Goal: Navigation & Orientation: Find specific page/section

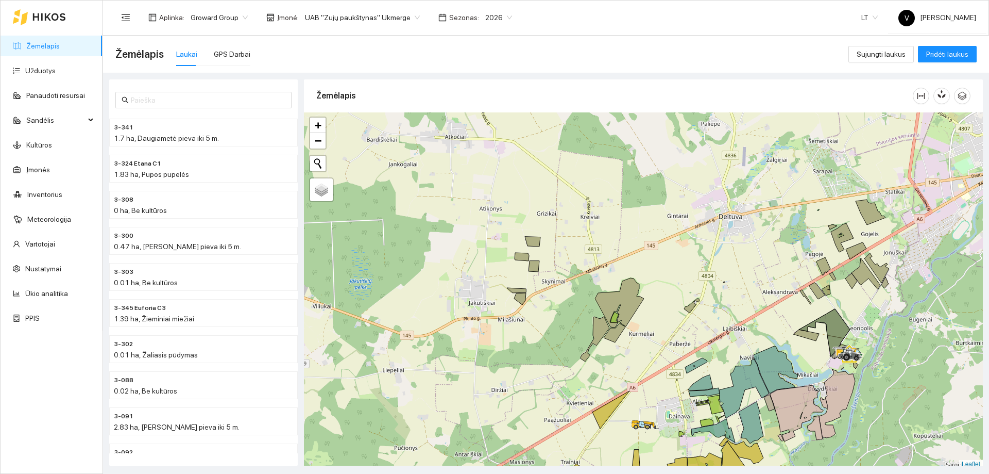
scroll to position [3, 0]
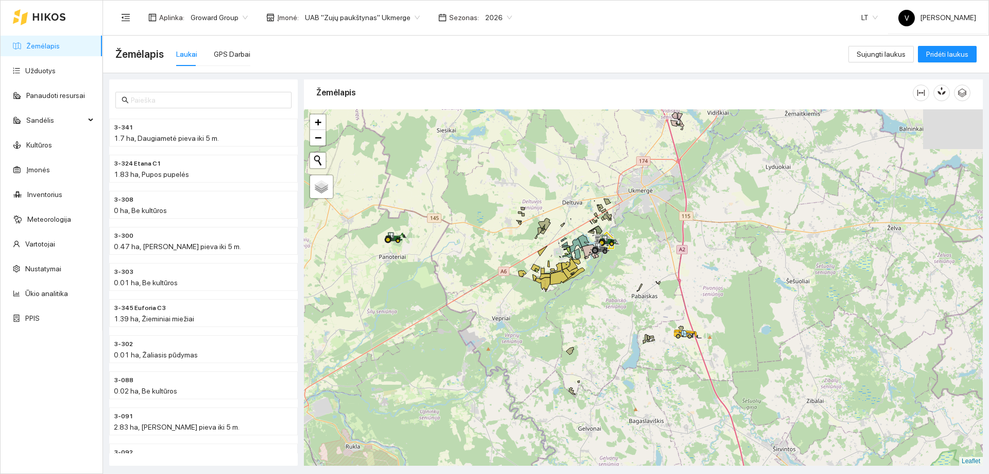
drag, startPoint x: 643, startPoint y: 296, endPoint x: 546, endPoint y: 249, distance: 107.6
click at [546, 249] on div at bounding box center [643, 287] width 679 height 356
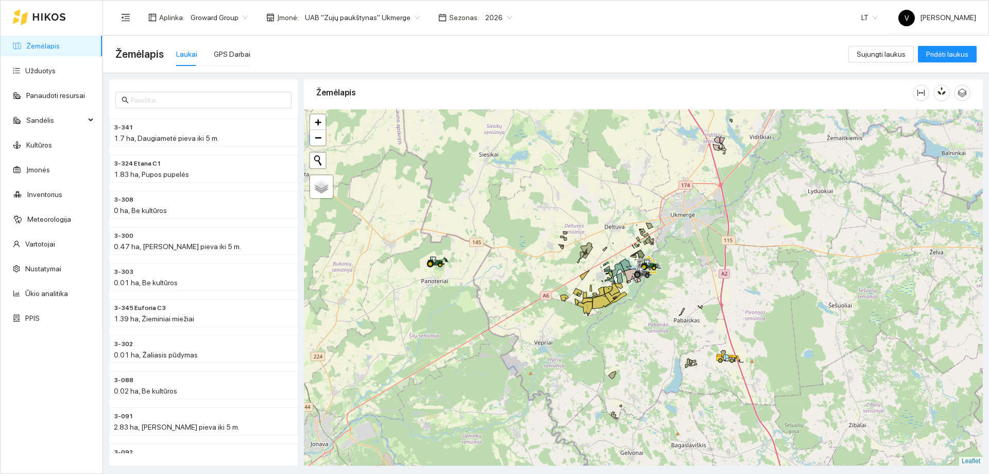
drag, startPoint x: 484, startPoint y: 251, endPoint x: 495, endPoint y: 254, distance: 11.0
click at [490, 254] on div at bounding box center [643, 287] width 679 height 356
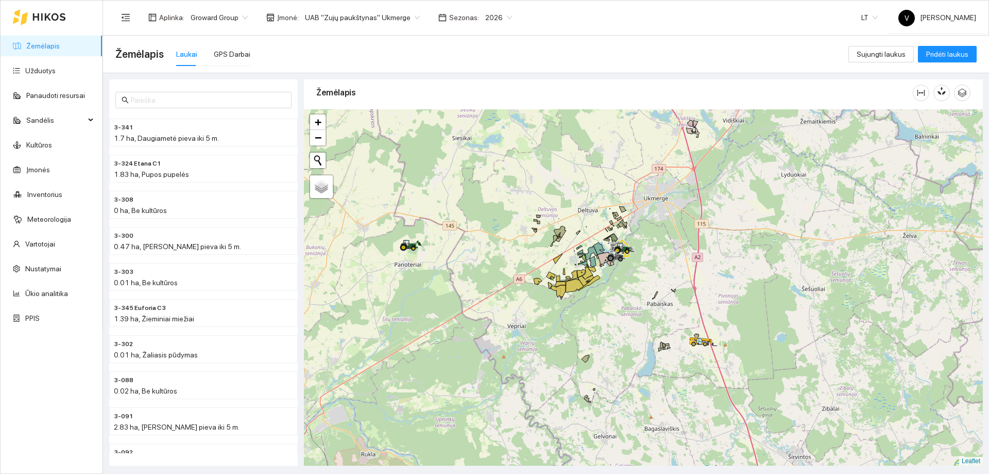
drag, startPoint x: 576, startPoint y: 263, endPoint x: 534, endPoint y: 267, distance: 41.9
click at [527, 267] on div at bounding box center [643, 287] width 679 height 356
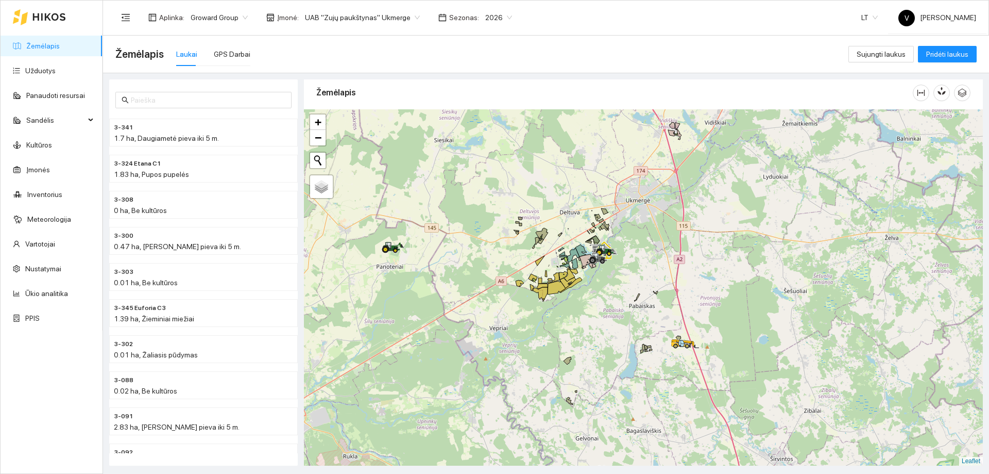
click at [406, 14] on span "UAB "Zujų paukštynas" Ukmerge" at bounding box center [362, 17] width 115 height 15
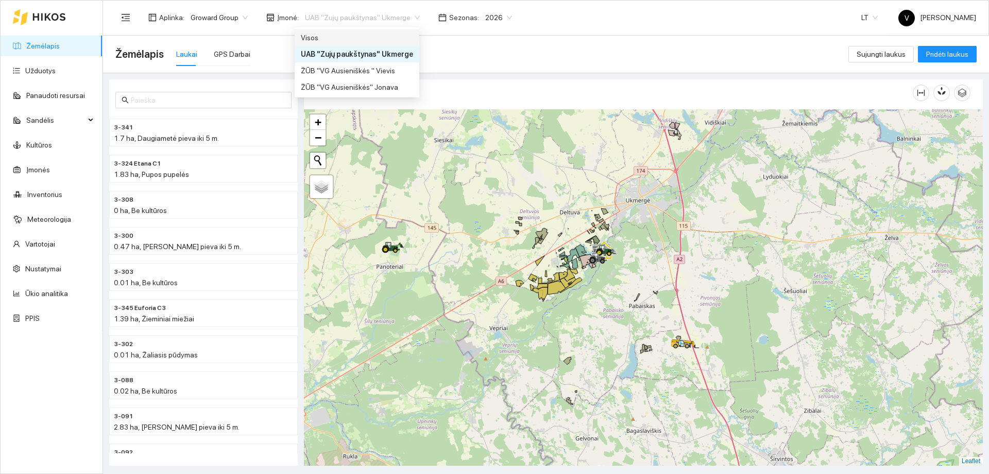
click at [358, 36] on div "Visos" at bounding box center [357, 37] width 112 height 11
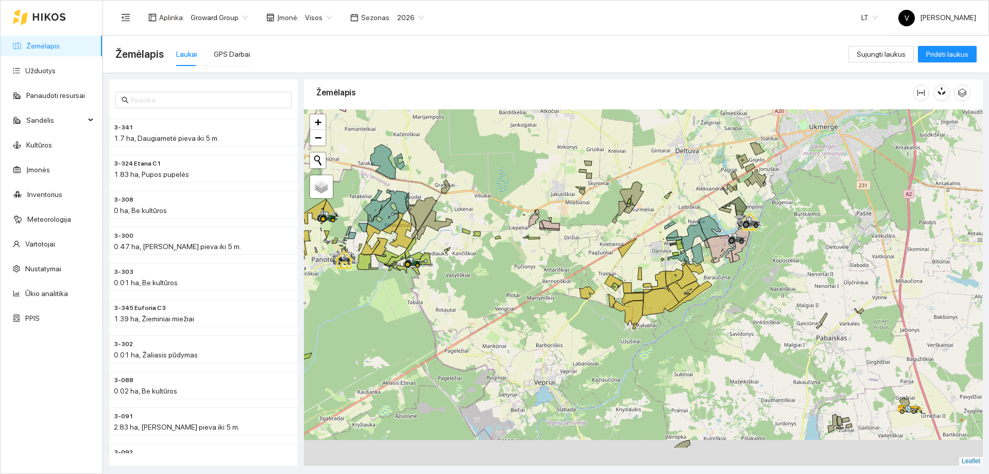
drag, startPoint x: 474, startPoint y: 331, endPoint x: 412, endPoint y: 287, distance: 75.8
click at [412, 287] on div at bounding box center [643, 287] width 679 height 356
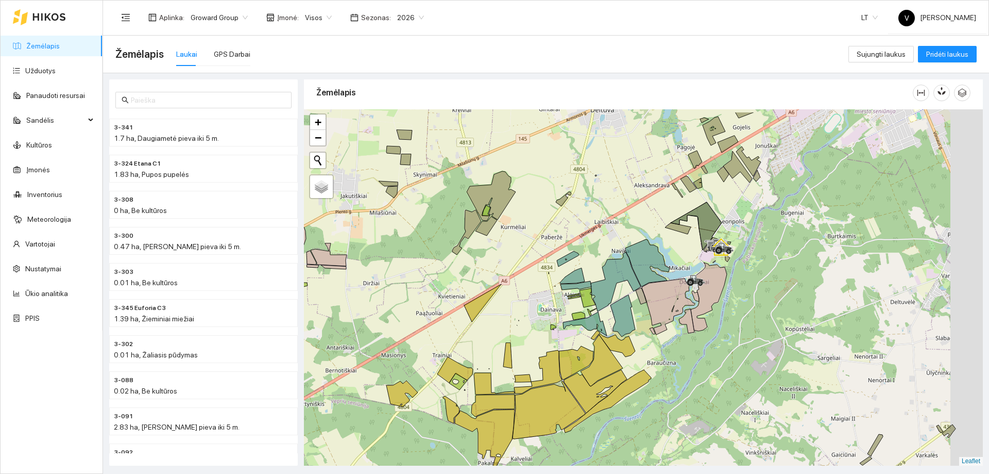
drag, startPoint x: 680, startPoint y: 292, endPoint x: 610, endPoint y: 362, distance: 98.4
click at [610, 362] on div at bounding box center [643, 287] width 679 height 356
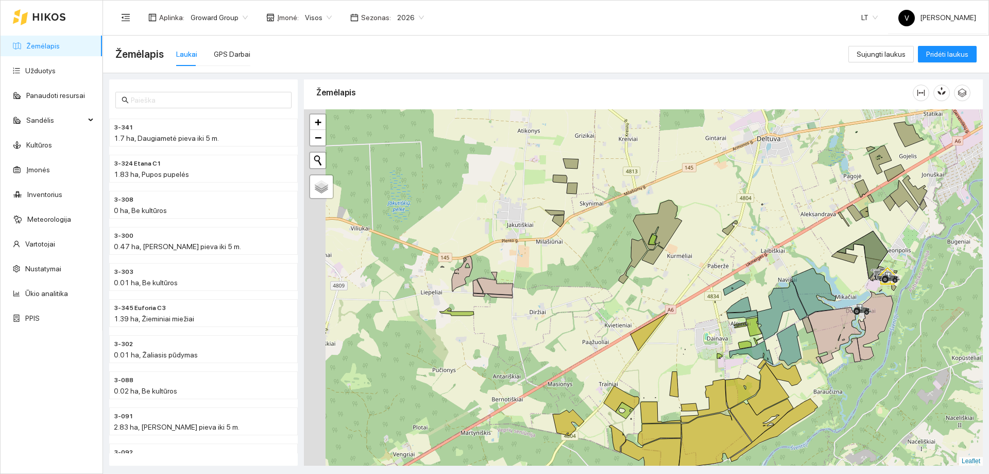
drag, startPoint x: 484, startPoint y: 275, endPoint x: 721, endPoint y: 273, distance: 237.0
click at [721, 273] on div at bounding box center [643, 287] width 679 height 356
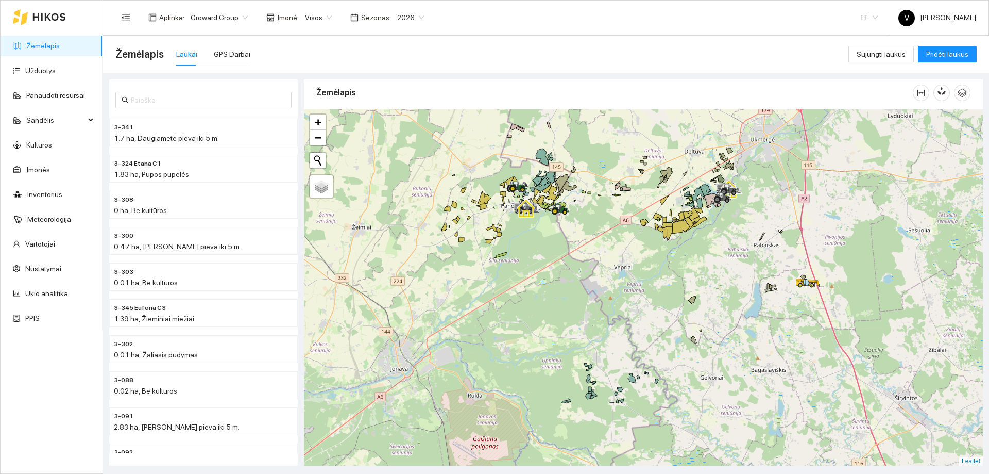
drag, startPoint x: 533, startPoint y: 278, endPoint x: 603, endPoint y: 183, distance: 117.9
click at [603, 183] on div at bounding box center [643, 287] width 679 height 356
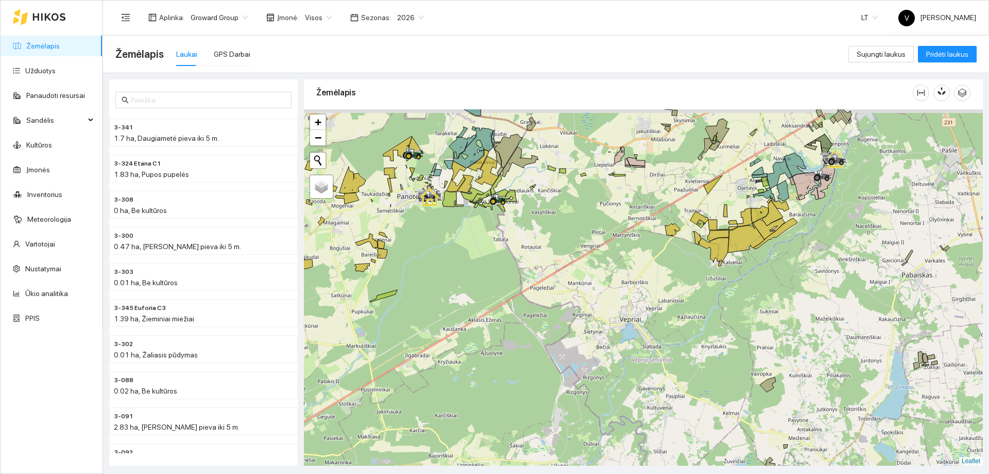
drag, startPoint x: 456, startPoint y: 180, endPoint x: 532, endPoint y: 204, distance: 79.7
click at [532, 204] on div at bounding box center [643, 287] width 679 height 356
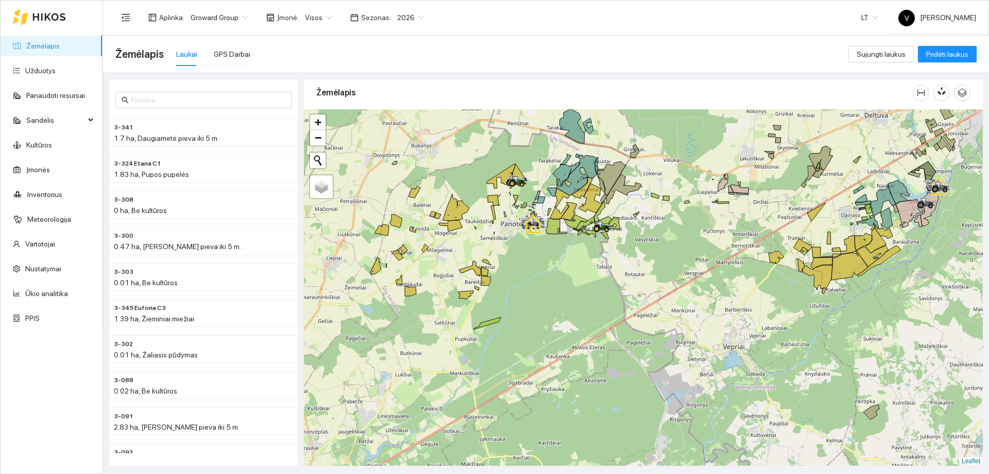
drag, startPoint x: 540, startPoint y: 247, endPoint x: 626, endPoint y: 256, distance: 86.4
click at [627, 256] on div at bounding box center [643, 287] width 679 height 356
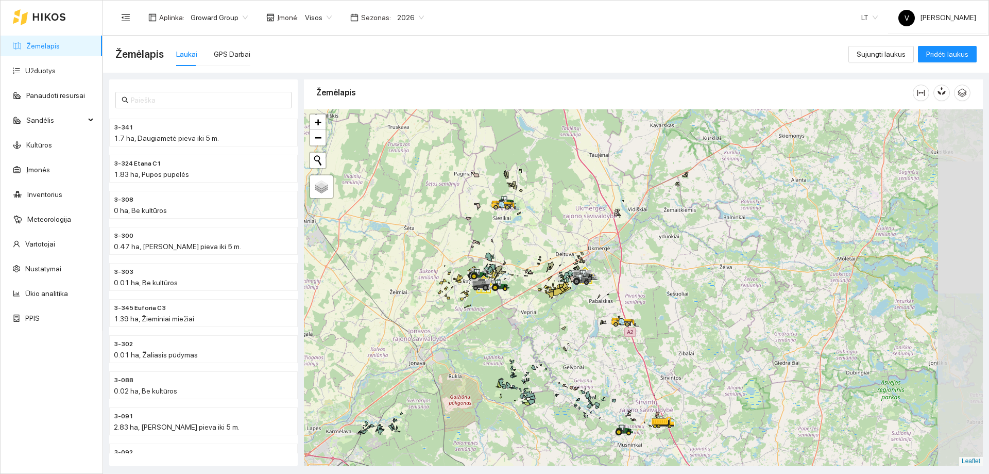
drag, startPoint x: 594, startPoint y: 306, endPoint x: 471, endPoint y: 308, distance: 123.2
click at [467, 308] on div at bounding box center [643, 287] width 679 height 356
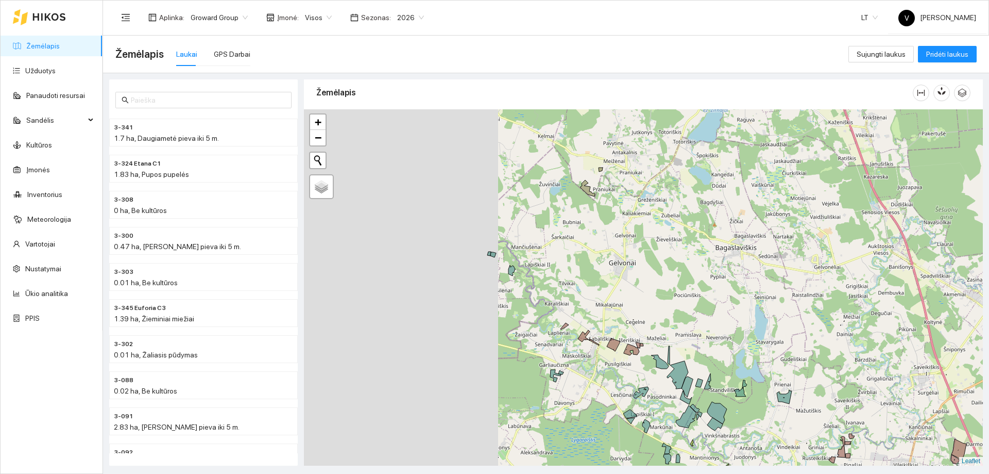
drag, startPoint x: 547, startPoint y: 338, endPoint x: 777, endPoint y: 427, distance: 247.0
click at [778, 427] on div at bounding box center [643, 287] width 679 height 356
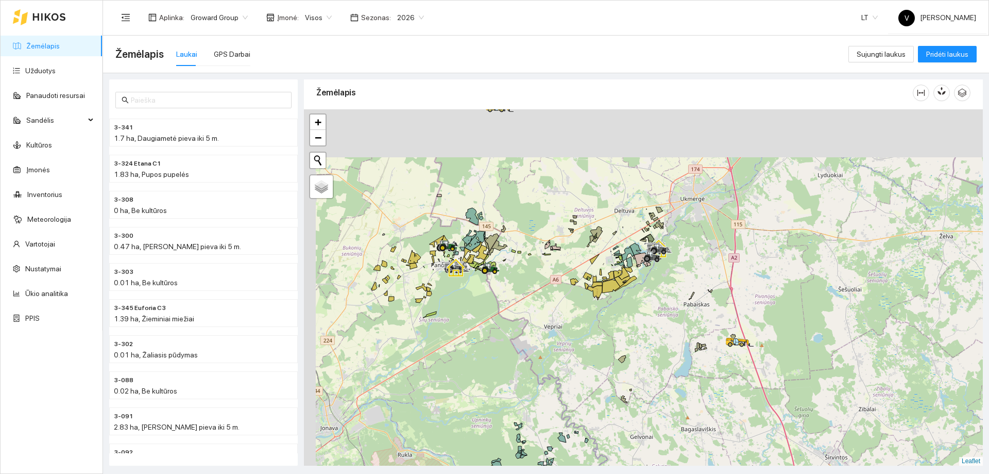
drag, startPoint x: 508, startPoint y: 301, endPoint x: 519, endPoint y: 346, distance: 46.9
click at [519, 346] on div at bounding box center [643, 287] width 679 height 356
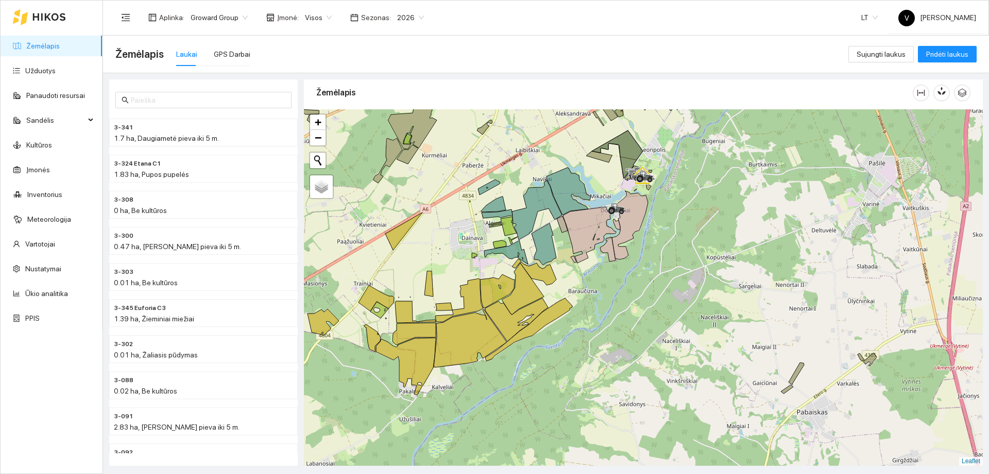
drag, startPoint x: 672, startPoint y: 323, endPoint x: 553, endPoint y: 272, distance: 129.0
click at [553, 272] on div at bounding box center [643, 287] width 679 height 356
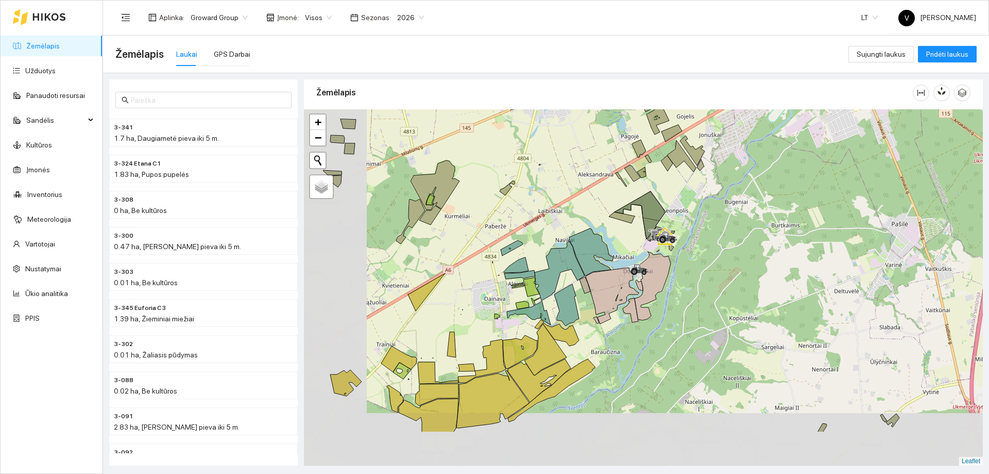
drag, startPoint x: 553, startPoint y: 296, endPoint x: 620, endPoint y: 255, distance: 78.7
click at [620, 255] on div at bounding box center [643, 287] width 679 height 356
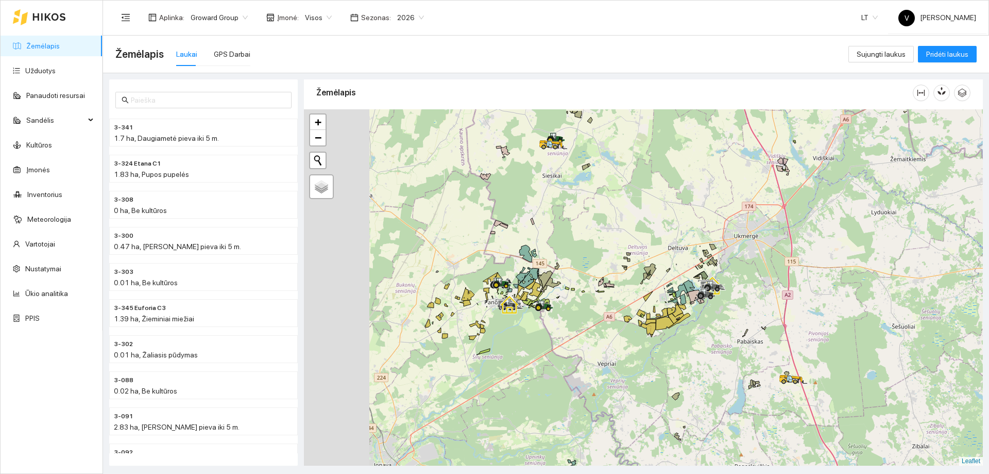
drag, startPoint x: 476, startPoint y: 294, endPoint x: 627, endPoint y: 325, distance: 154.2
click at [627, 325] on div at bounding box center [643, 287] width 679 height 356
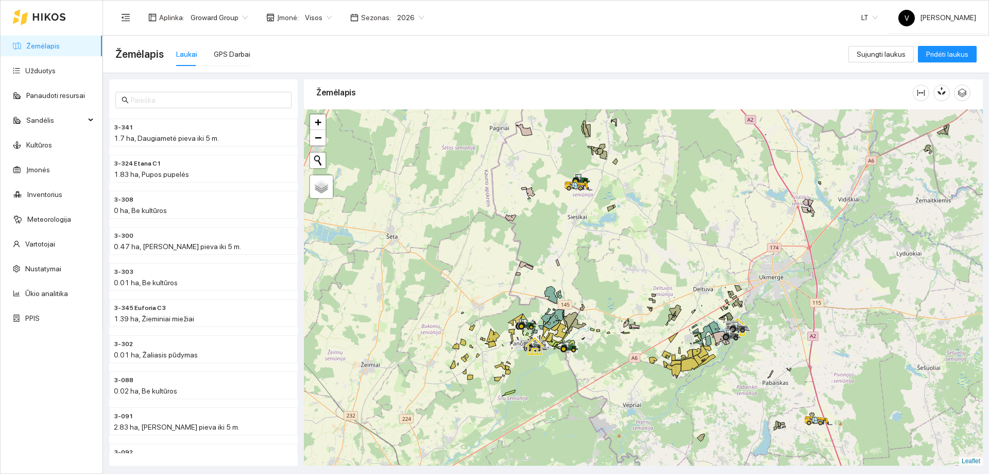
drag, startPoint x: 546, startPoint y: 386, endPoint x: 554, endPoint y: 420, distance: 34.6
click at [557, 424] on div at bounding box center [643, 287] width 679 height 356
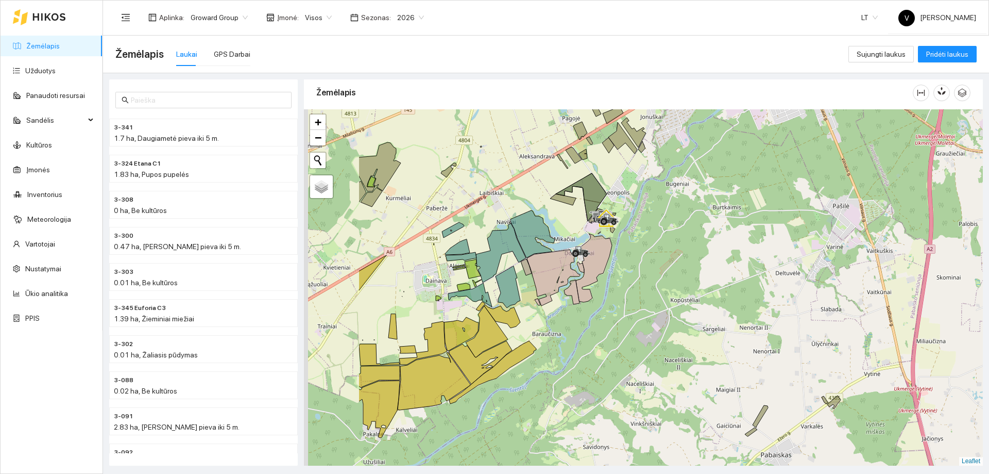
drag, startPoint x: 493, startPoint y: 329, endPoint x: 616, endPoint y: 261, distance: 140.4
click at [614, 263] on div at bounding box center [643, 287] width 679 height 356
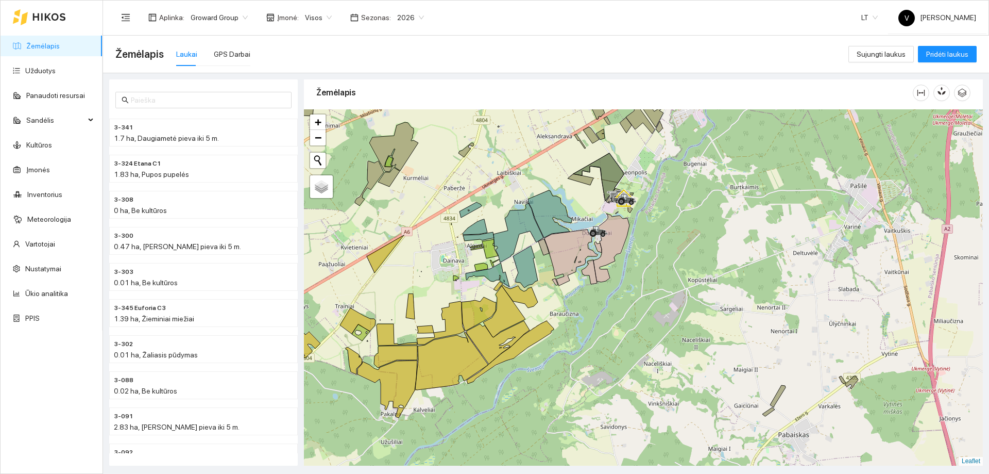
drag, startPoint x: 626, startPoint y: 358, endPoint x: 709, endPoint y: 341, distance: 84.1
click at [705, 348] on div at bounding box center [643, 287] width 679 height 356
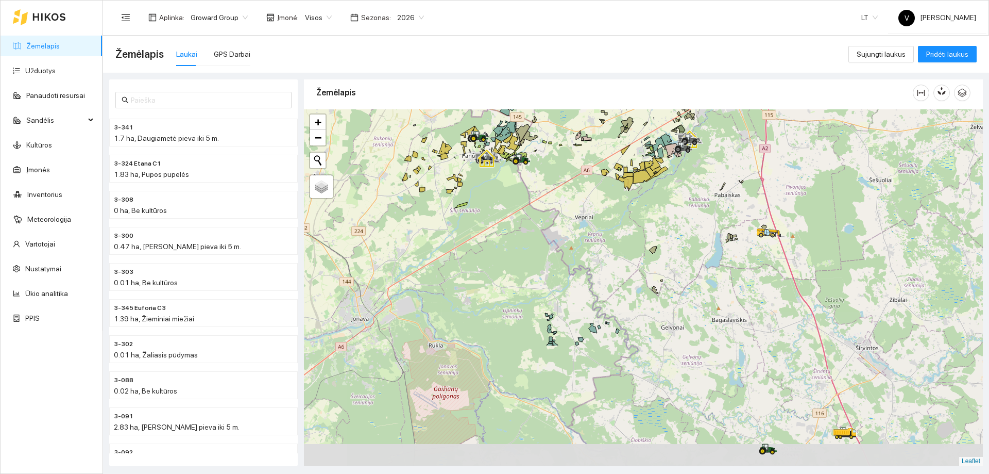
drag, startPoint x: 649, startPoint y: 379, endPoint x: 601, endPoint y: 221, distance: 164.8
click at [601, 221] on div at bounding box center [643, 287] width 679 height 356
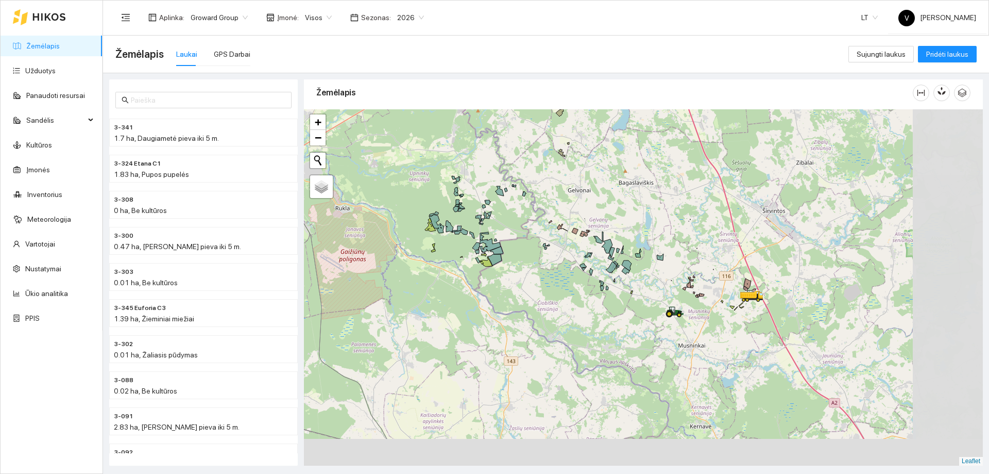
drag, startPoint x: 626, startPoint y: 393, endPoint x: 595, endPoint y: 278, distance: 119.1
click at [534, 255] on div at bounding box center [643, 287] width 679 height 356
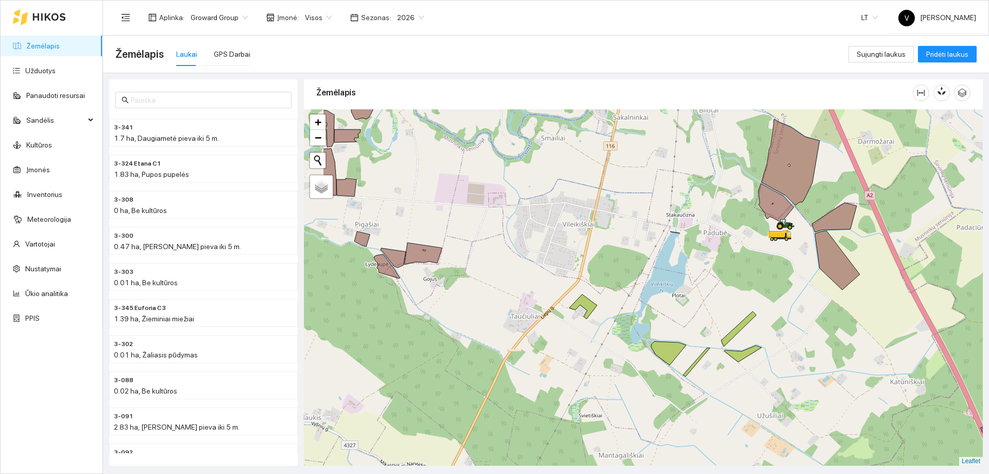
drag, startPoint x: 617, startPoint y: 324, endPoint x: 720, endPoint y: 263, distance: 119.7
click at [723, 263] on div at bounding box center [643, 287] width 679 height 356
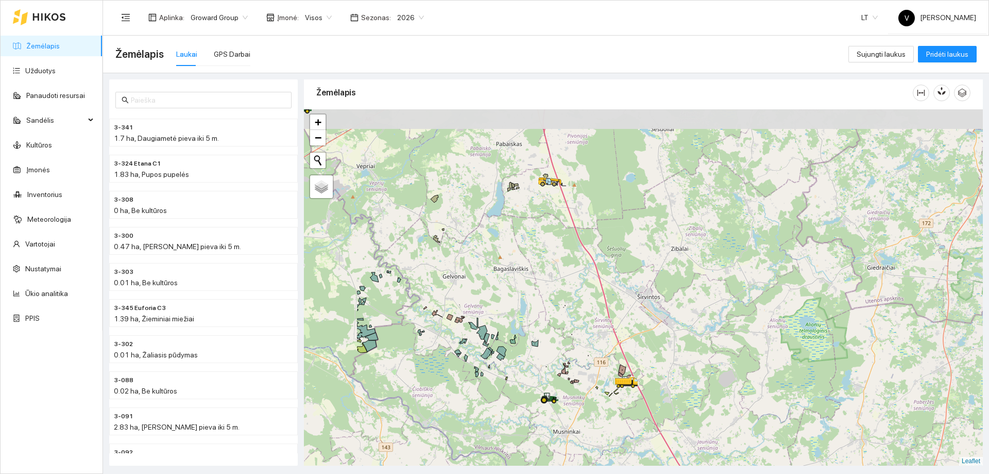
drag, startPoint x: 494, startPoint y: 281, endPoint x: 639, endPoint y: 364, distance: 167.3
click at [639, 364] on div at bounding box center [643, 287] width 679 height 356
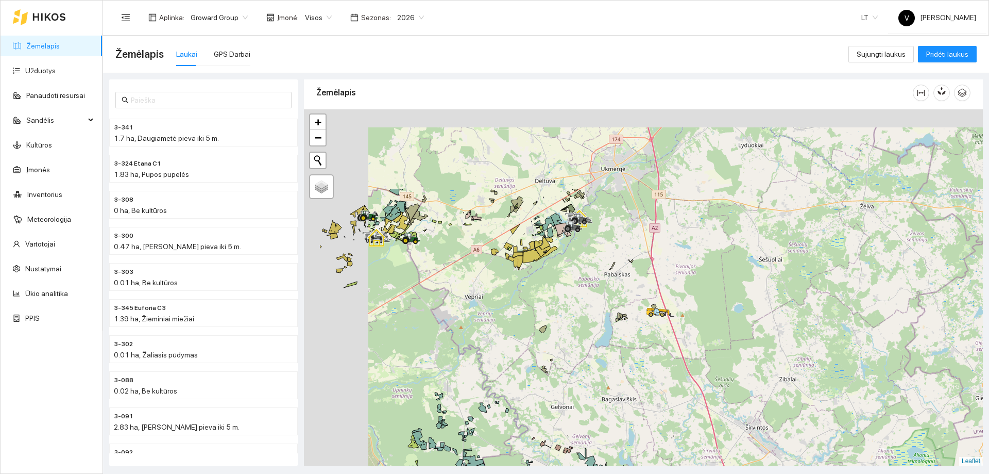
drag, startPoint x: 457, startPoint y: 220, endPoint x: 542, endPoint y: 336, distance: 144.2
click at [542, 336] on div at bounding box center [643, 287] width 679 height 356
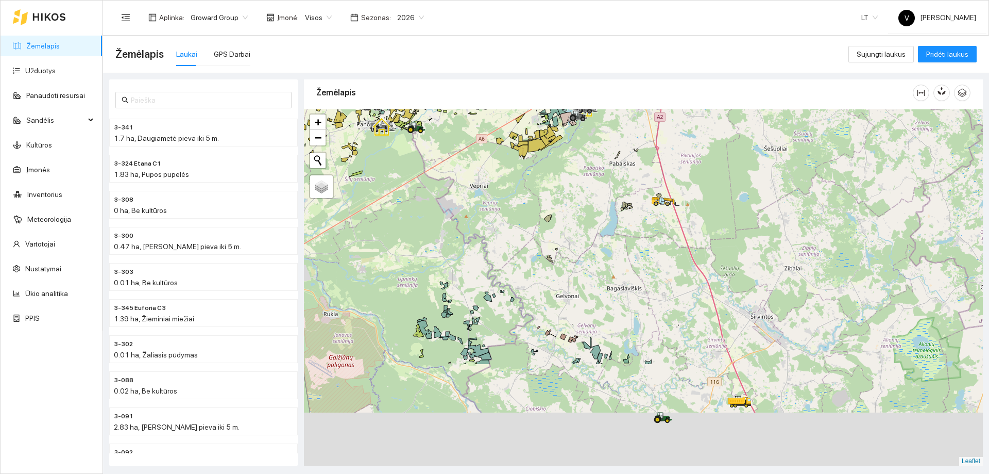
drag, startPoint x: 651, startPoint y: 375, endPoint x: 657, endPoint y: 184, distance: 191.3
click at [653, 189] on div at bounding box center [643, 287] width 679 height 356
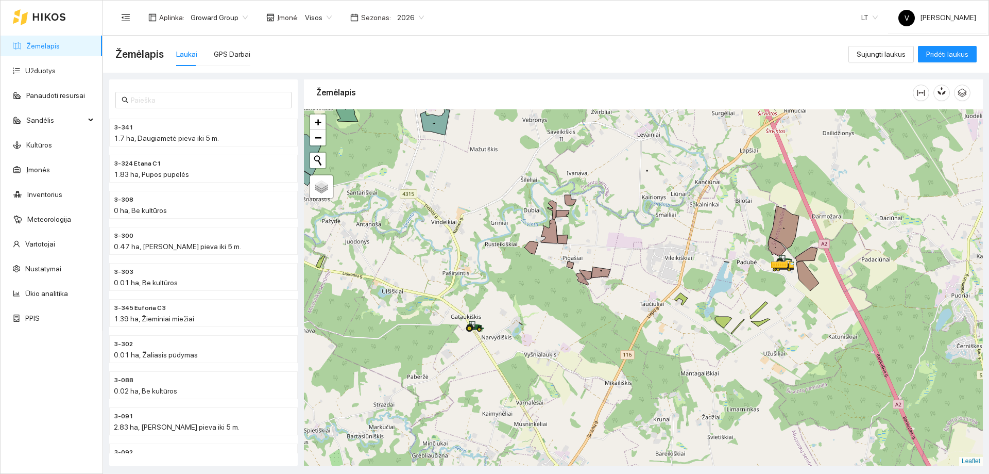
drag, startPoint x: 781, startPoint y: 289, endPoint x: 759, endPoint y: 332, distance: 48.6
click at [759, 332] on div at bounding box center [643, 287] width 679 height 356
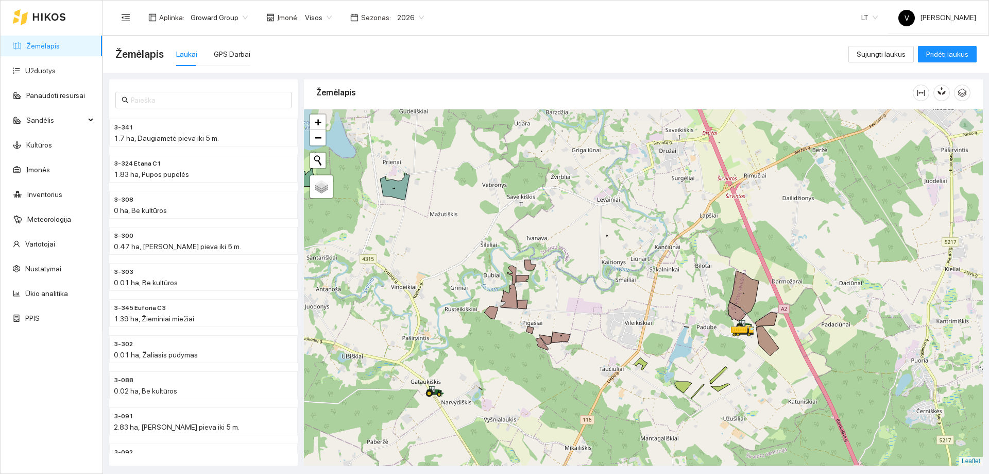
drag, startPoint x: 642, startPoint y: 372, endPoint x: 724, endPoint y: 256, distance: 141.8
click at [724, 257] on div at bounding box center [643, 287] width 679 height 356
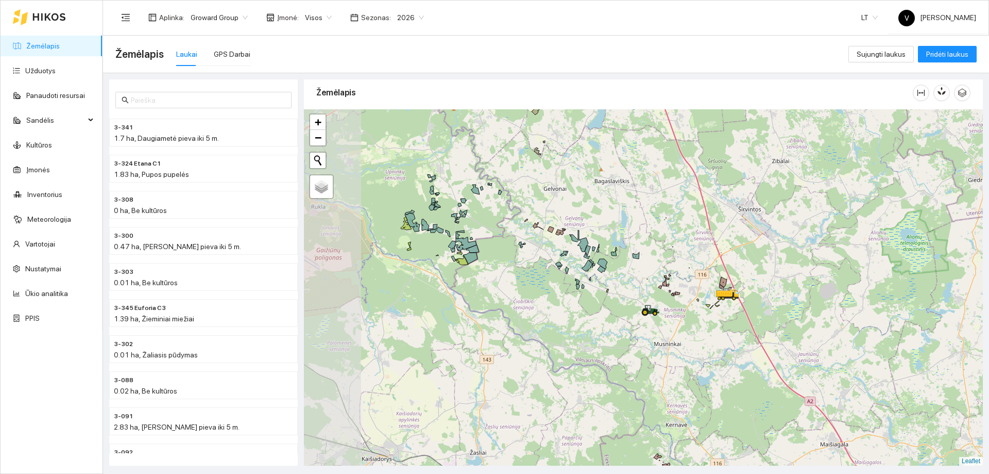
drag, startPoint x: 528, startPoint y: 306, endPoint x: 662, endPoint y: 289, distance: 135.6
click at [651, 311] on icon at bounding box center [651, 312] width 0 height 3
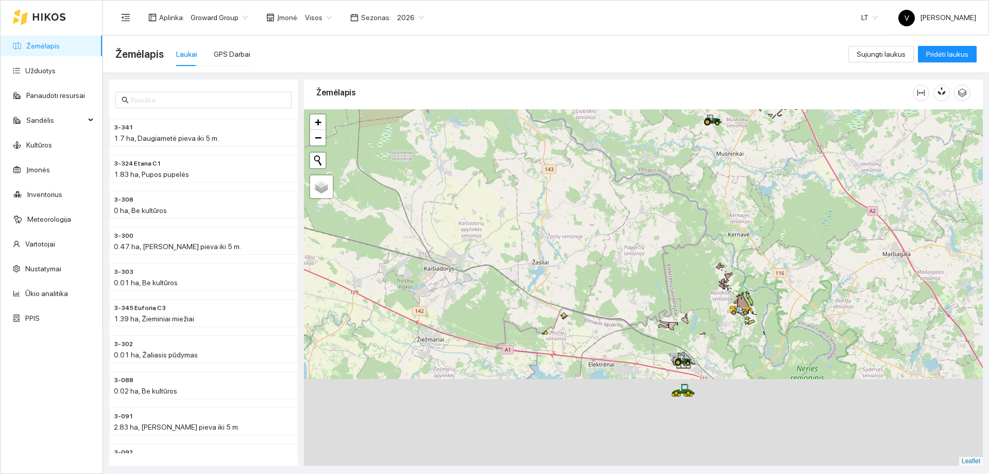
drag, startPoint x: 626, startPoint y: 383, endPoint x: 676, endPoint y: 217, distance: 173.9
click at [676, 217] on div at bounding box center [643, 287] width 679 height 356
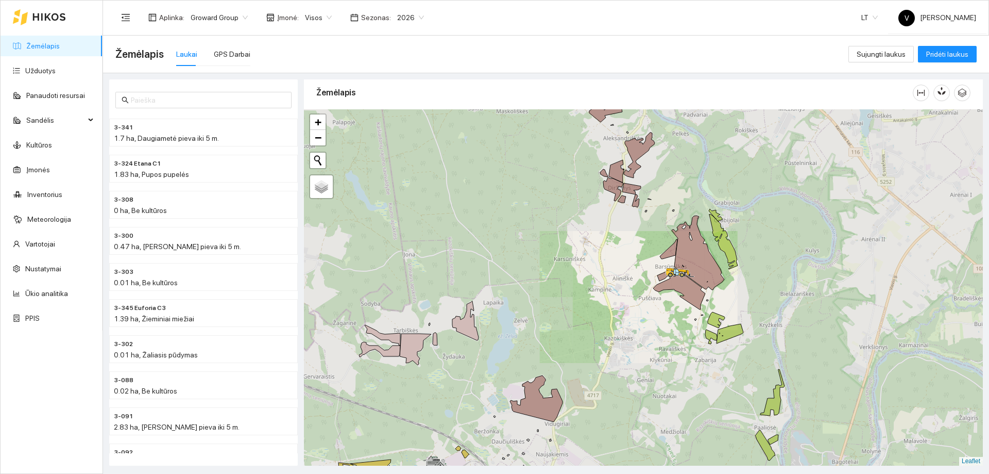
drag, startPoint x: 627, startPoint y: 338, endPoint x: 724, endPoint y: 187, distance: 179.4
click at [720, 192] on div at bounding box center [643, 287] width 679 height 356
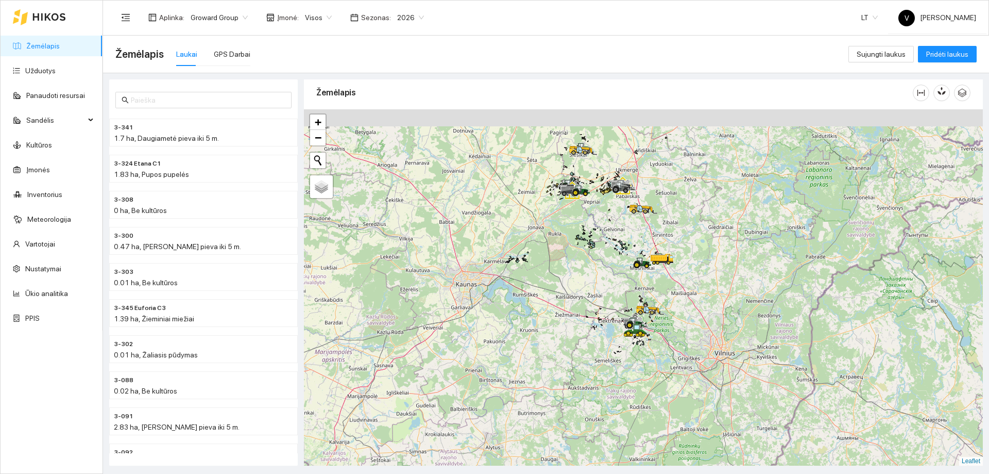
drag, startPoint x: 568, startPoint y: 217, endPoint x: 626, endPoint y: 333, distance: 129.0
click at [626, 333] on div at bounding box center [643, 287] width 679 height 356
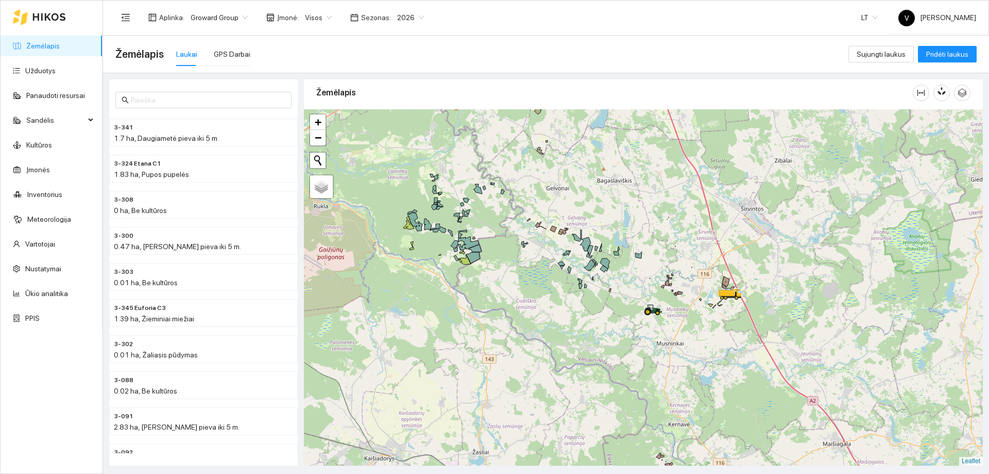
drag, startPoint x: 575, startPoint y: 296, endPoint x: 670, endPoint y: 382, distance: 128.0
click at [670, 382] on div at bounding box center [643, 287] width 679 height 356
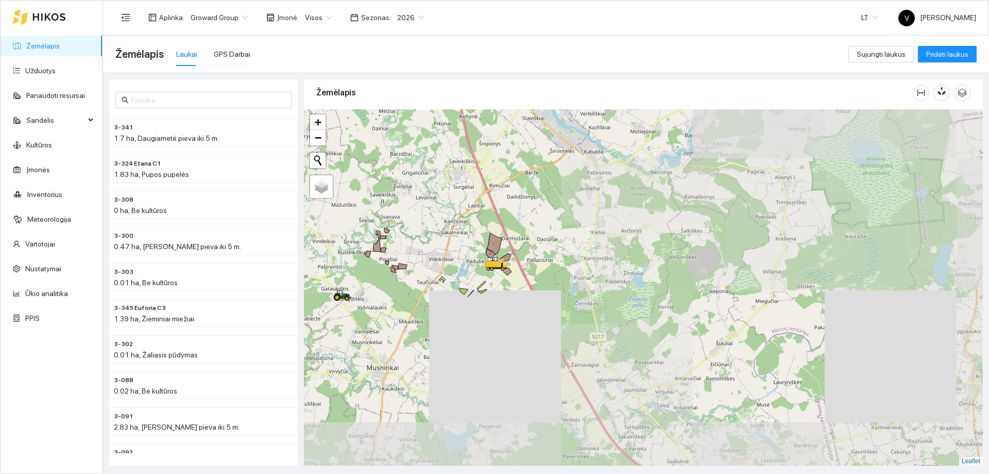
drag, startPoint x: 484, startPoint y: 296, endPoint x: 571, endPoint y: 306, distance: 87.6
click at [568, 306] on div at bounding box center [643, 287] width 679 height 356
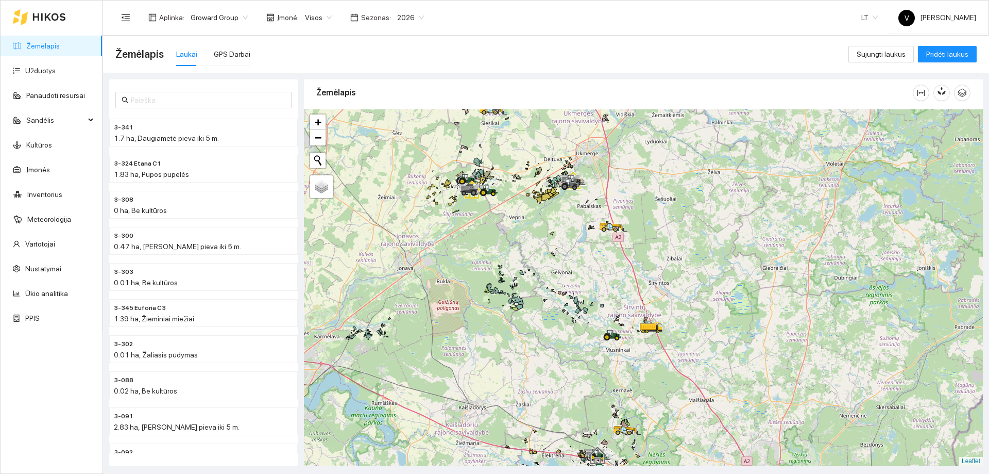
drag, startPoint x: 507, startPoint y: 336, endPoint x: 583, endPoint y: 359, distance: 79.7
click at [587, 365] on div at bounding box center [643, 287] width 679 height 356
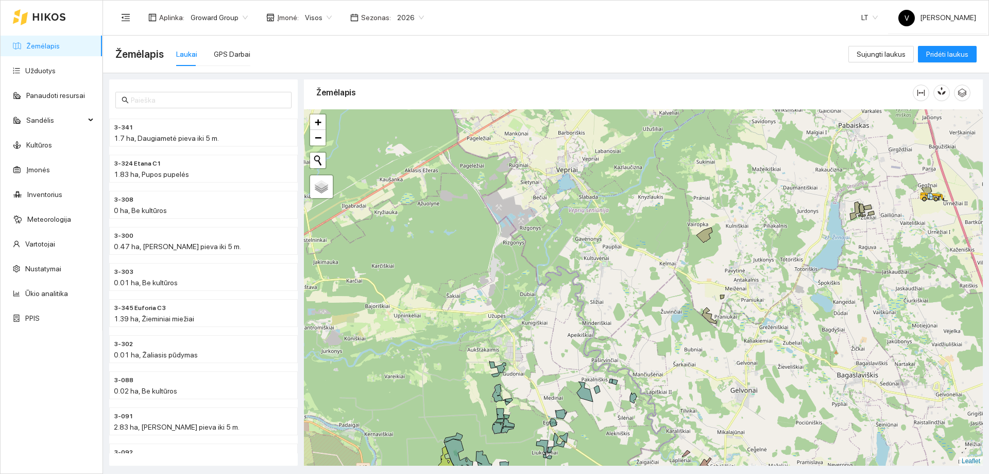
drag, startPoint x: 518, startPoint y: 205, endPoint x: 586, endPoint y: 367, distance: 176.5
click at [587, 369] on div at bounding box center [643, 287] width 679 height 356
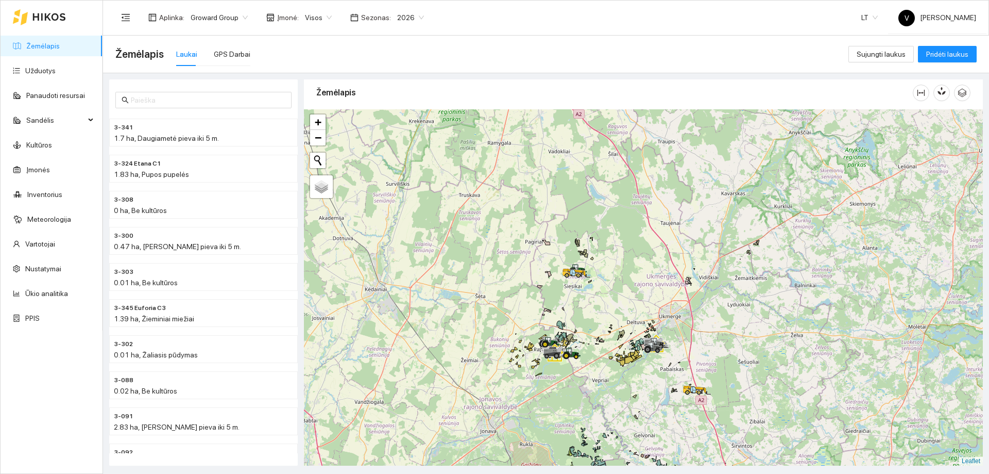
drag, startPoint x: 593, startPoint y: 319, endPoint x: 608, endPoint y: 368, distance: 51.8
click at [608, 368] on div at bounding box center [643, 287] width 679 height 356
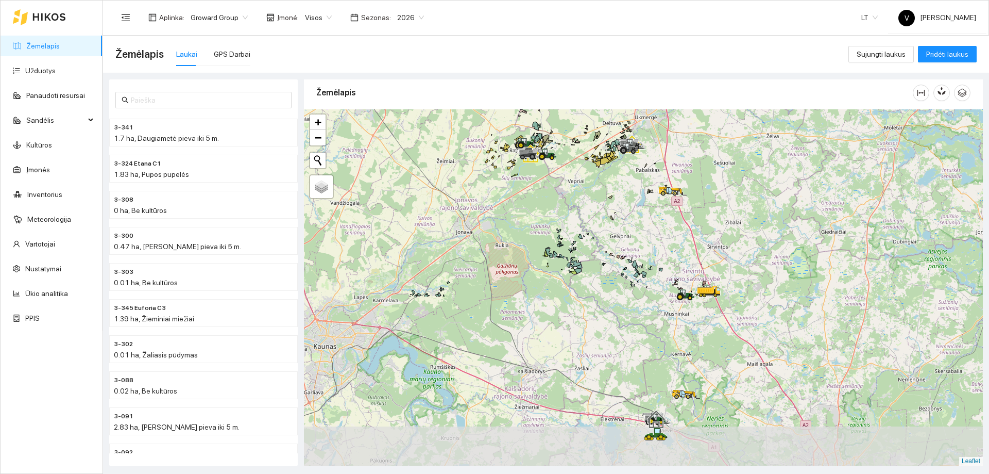
drag, startPoint x: 585, startPoint y: 406, endPoint x: 558, endPoint y: 200, distance: 206.9
click at [558, 200] on div at bounding box center [643, 287] width 679 height 356
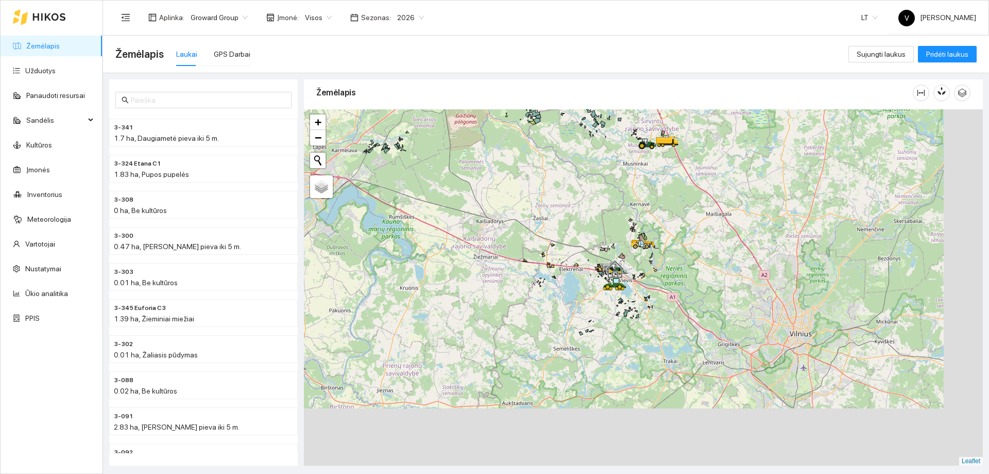
drag, startPoint x: 638, startPoint y: 395, endPoint x: 602, endPoint y: 245, distance: 154.3
click at [595, 236] on div at bounding box center [643, 287] width 679 height 356
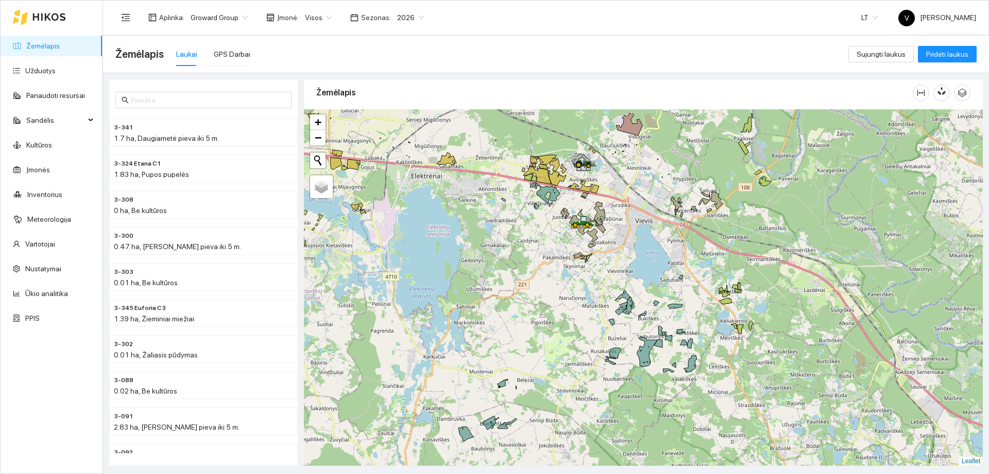
drag, startPoint x: 592, startPoint y: 277, endPoint x: 594, endPoint y: 331, distance: 54.6
click at [595, 333] on div at bounding box center [643, 287] width 679 height 356
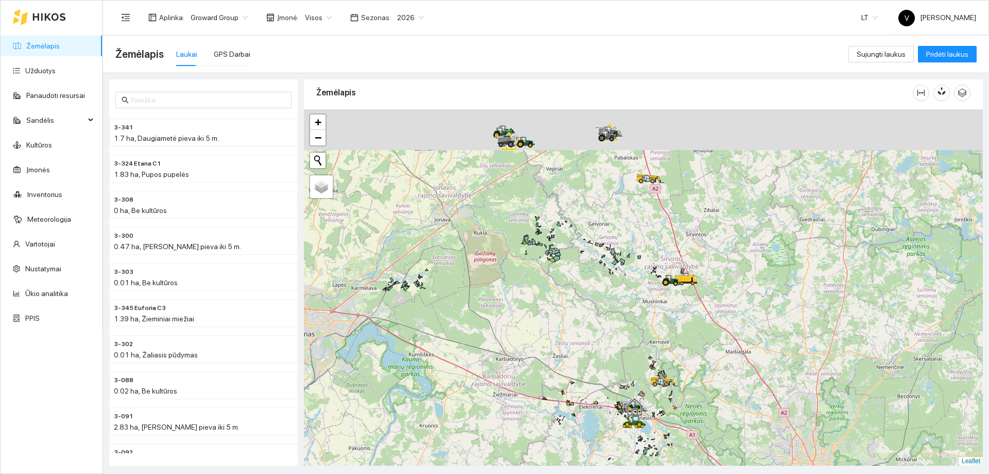
drag, startPoint x: 527, startPoint y: 245, endPoint x: 566, endPoint y: 362, distance: 123.4
click at [566, 362] on div at bounding box center [643, 287] width 679 height 356
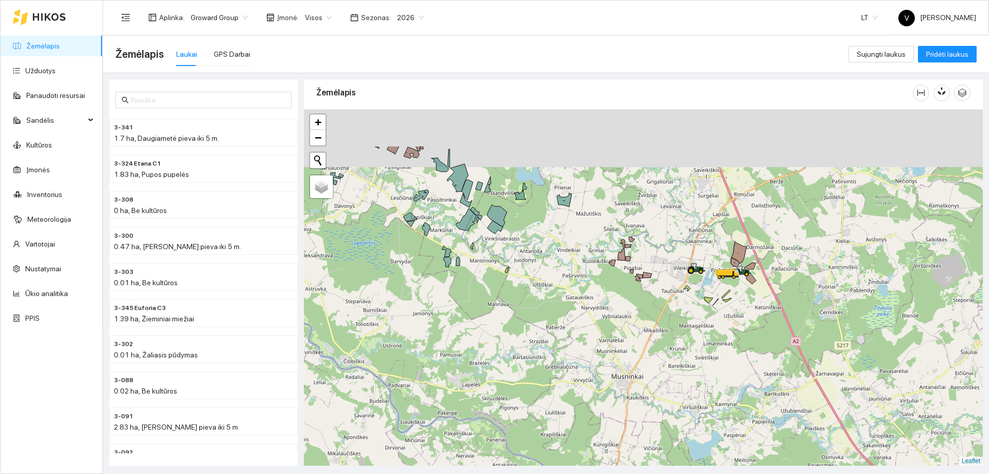
drag, startPoint x: 633, startPoint y: 221, endPoint x: 687, endPoint y: 316, distance: 109.2
click at [687, 316] on div at bounding box center [643, 287] width 679 height 356
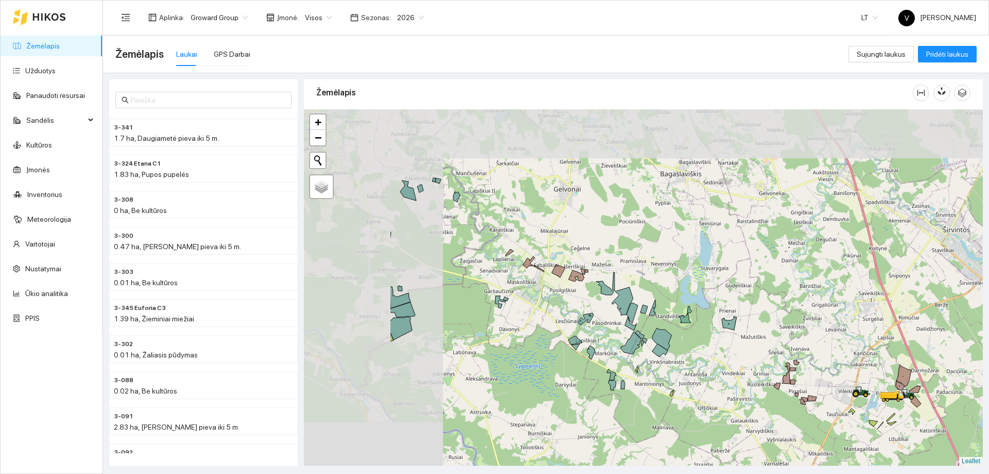
drag, startPoint x: 657, startPoint y: 250, endPoint x: 801, endPoint y: 342, distance: 171.0
click at [801, 342] on div at bounding box center [643, 287] width 679 height 356
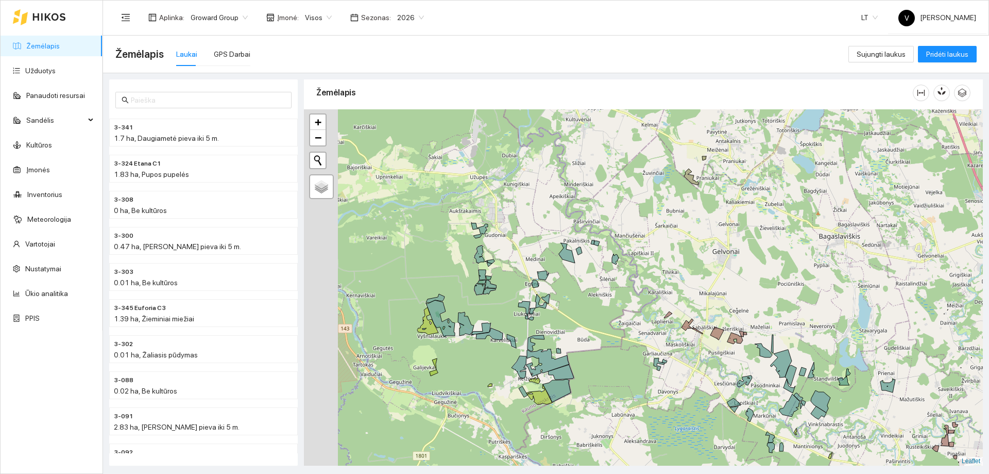
drag, startPoint x: 658, startPoint y: 335, endPoint x: 678, endPoint y: 336, distance: 20.2
click at [678, 336] on div at bounding box center [643, 287] width 679 height 356
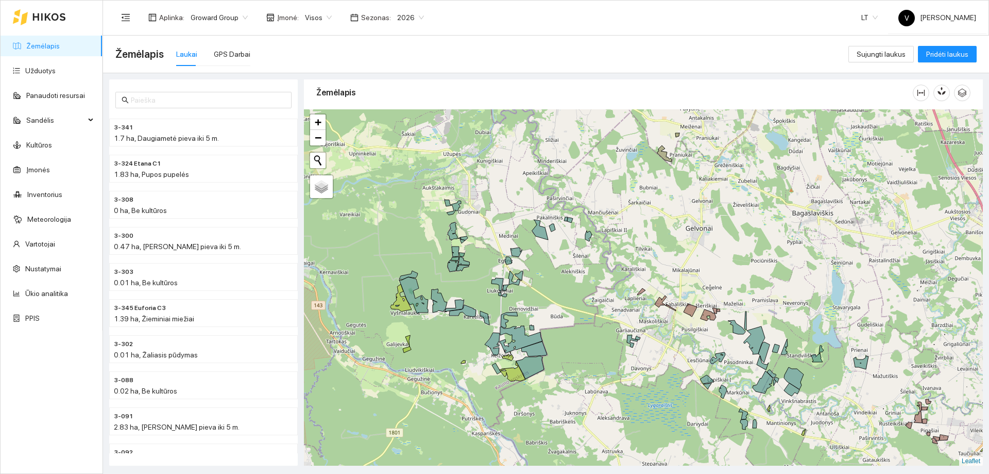
drag, startPoint x: 731, startPoint y: 357, endPoint x: 684, endPoint y: 332, distance: 53.0
click at [684, 332] on div at bounding box center [643, 287] width 679 height 356
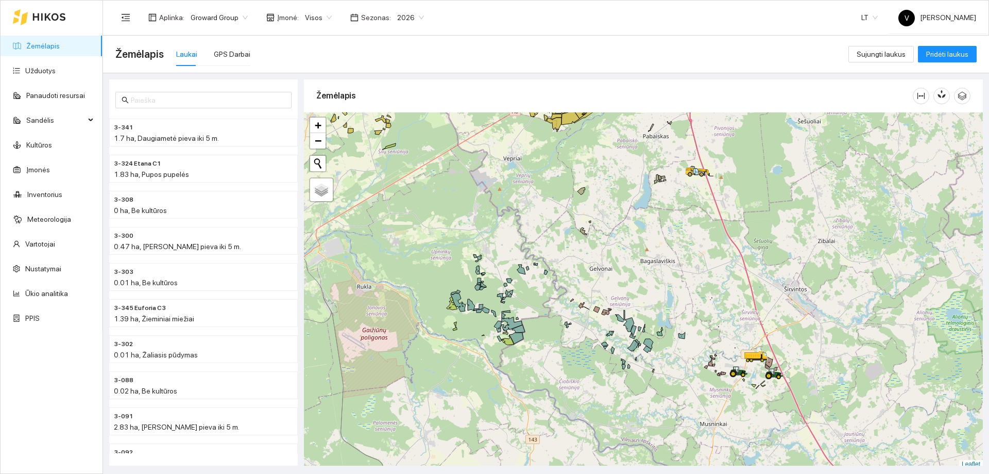
scroll to position [3, 0]
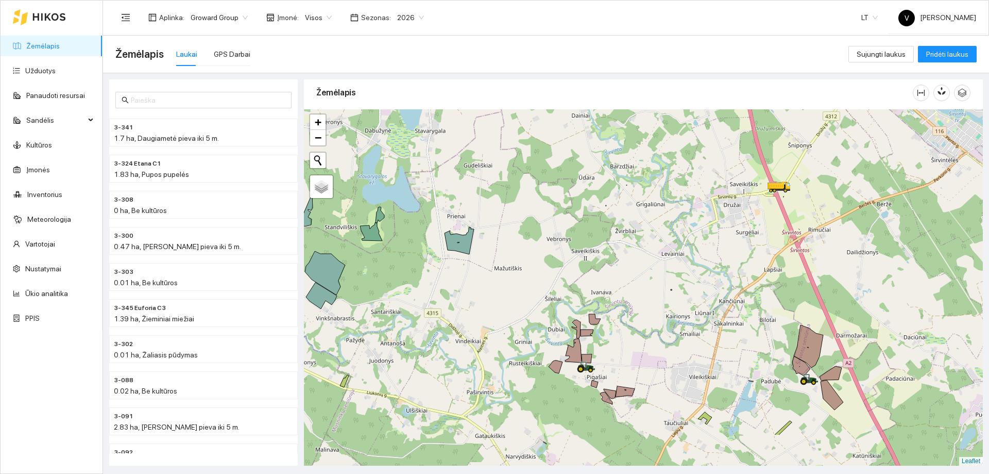
drag, startPoint x: 770, startPoint y: 358, endPoint x: 796, endPoint y: 291, distance: 71.3
click at [796, 291] on div at bounding box center [643, 287] width 679 height 356
click at [795, 313] on div at bounding box center [643, 287] width 679 height 356
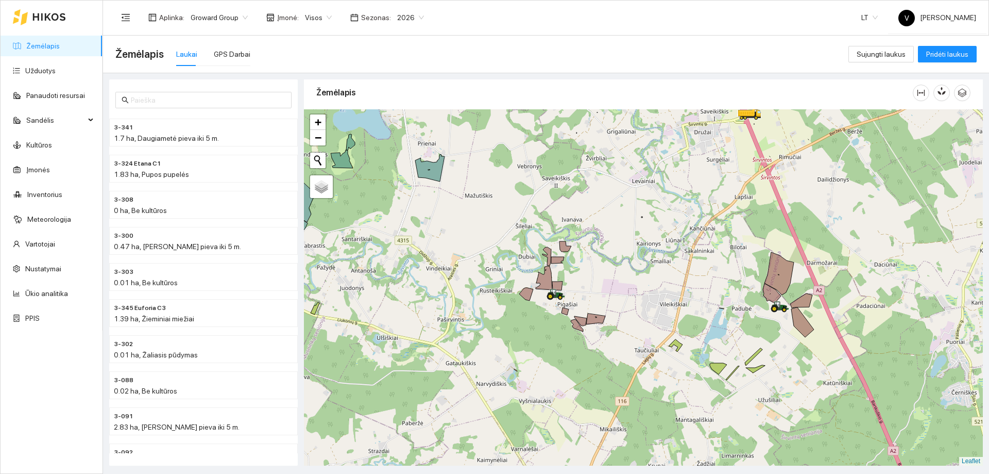
drag, startPoint x: 785, startPoint y: 345, endPoint x: 753, endPoint y: 286, distance: 66.4
click at [753, 286] on div at bounding box center [643, 287] width 679 height 356
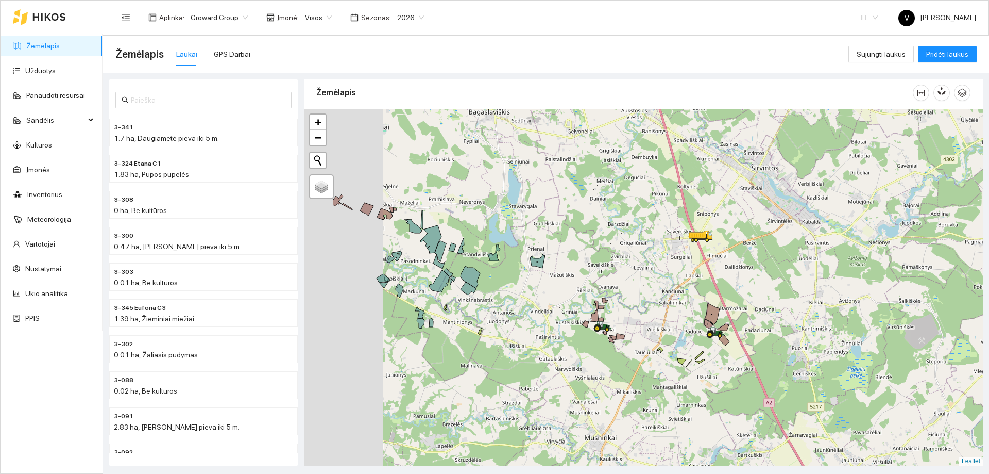
drag, startPoint x: 559, startPoint y: 345, endPoint x: 636, endPoint y: 314, distance: 83.4
click at [636, 314] on div at bounding box center [643, 287] width 679 height 356
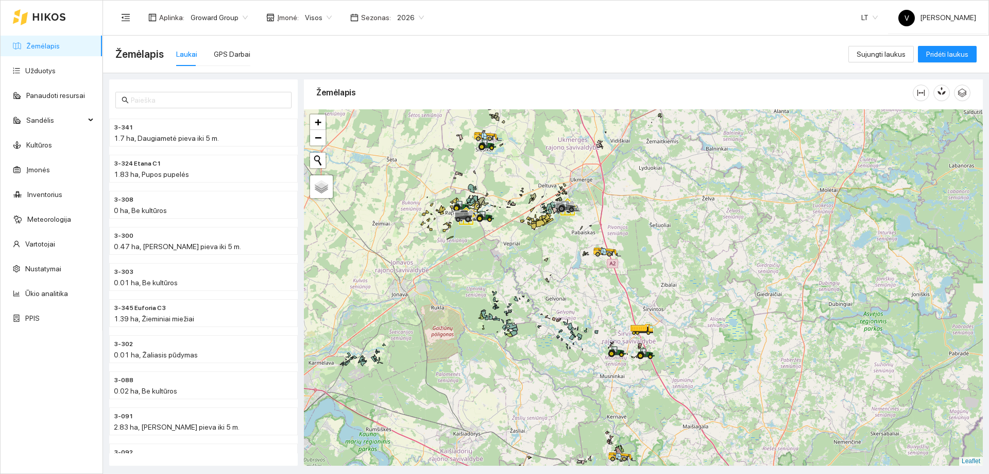
drag, startPoint x: 536, startPoint y: 290, endPoint x: 592, endPoint y: 308, distance: 58.5
click at [592, 308] on div at bounding box center [643, 287] width 679 height 356
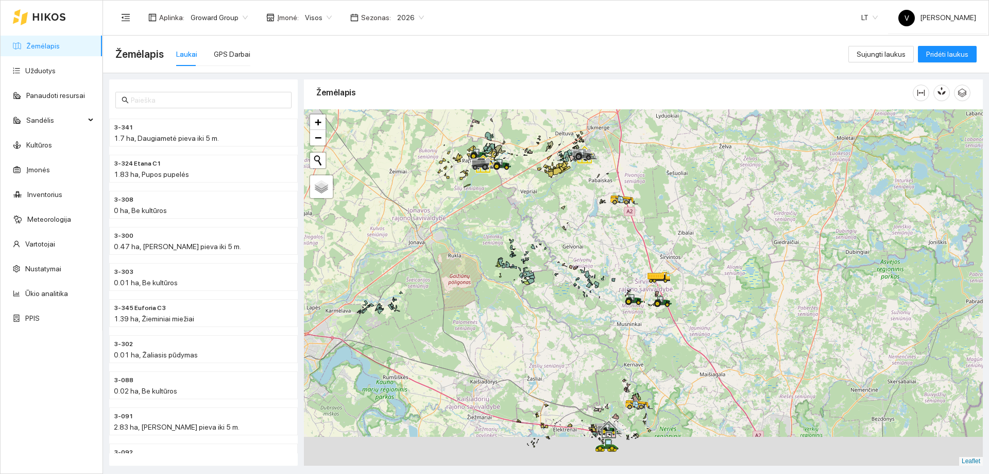
drag, startPoint x: 593, startPoint y: 348, endPoint x: 608, endPoint y: 286, distance: 63.5
click at [608, 287] on div at bounding box center [643, 287] width 679 height 356
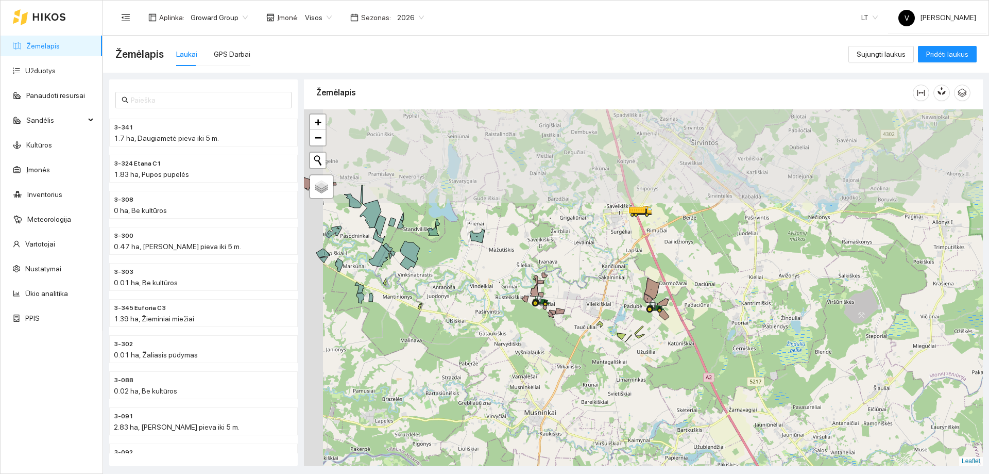
drag, startPoint x: 552, startPoint y: 209, endPoint x: 590, endPoint y: 301, distance: 99.6
click at [590, 301] on div at bounding box center [643, 287] width 679 height 356
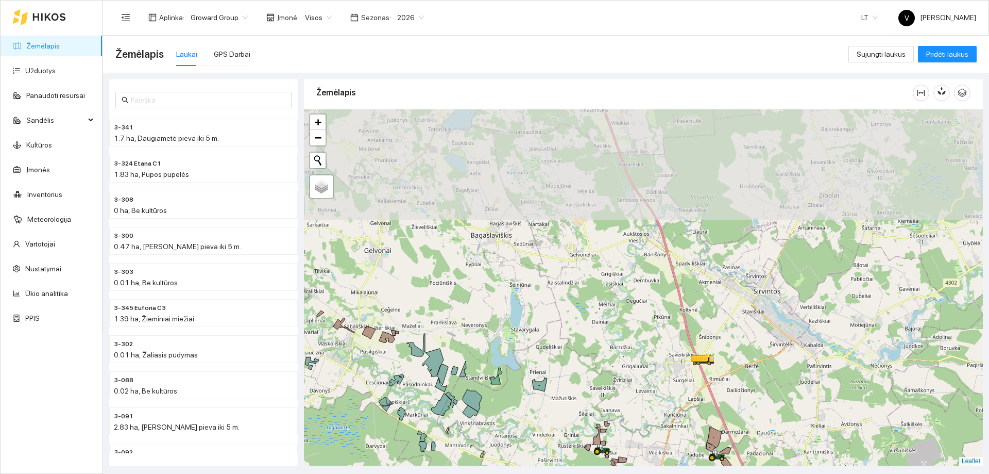
drag, startPoint x: 565, startPoint y: 210, endPoint x: 619, endPoint y: 339, distance: 139.7
click at [619, 339] on div at bounding box center [643, 287] width 679 height 356
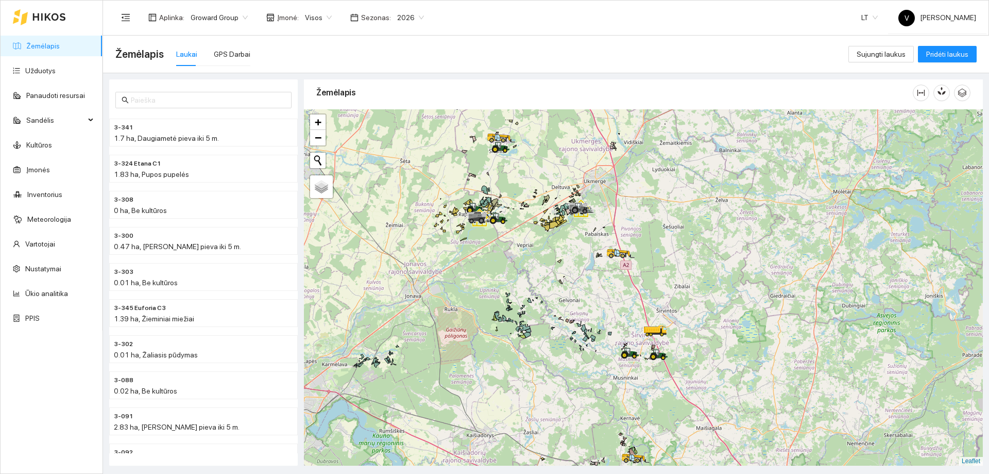
drag, startPoint x: 617, startPoint y: 302, endPoint x: 627, endPoint y: 316, distance: 17.0
click at [630, 318] on div at bounding box center [643, 287] width 679 height 356
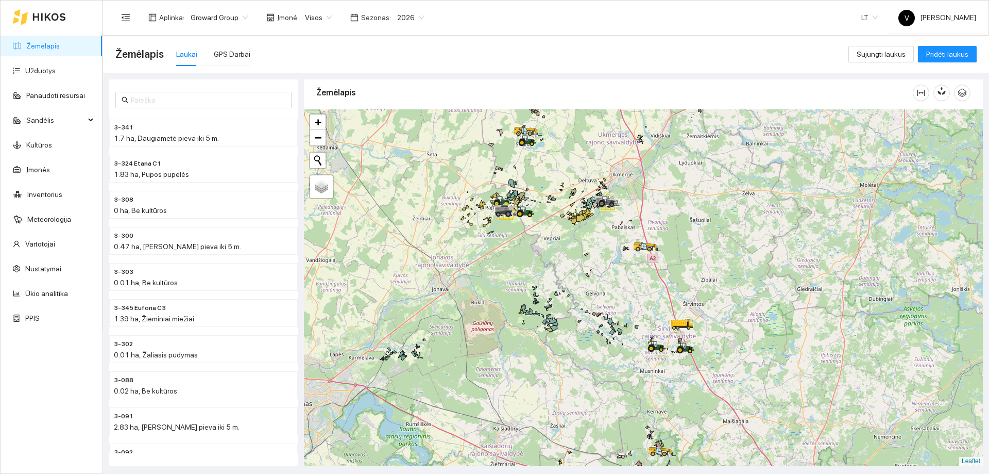
drag, startPoint x: 626, startPoint y: 326, endPoint x: 650, endPoint y: 239, distance: 90.5
click at [650, 239] on div at bounding box center [643, 287] width 679 height 356
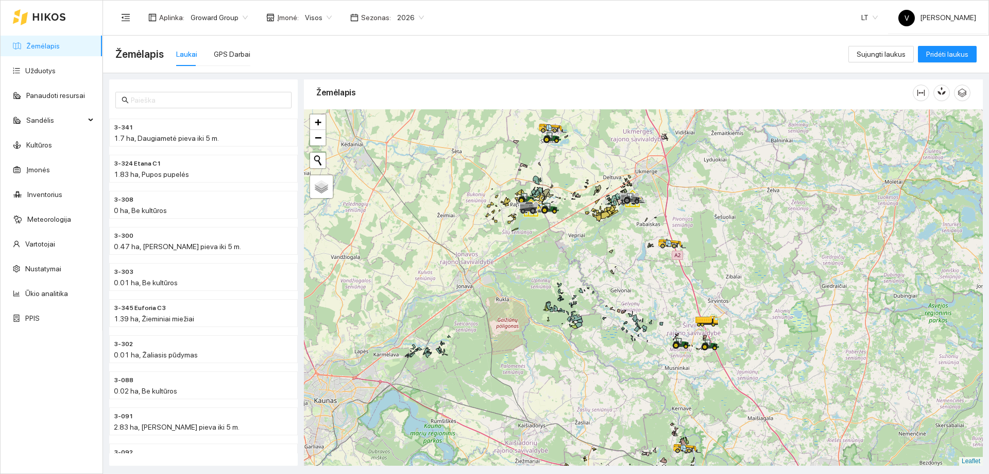
drag, startPoint x: 609, startPoint y: 241, endPoint x: 609, endPoint y: 251, distance: 10.3
click at [609, 251] on div at bounding box center [643, 287] width 679 height 356
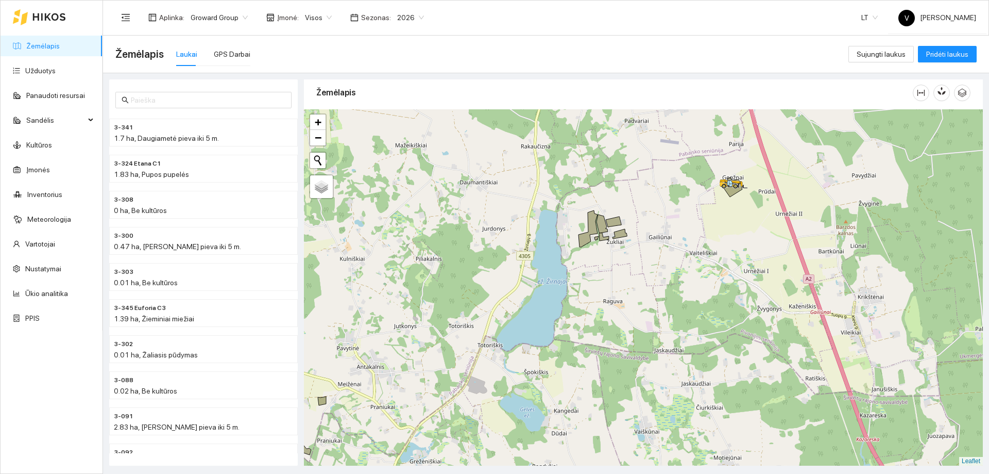
drag, startPoint x: 482, startPoint y: 337, endPoint x: 512, endPoint y: 282, distance: 62.7
click at [521, 278] on div at bounding box center [643, 287] width 679 height 356
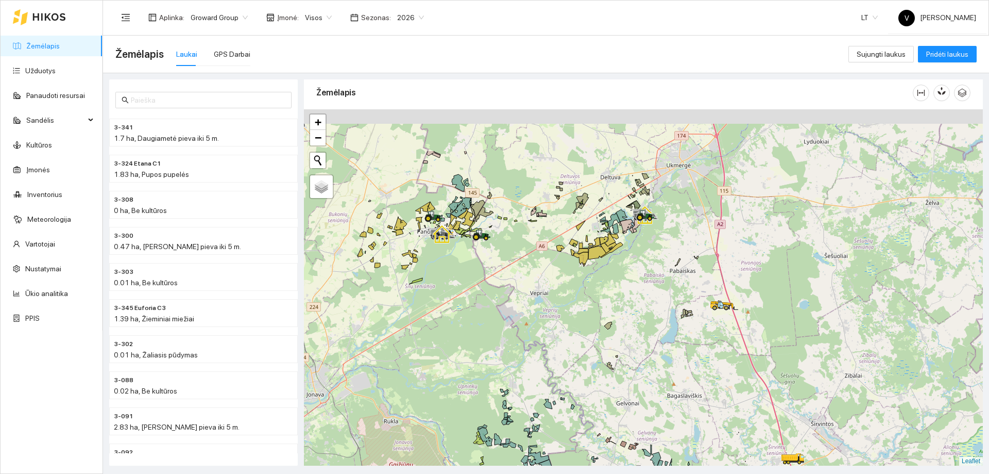
drag, startPoint x: 637, startPoint y: 252, endPoint x: 635, endPoint y: 291, distance: 38.7
click at [626, 302] on div at bounding box center [643, 287] width 679 height 356
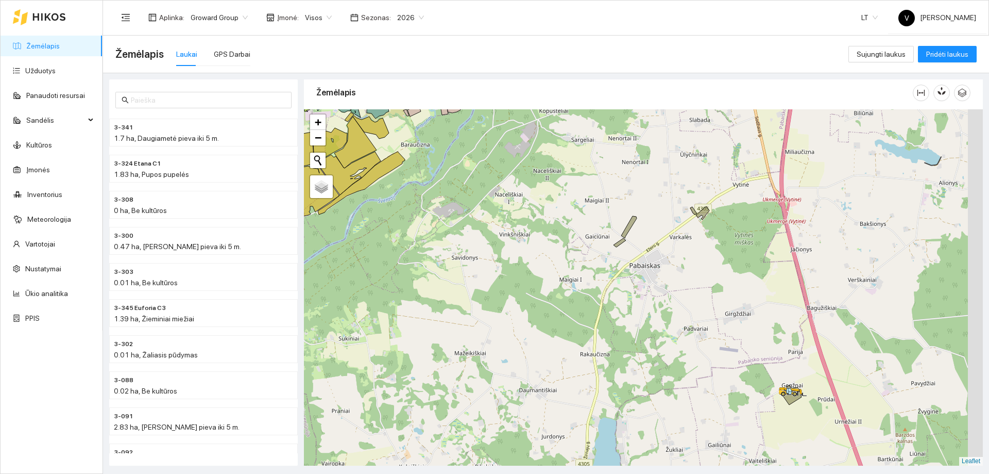
drag, startPoint x: 608, startPoint y: 261, endPoint x: 590, endPoint y: 221, distance: 43.4
click at [590, 221] on div at bounding box center [643, 287] width 679 height 356
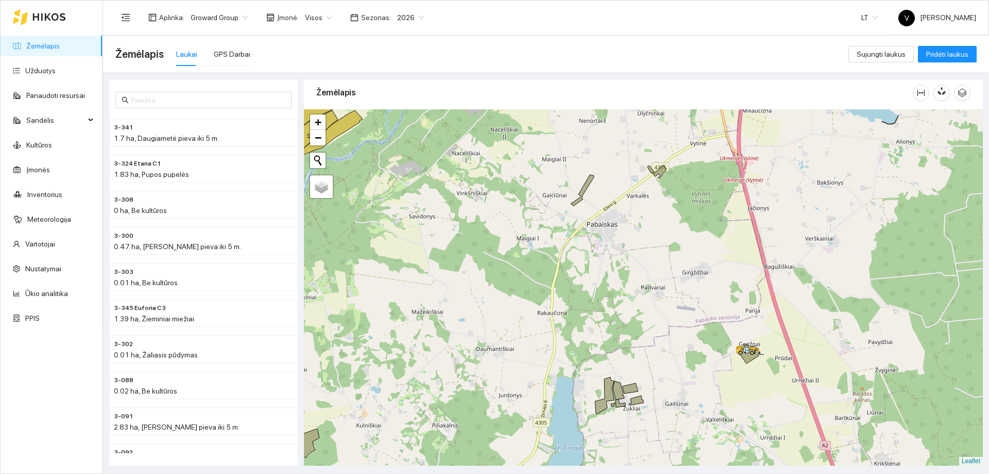
drag, startPoint x: 686, startPoint y: 340, endPoint x: 661, endPoint y: 338, distance: 25.3
click at [661, 338] on div at bounding box center [643, 287] width 679 height 356
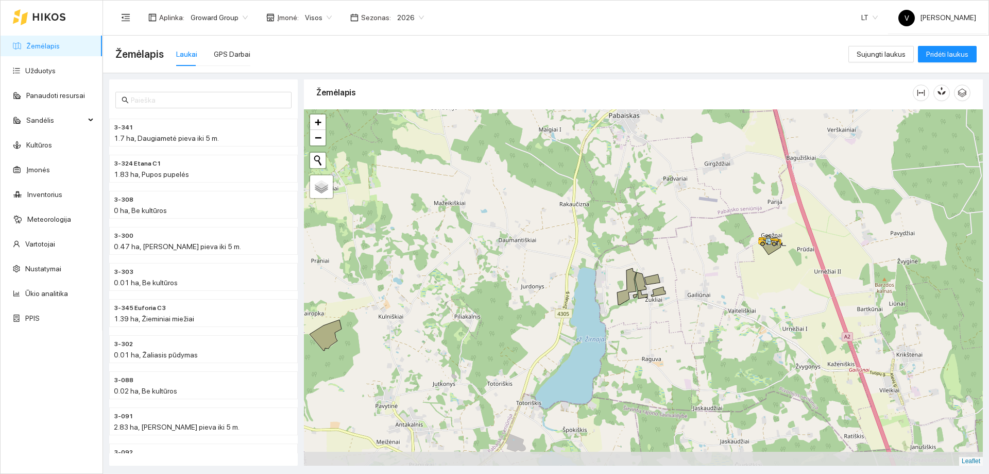
drag, startPoint x: 612, startPoint y: 387, endPoint x: 634, endPoint y: 279, distance: 111.0
click at [634, 279] on icon at bounding box center [626, 286] width 19 height 37
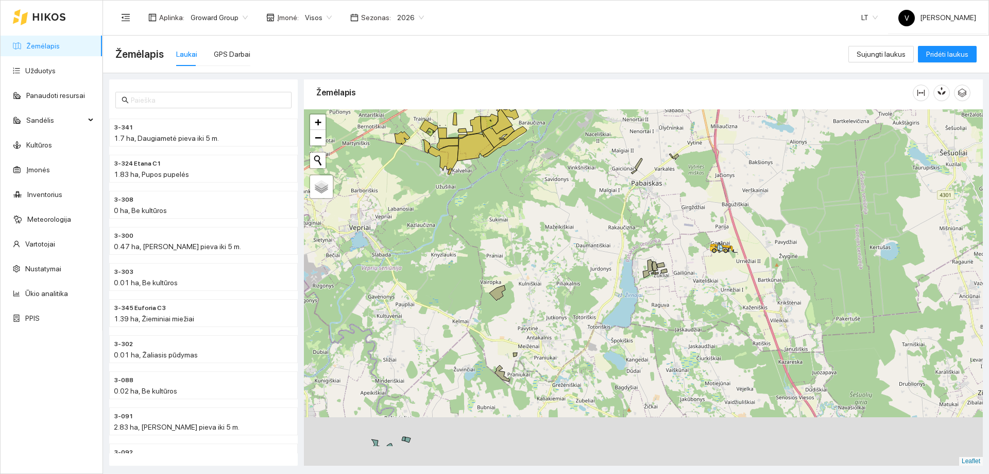
drag, startPoint x: 598, startPoint y: 377, endPoint x: 623, endPoint y: 322, distance: 60.6
click at [623, 322] on div at bounding box center [643, 287] width 679 height 356
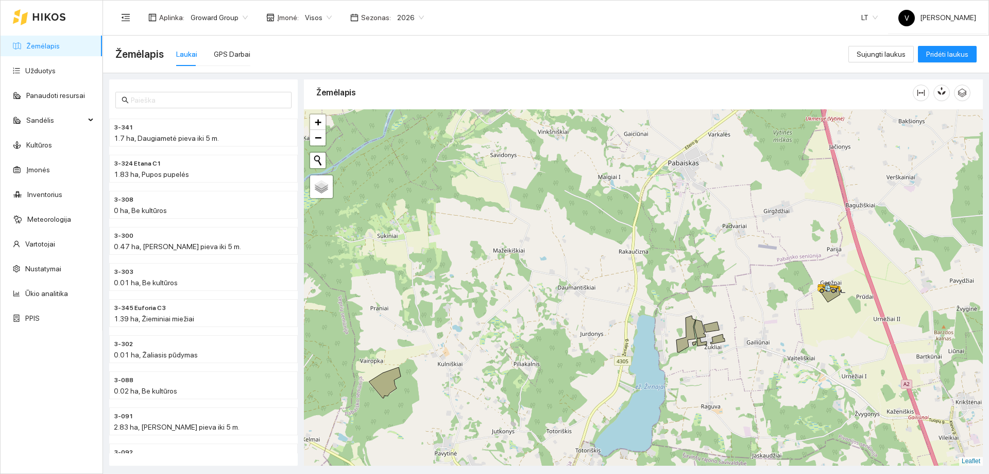
drag, startPoint x: 611, startPoint y: 218, endPoint x: 546, endPoint y: 294, distance: 99.0
click at [546, 294] on div at bounding box center [643, 287] width 679 height 356
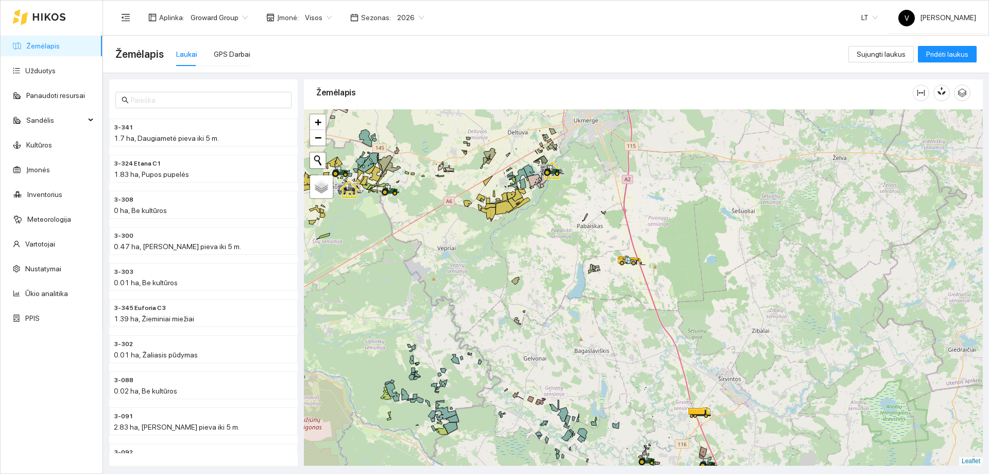
drag, startPoint x: 527, startPoint y: 325, endPoint x: 541, endPoint y: 271, distance: 55.9
click at [541, 271] on div at bounding box center [643, 287] width 679 height 356
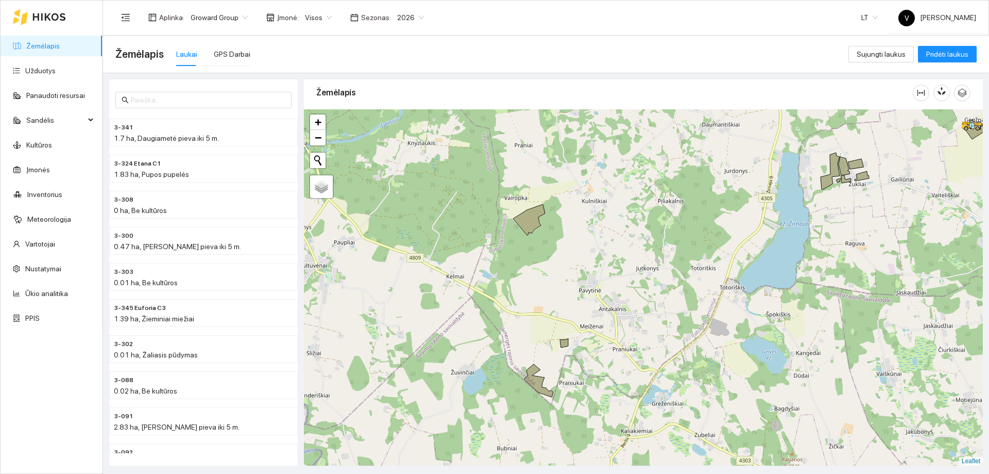
drag, startPoint x: 543, startPoint y: 392, endPoint x: 558, endPoint y: 353, distance: 41.3
click at [558, 353] on div at bounding box center [643, 287] width 679 height 356
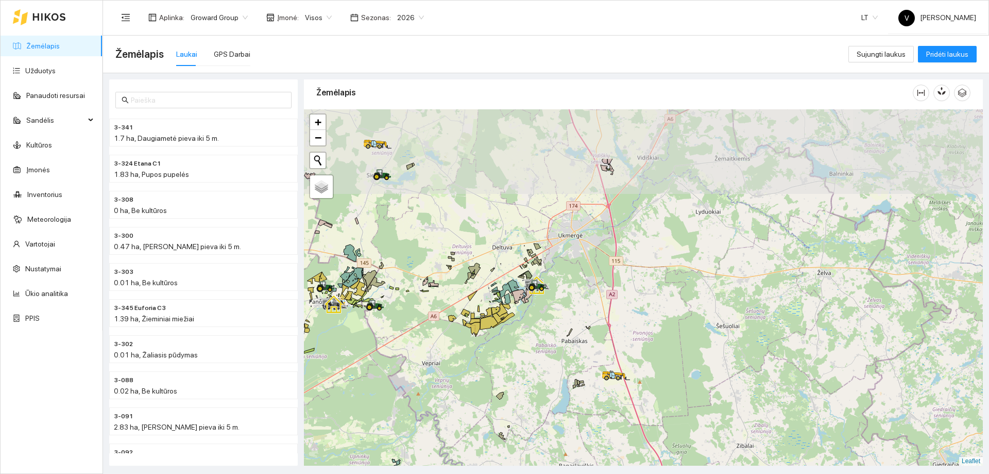
drag, startPoint x: 615, startPoint y: 289, endPoint x: 559, endPoint y: 374, distance: 101.6
click at [559, 374] on div at bounding box center [643, 287] width 679 height 356
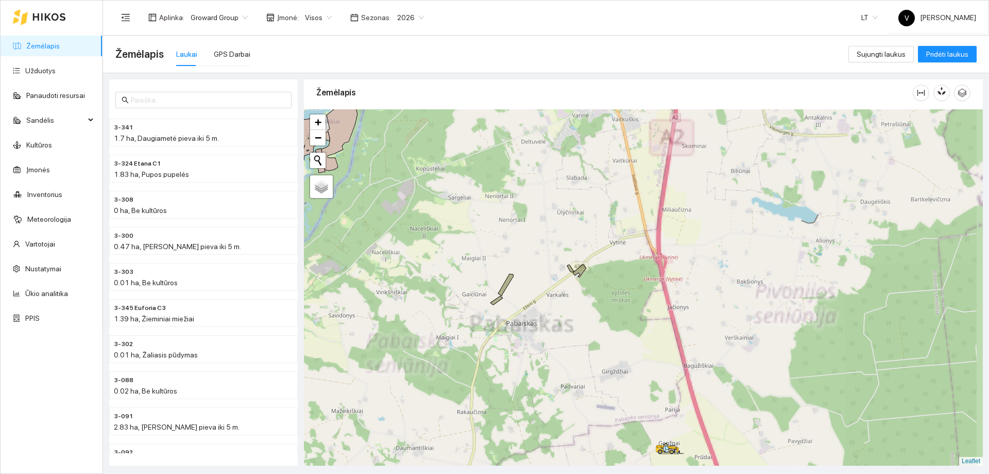
drag, startPoint x: 592, startPoint y: 365, endPoint x: 532, endPoint y: 212, distance: 164.5
click at [531, 212] on div at bounding box center [643, 287] width 679 height 356
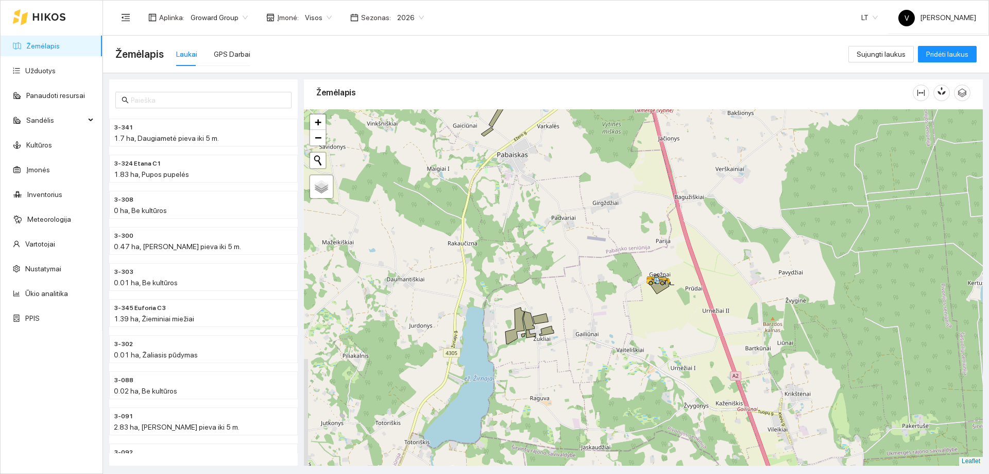
drag, startPoint x: 550, startPoint y: 385, endPoint x: 589, endPoint y: 313, distance: 82.1
click at [589, 314] on div at bounding box center [643, 287] width 679 height 356
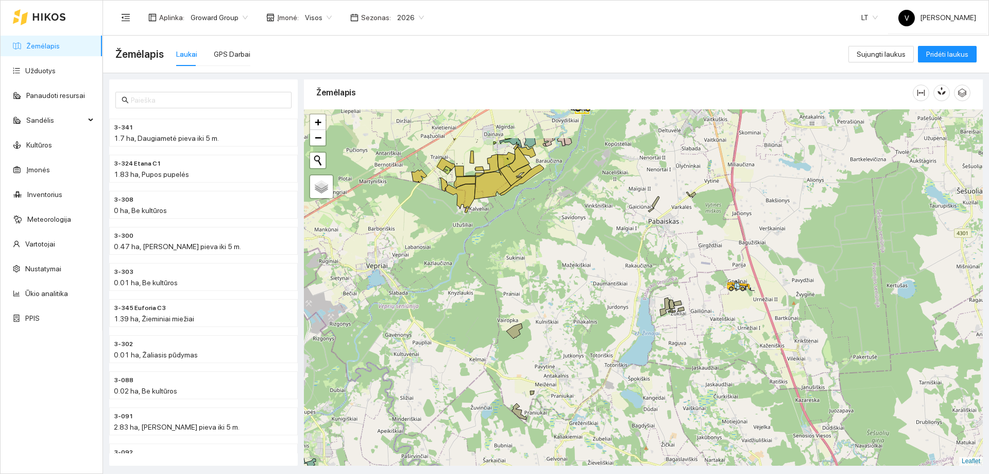
drag, startPoint x: 663, startPoint y: 133, endPoint x: 637, endPoint y: 196, distance: 67.3
click at [637, 197] on div at bounding box center [643, 287] width 679 height 356
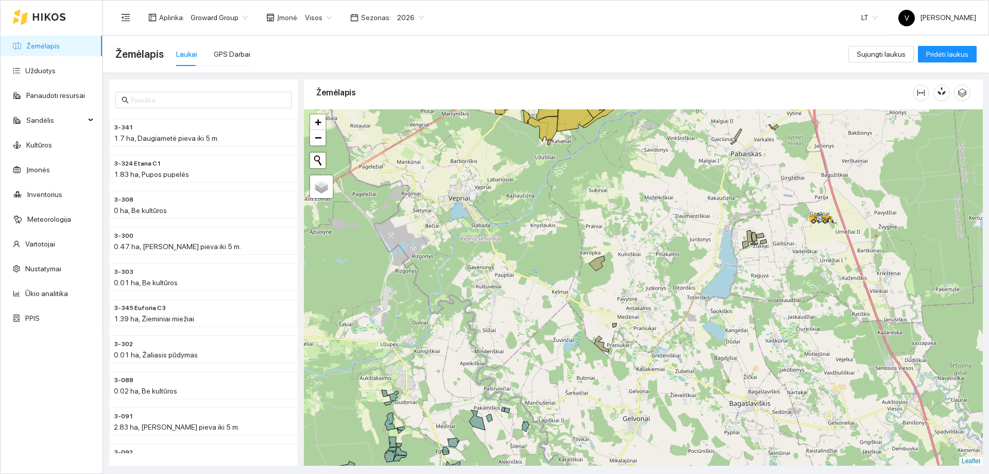
drag, startPoint x: 657, startPoint y: 350, endPoint x: 586, endPoint y: 278, distance: 101.3
click at [619, 317] on div at bounding box center [643, 287] width 679 height 356
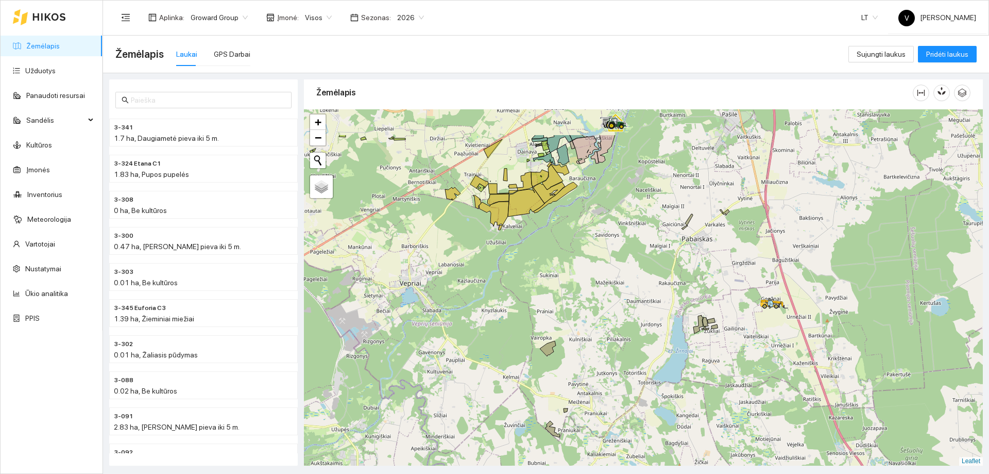
drag, startPoint x: 673, startPoint y: 237, endPoint x: 644, endPoint y: 298, distance: 68.2
click at [644, 298] on div at bounding box center [643, 287] width 679 height 356
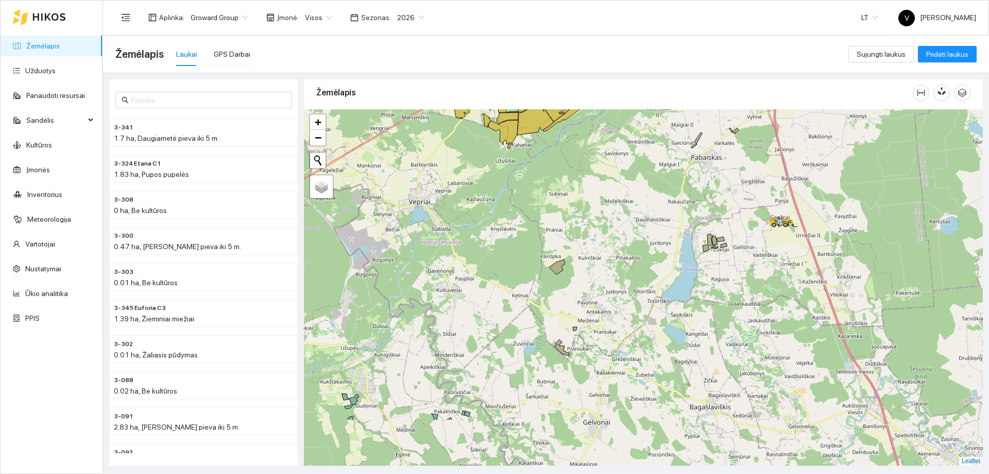
drag, startPoint x: 623, startPoint y: 352, endPoint x: 626, endPoint y: 297, distance: 55.7
click at [626, 297] on div at bounding box center [643, 287] width 679 height 356
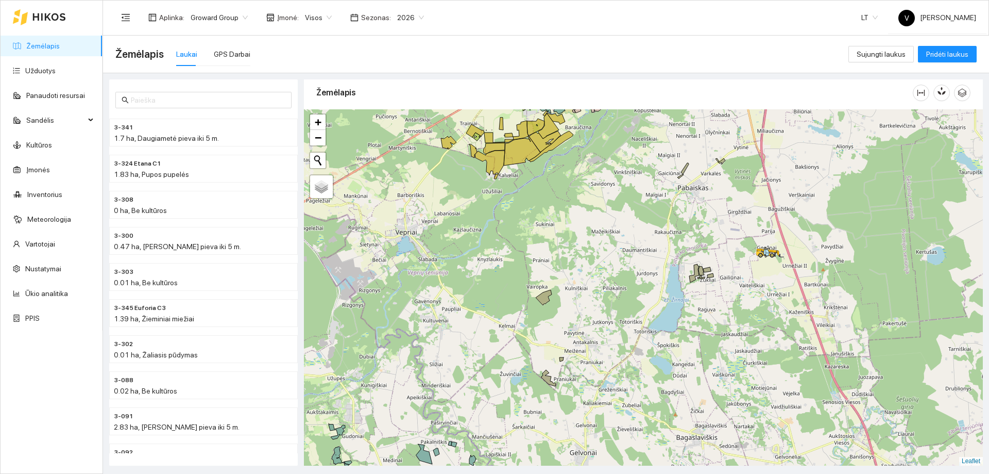
drag, startPoint x: 768, startPoint y: 224, endPoint x: 748, endPoint y: 278, distance: 57.2
click at [748, 278] on div at bounding box center [643, 287] width 679 height 356
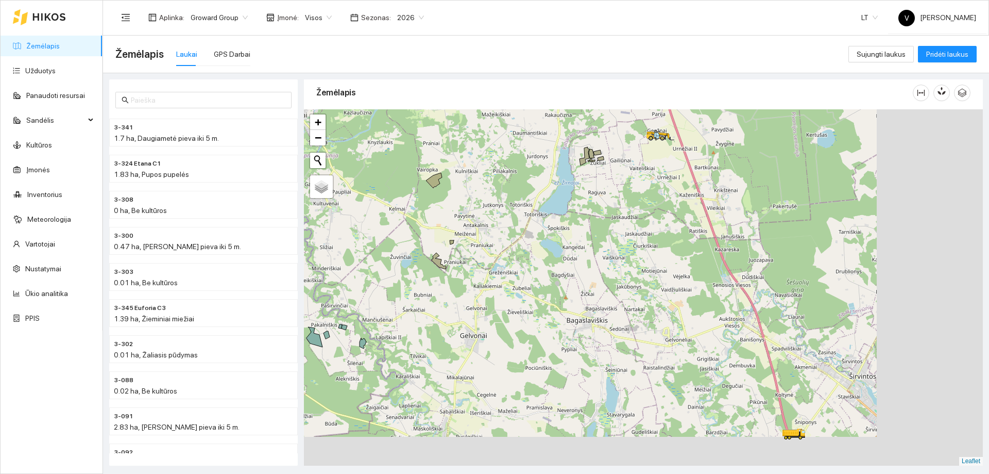
drag, startPoint x: 711, startPoint y: 375, endPoint x: 586, endPoint y: 226, distance: 194.3
click at [586, 226] on div at bounding box center [643, 287] width 679 height 356
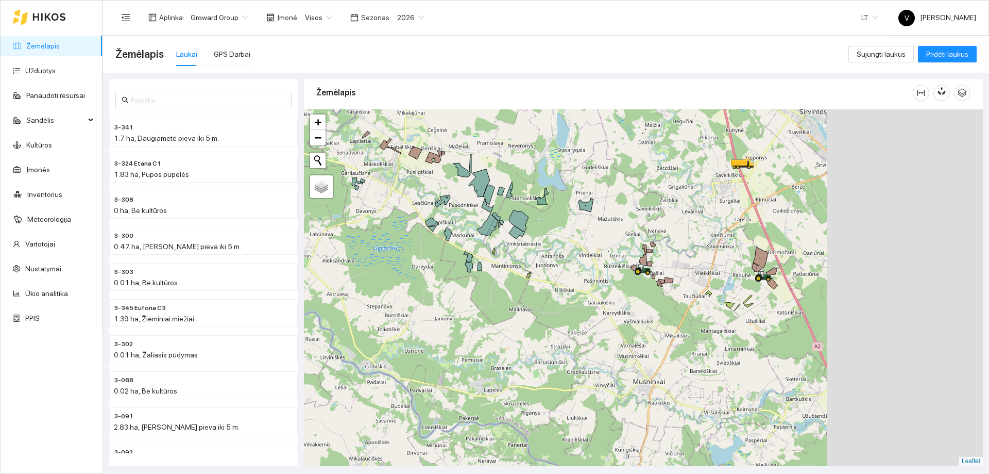
drag, startPoint x: 756, startPoint y: 290, endPoint x: 595, endPoint y: 262, distance: 163.1
click at [595, 262] on div at bounding box center [643, 287] width 679 height 356
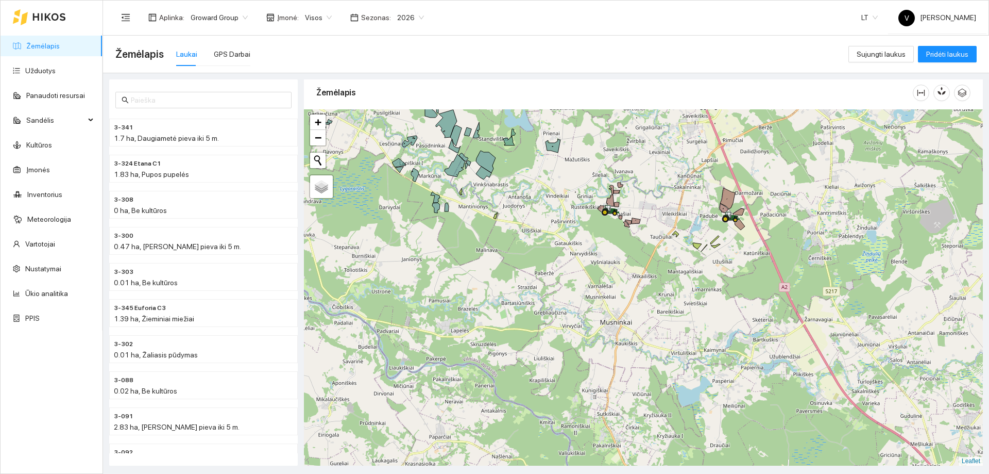
drag, startPoint x: 770, startPoint y: 341, endPoint x: 729, endPoint y: 275, distance: 77.3
click at [729, 275] on div at bounding box center [643, 287] width 679 height 356
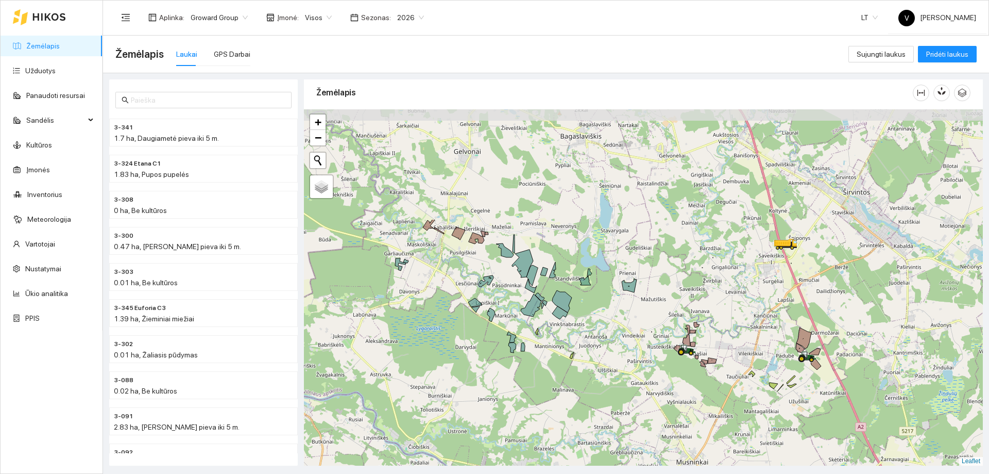
drag, startPoint x: 657, startPoint y: 277, endPoint x: 736, endPoint y: 404, distance: 149.3
click at [736, 404] on div at bounding box center [643, 287] width 679 height 356
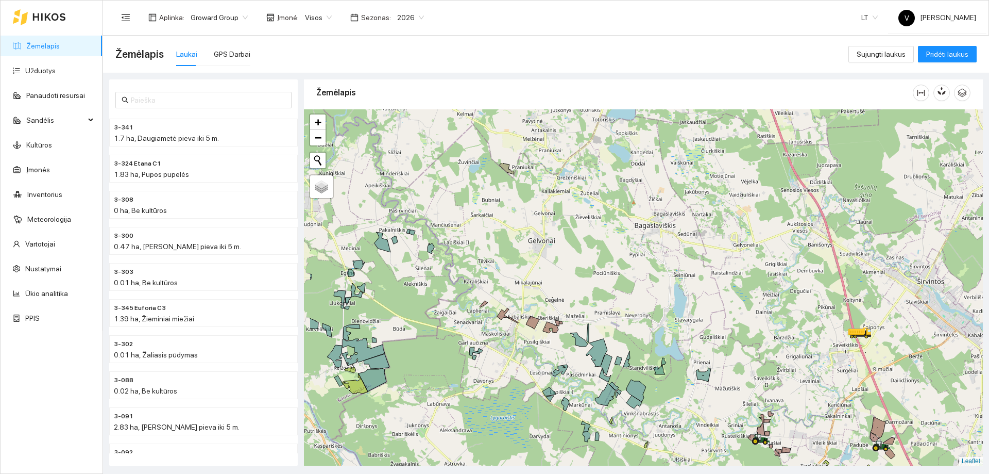
drag, startPoint x: 645, startPoint y: 312, endPoint x: 742, endPoint y: 441, distance: 161.1
click at [742, 441] on div at bounding box center [643, 287] width 679 height 356
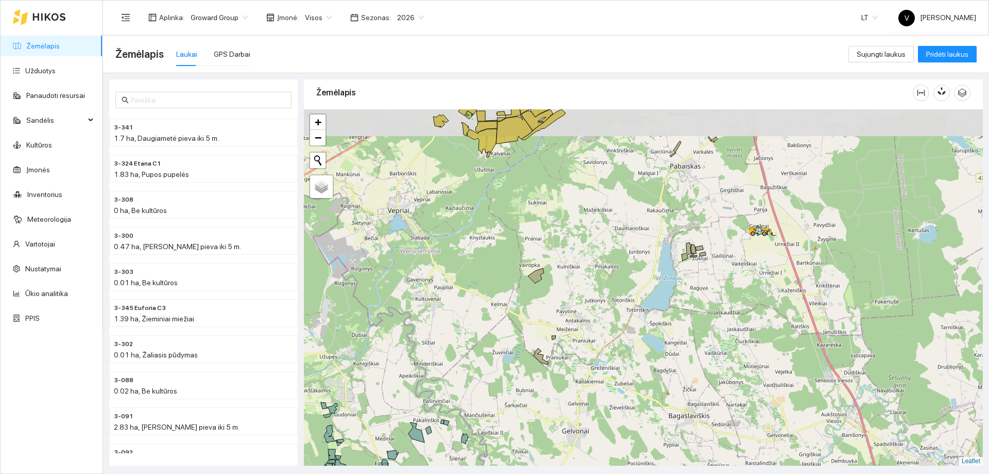
drag, startPoint x: 554, startPoint y: 358, endPoint x: 569, endPoint y: 395, distance: 39.5
click at [569, 395] on div at bounding box center [643, 287] width 679 height 356
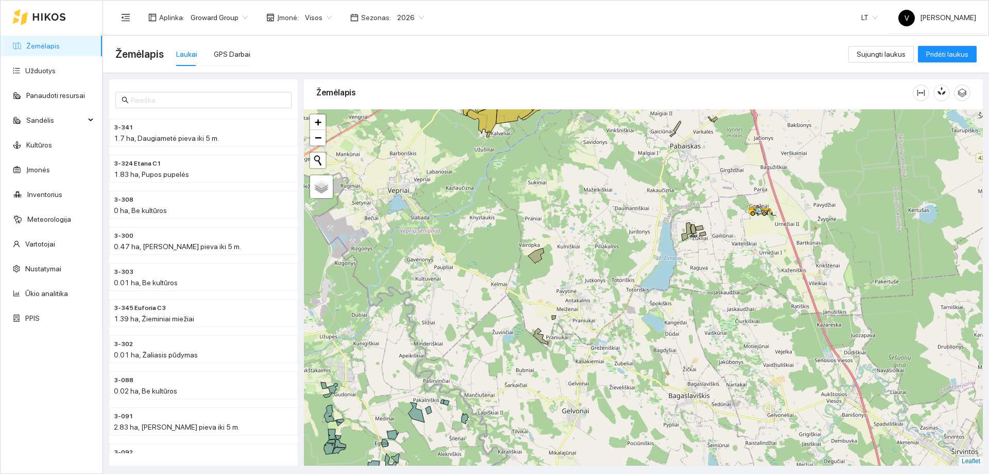
drag, startPoint x: 644, startPoint y: 296, endPoint x: 633, endPoint y: 226, distance: 70.8
click at [633, 228] on div at bounding box center [643, 287] width 679 height 356
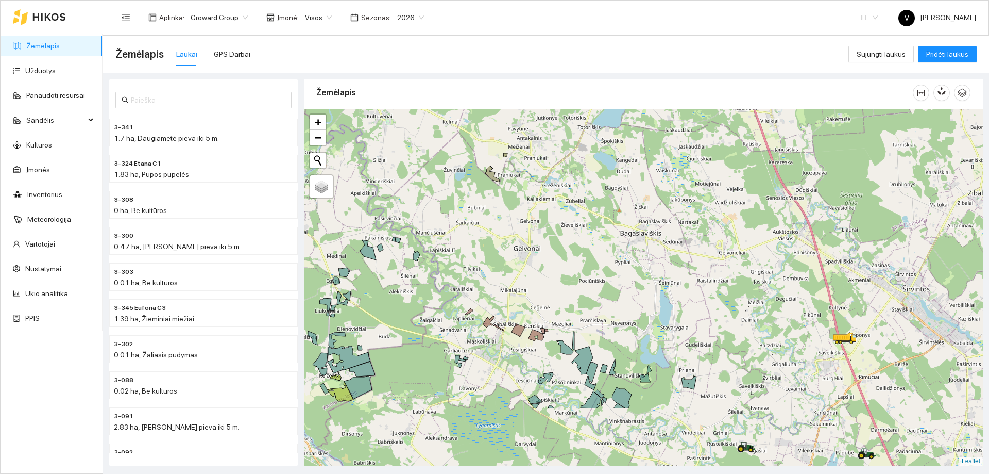
drag, startPoint x: 713, startPoint y: 306, endPoint x: 685, endPoint y: 250, distance: 61.8
click at [687, 254] on div at bounding box center [643, 287] width 679 height 356
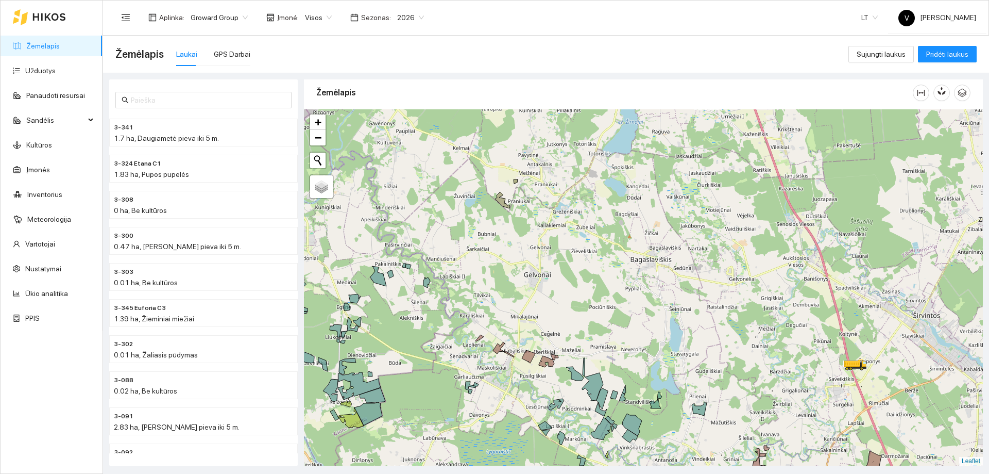
drag, startPoint x: 665, startPoint y: 353, endPoint x: 696, endPoint y: 420, distance: 74.0
click at [696, 420] on div at bounding box center [643, 287] width 679 height 356
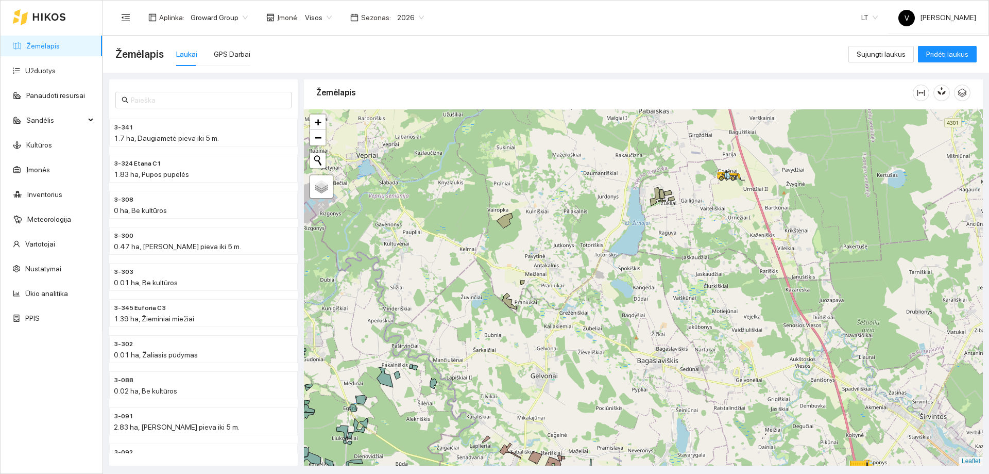
drag, startPoint x: 591, startPoint y: 244, endPoint x: 588, endPoint y: 302, distance: 58.8
click at [587, 304] on div at bounding box center [643, 287] width 679 height 356
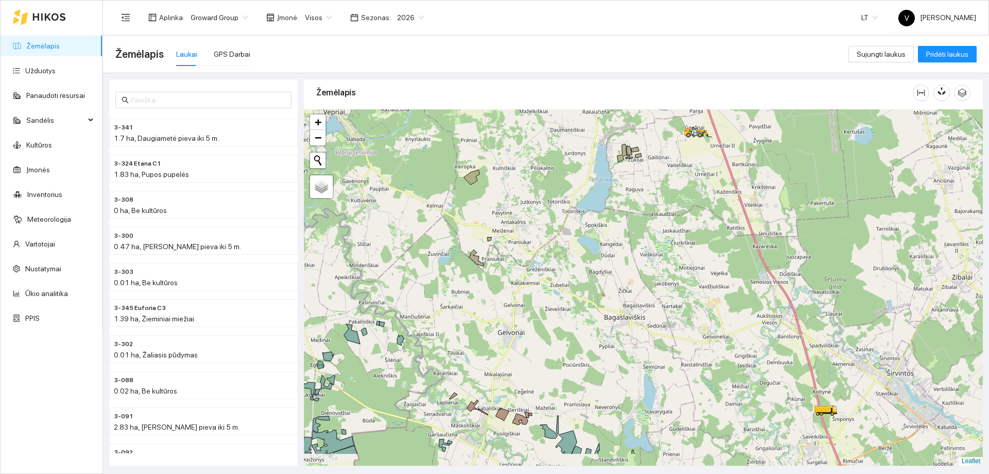
drag, startPoint x: 892, startPoint y: 312, endPoint x: 737, endPoint y: 48, distance: 305.6
click at [736, 48] on main "Žemėlapis Laukai GPS Darbai Sujungti laukus Pridėti laukus 3-341 1.7 ha, Daugia…" at bounding box center [546, 255] width 886 height 438
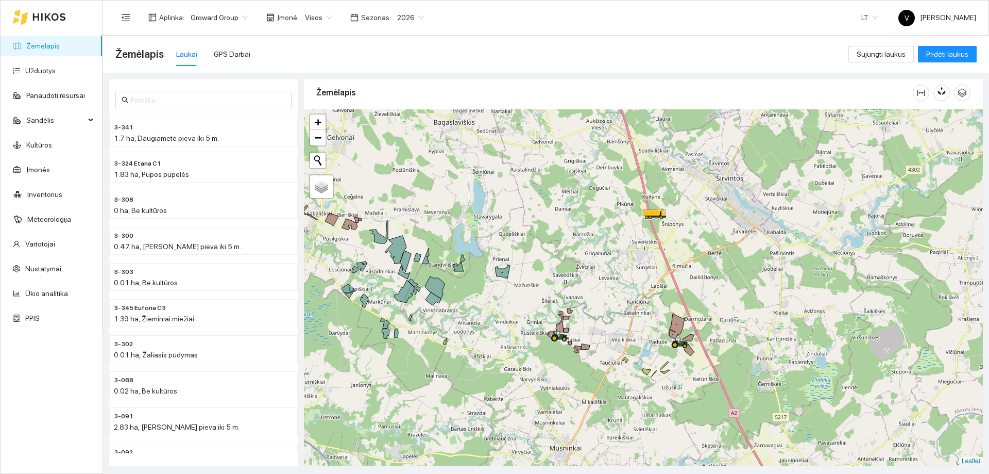
drag, startPoint x: 683, startPoint y: 289, endPoint x: 688, endPoint y: 368, distance: 79.0
click at [688, 368] on div at bounding box center [643, 287] width 679 height 356
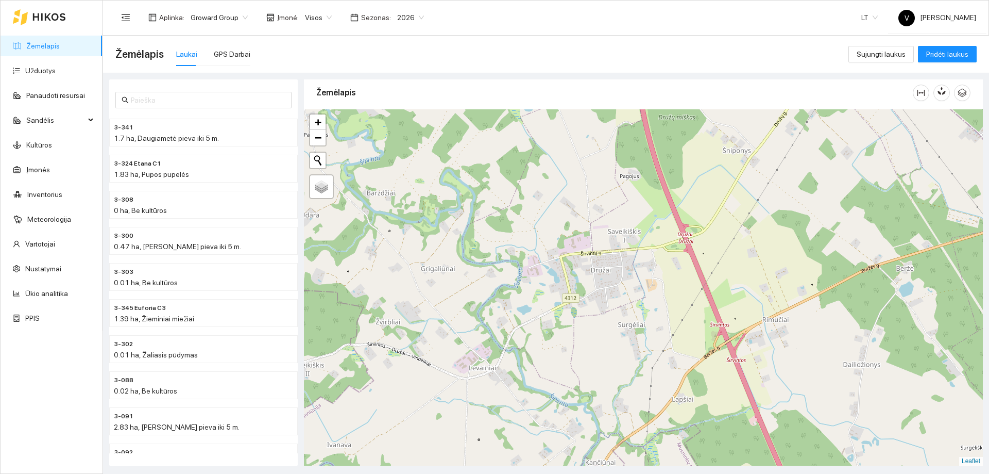
drag, startPoint x: 561, startPoint y: 296, endPoint x: 571, endPoint y: 301, distance: 11.8
click at [571, 301] on div at bounding box center [643, 287] width 679 height 356
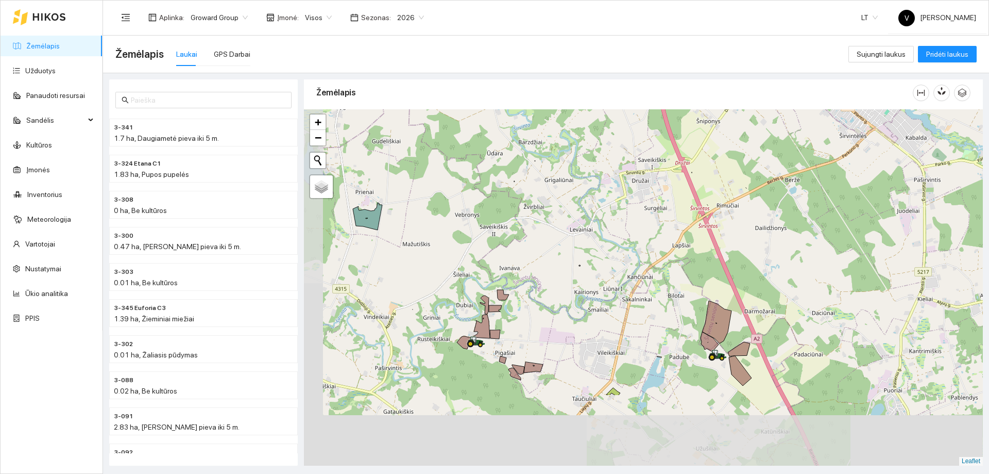
drag, startPoint x: 562, startPoint y: 335, endPoint x: 615, endPoint y: 229, distance: 118.9
click at [615, 229] on div at bounding box center [643, 287] width 679 height 356
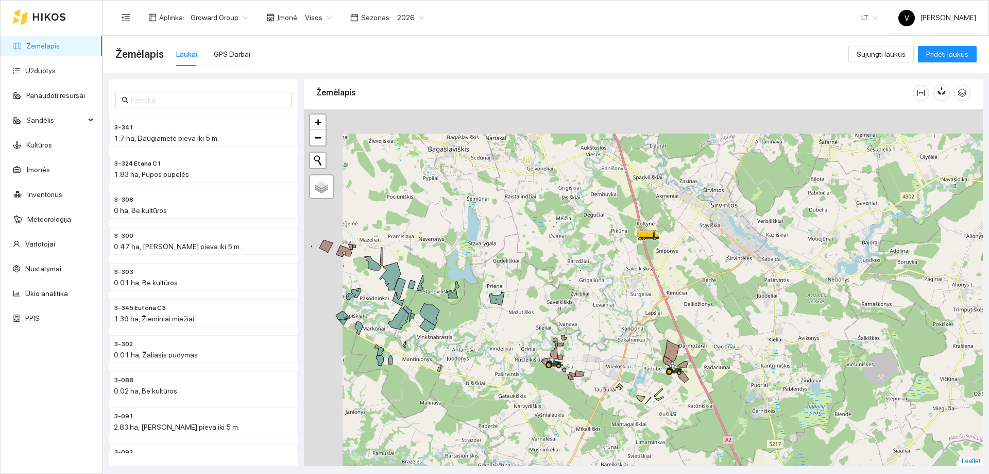
drag, startPoint x: 495, startPoint y: 314, endPoint x: 595, endPoint y: 378, distance: 118.6
click at [595, 378] on div at bounding box center [643, 287] width 679 height 356
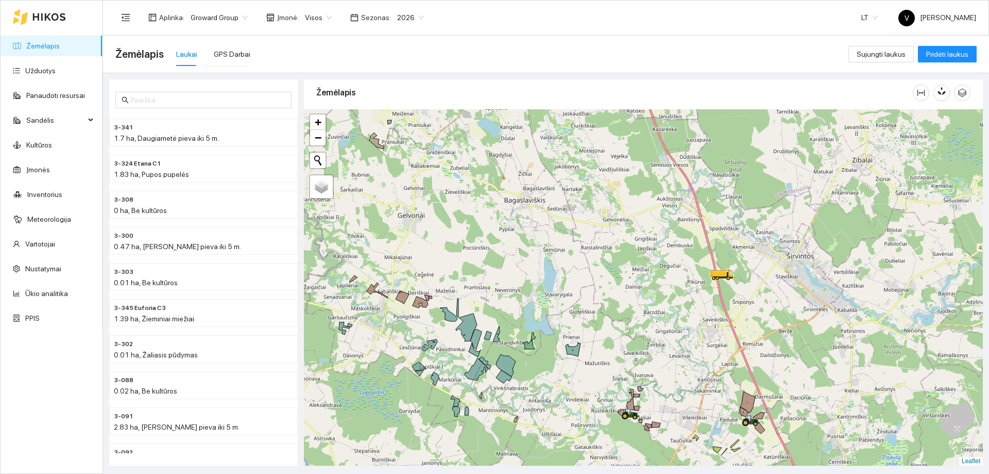
drag, startPoint x: 549, startPoint y: 297, endPoint x: 639, endPoint y: 359, distance: 109.6
click at [638, 356] on div at bounding box center [643, 287] width 679 height 356
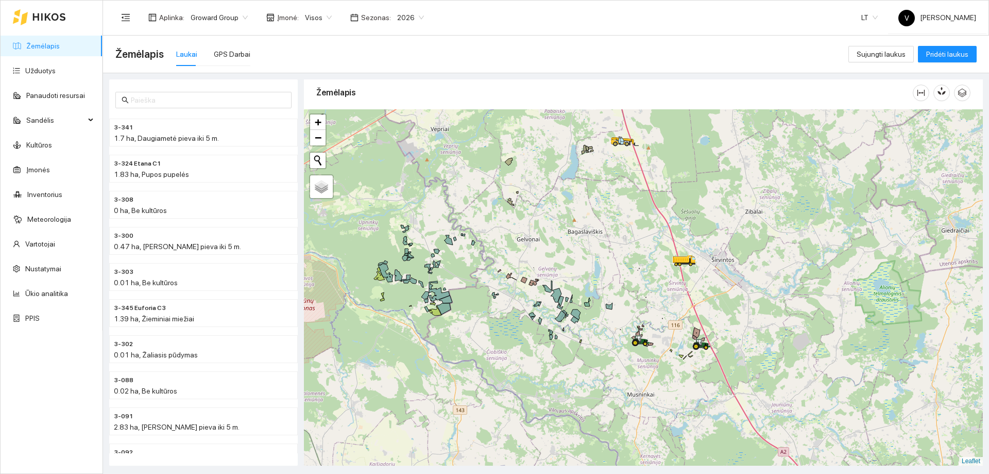
drag, startPoint x: 643, startPoint y: 318, endPoint x: 629, endPoint y: 266, distance: 53.2
click at [629, 264] on div at bounding box center [643, 287] width 679 height 356
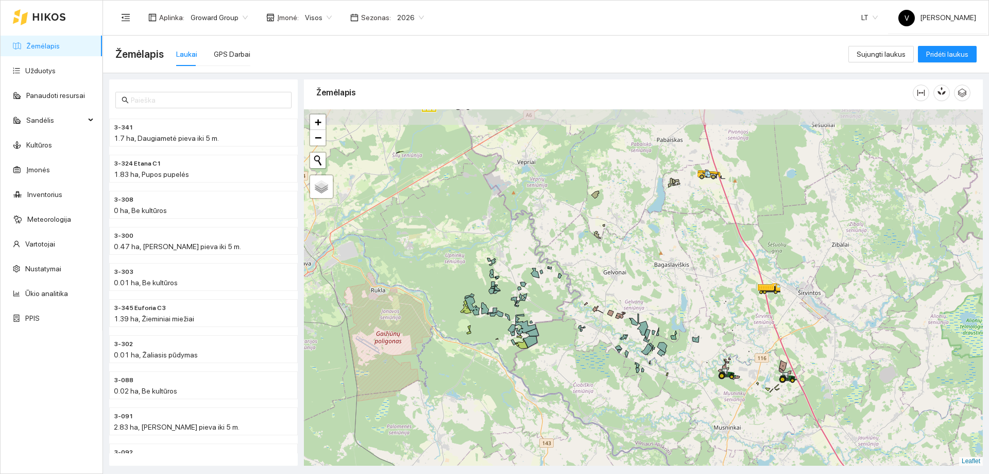
drag, startPoint x: 778, startPoint y: 279, endPoint x: 751, endPoint y: 358, distance: 82.9
click at [751, 358] on div at bounding box center [643, 287] width 679 height 356
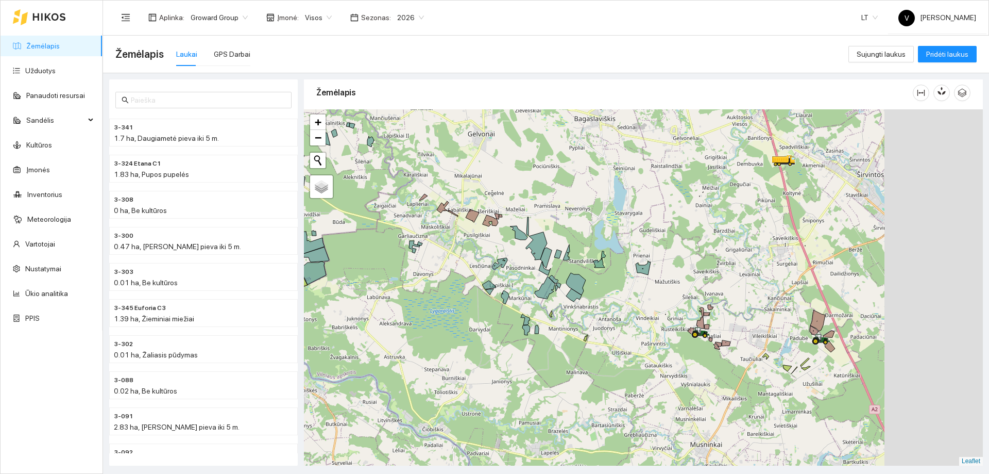
drag, startPoint x: 660, startPoint y: 311, endPoint x: 652, endPoint y: 303, distance: 10.9
click at [652, 303] on div at bounding box center [643, 287] width 679 height 356
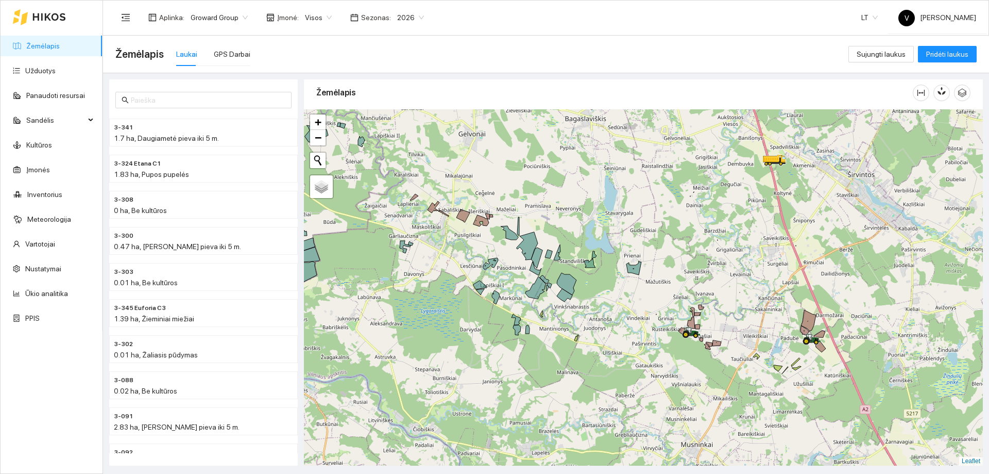
drag, startPoint x: 740, startPoint y: 338, endPoint x: 700, endPoint y: 342, distance: 40.4
click at [701, 341] on div at bounding box center [643, 287] width 679 height 356
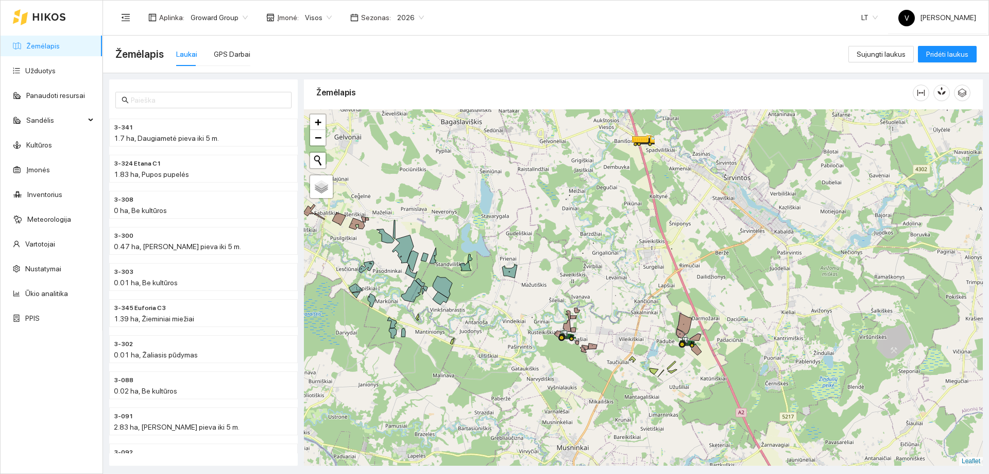
drag, startPoint x: 619, startPoint y: 364, endPoint x: 618, endPoint y: 371, distance: 7.2
click at [618, 371] on div at bounding box center [643, 287] width 679 height 356
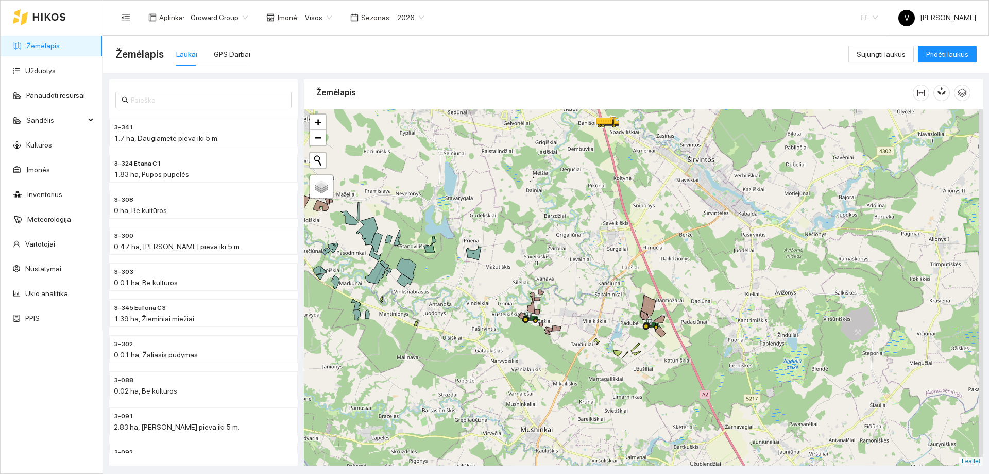
drag, startPoint x: 626, startPoint y: 328, endPoint x: 620, endPoint y: 324, distance: 6.6
click at [620, 324] on div at bounding box center [643, 287] width 679 height 356
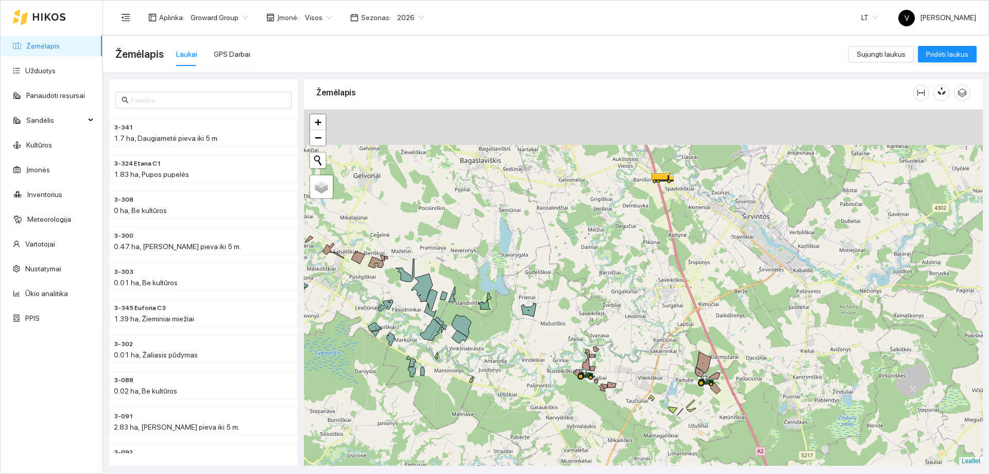
drag, startPoint x: 610, startPoint y: 319, endPoint x: 680, endPoint y: 389, distance: 98.7
click at [680, 389] on div at bounding box center [643, 287] width 679 height 356
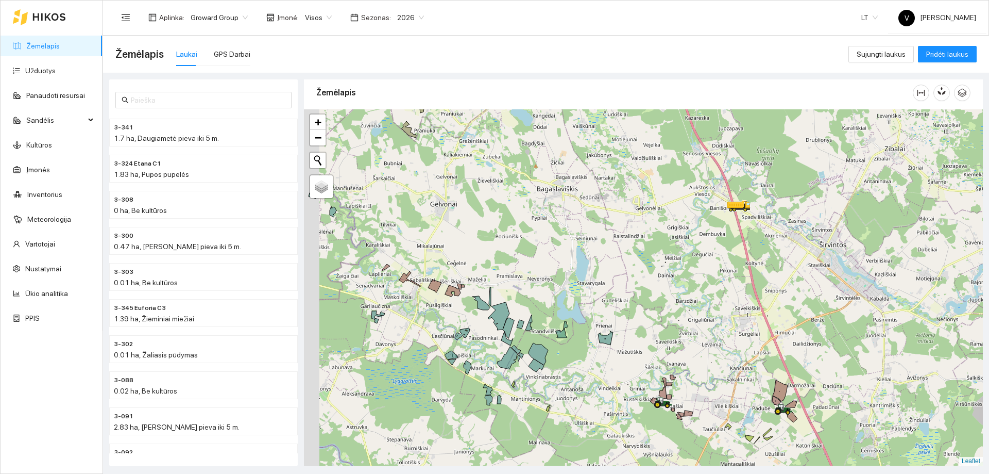
drag, startPoint x: 620, startPoint y: 342, endPoint x: 697, endPoint y: 362, distance: 79.2
click at [697, 362] on div at bounding box center [643, 287] width 679 height 356
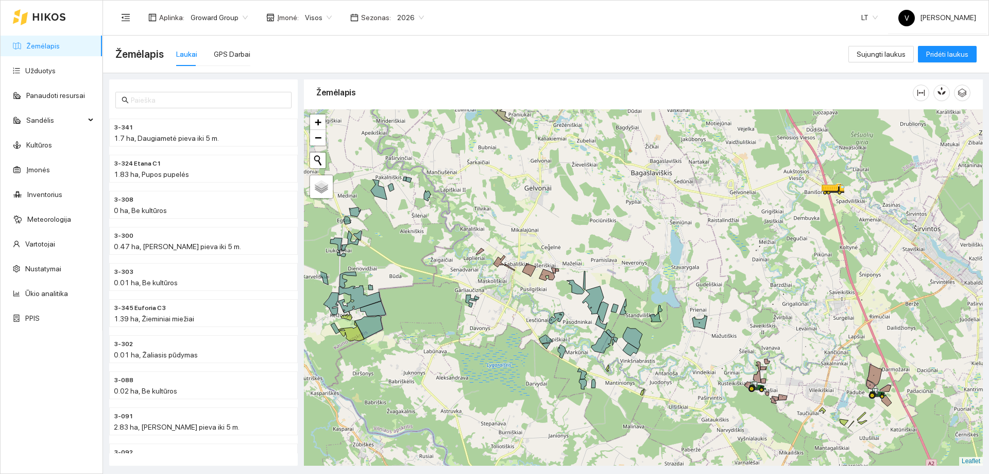
drag, startPoint x: 640, startPoint y: 366, endPoint x: 725, endPoint y: 350, distance: 86.0
click at [725, 350] on div at bounding box center [643, 287] width 679 height 356
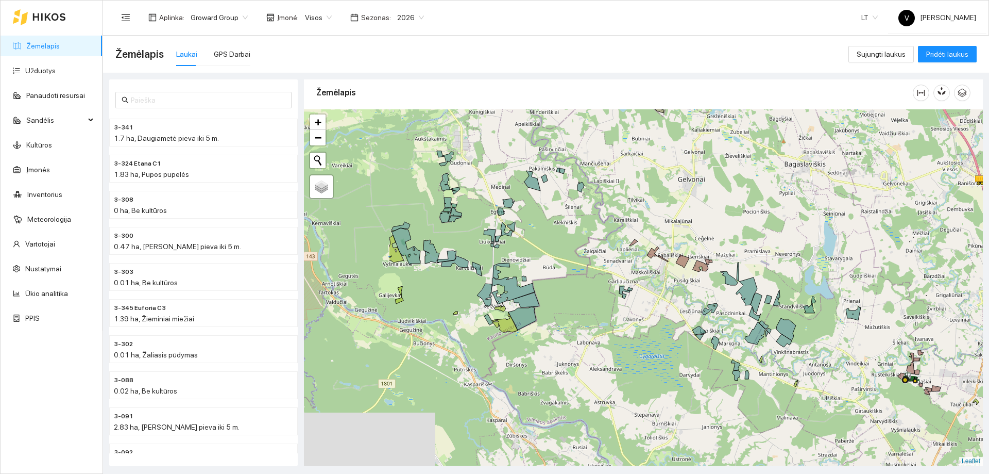
drag, startPoint x: 585, startPoint y: 334, endPoint x: 733, endPoint y: 315, distance: 149.6
click at [738, 319] on div at bounding box center [643, 287] width 679 height 356
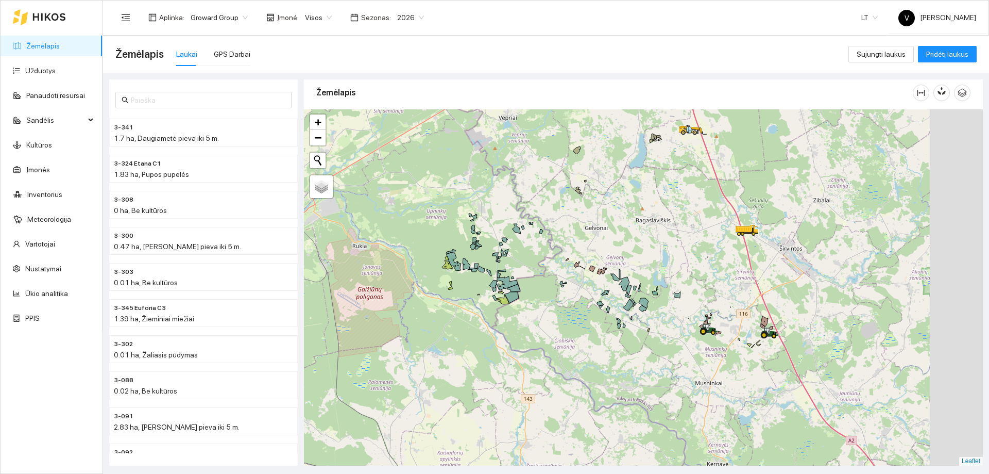
drag, startPoint x: 681, startPoint y: 321, endPoint x: 598, endPoint y: 321, distance: 83.0
click at [598, 321] on div at bounding box center [643, 287] width 679 height 356
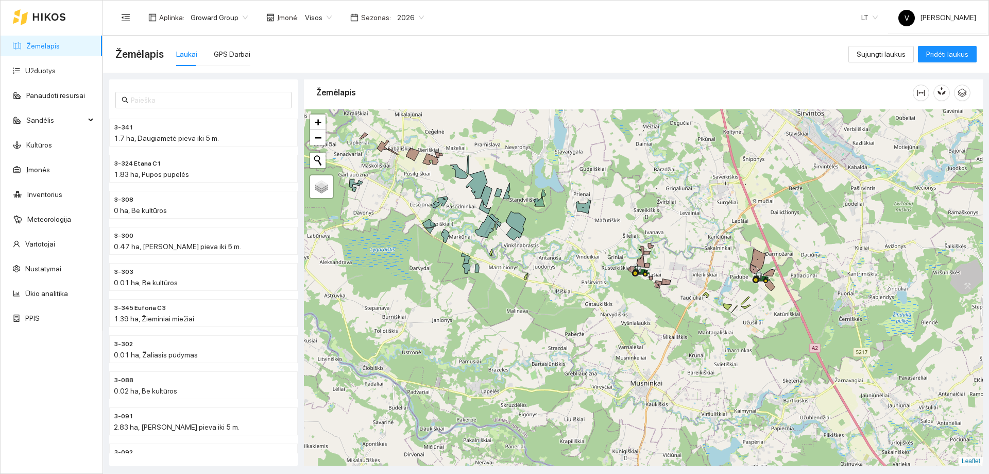
drag, startPoint x: 613, startPoint y: 338, endPoint x: 544, endPoint y: 281, distance: 88.9
click at [544, 281] on div at bounding box center [643, 287] width 679 height 356
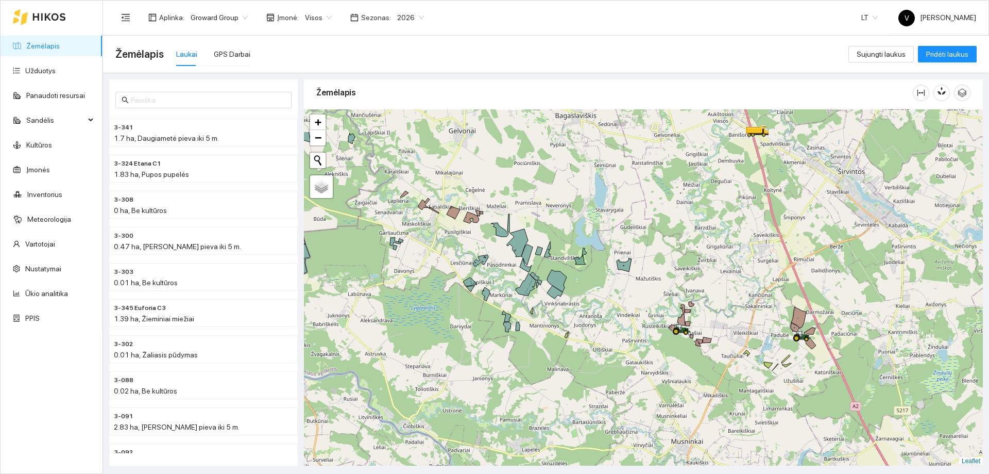
drag, startPoint x: 548, startPoint y: 297, endPoint x: 583, endPoint y: 348, distance: 62.3
click at [583, 348] on div at bounding box center [643, 287] width 679 height 356
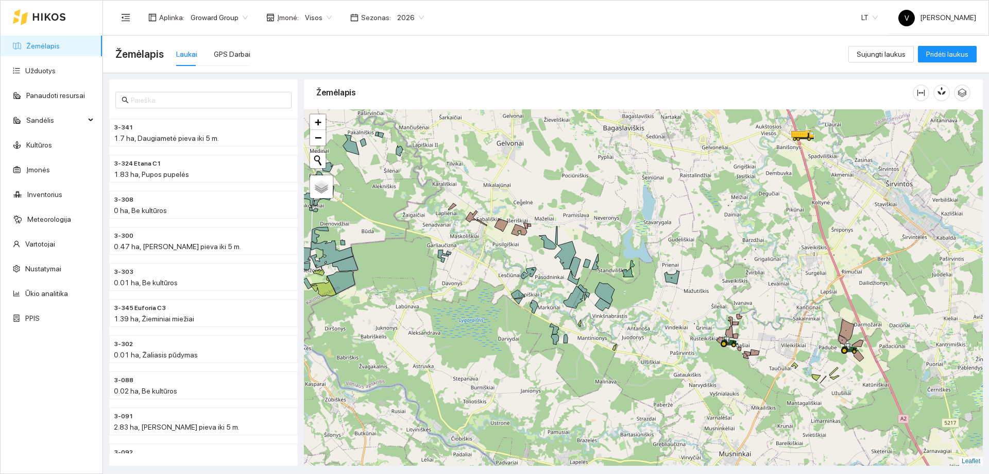
drag, startPoint x: 501, startPoint y: 300, endPoint x: 565, endPoint y: 284, distance: 66.4
click at [565, 284] on div at bounding box center [643, 287] width 679 height 356
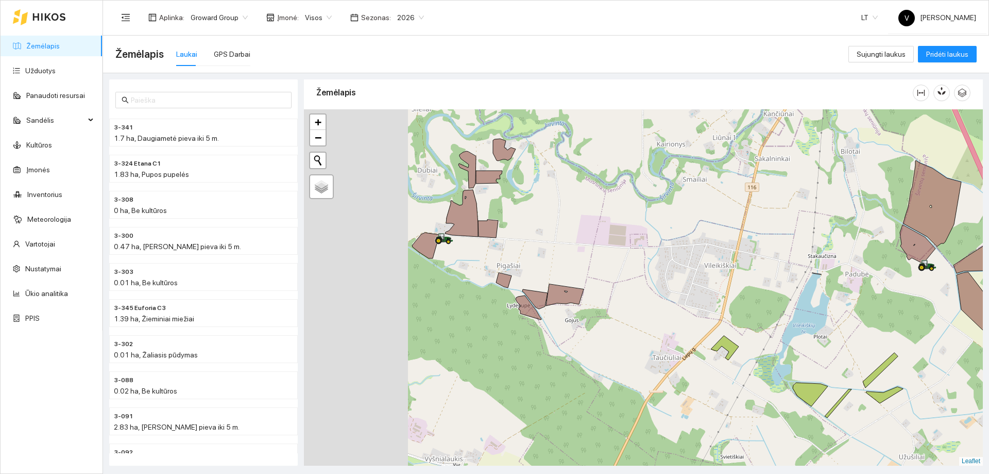
drag, startPoint x: 663, startPoint y: 333, endPoint x: 765, endPoint y: 300, distance: 106.6
click at [763, 302] on div at bounding box center [643, 287] width 679 height 356
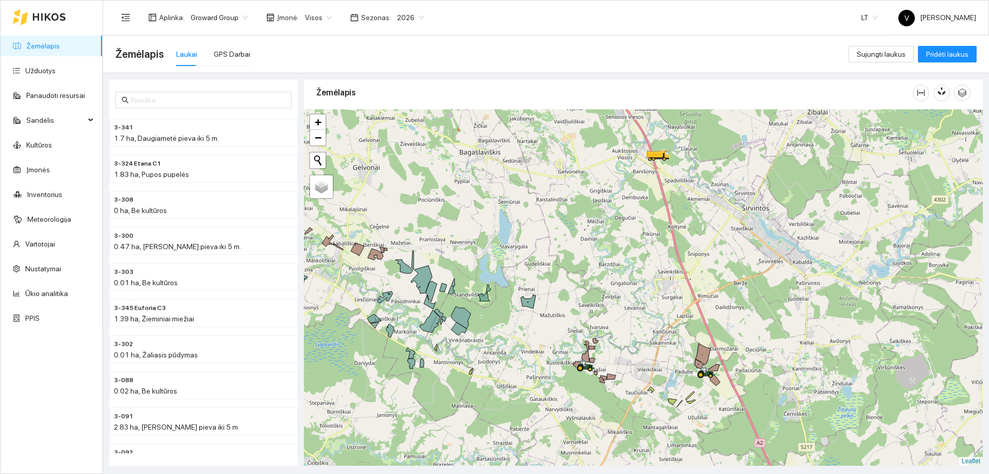
drag, startPoint x: 695, startPoint y: 315, endPoint x: 597, endPoint y: 376, distance: 115.7
click at [600, 378] on icon at bounding box center [602, 380] width 6 height 6
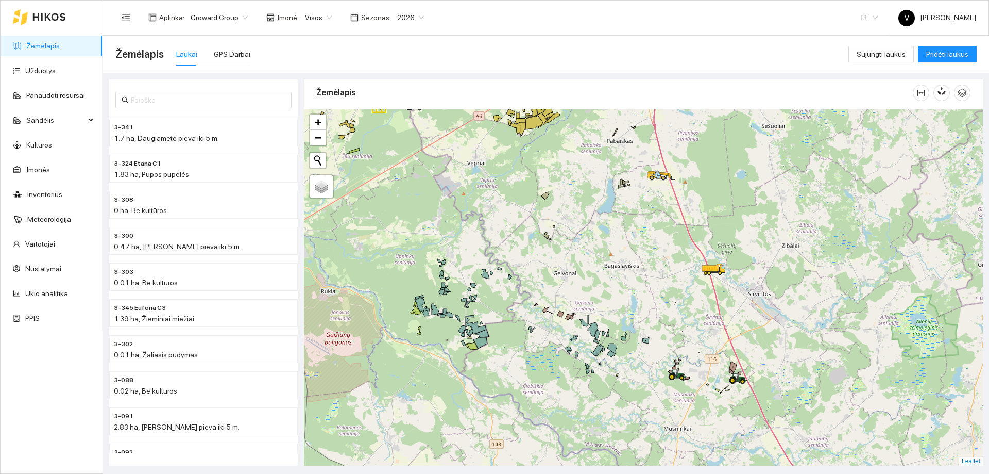
drag, startPoint x: 530, startPoint y: 353, endPoint x: 614, endPoint y: 355, distance: 84.0
click at [614, 355] on icon at bounding box center [612, 353] width 8 height 7
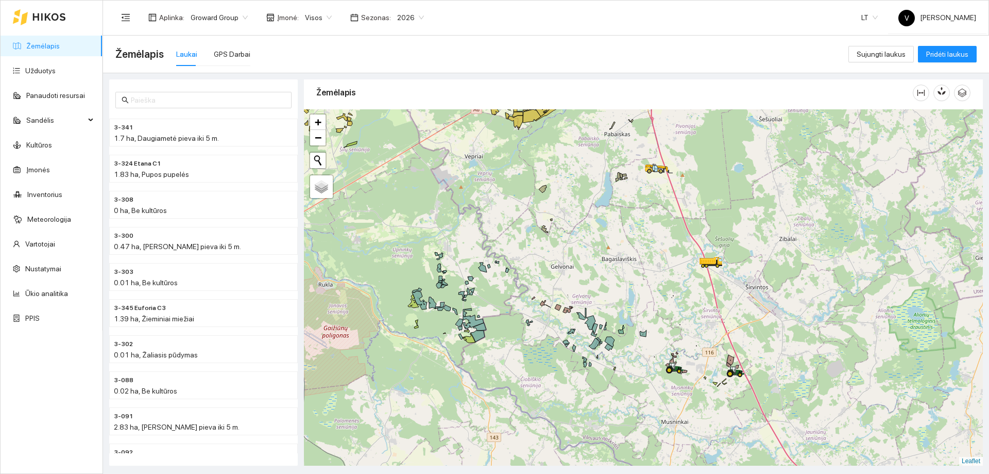
drag, startPoint x: 579, startPoint y: 364, endPoint x: 569, endPoint y: 339, distance: 27.6
click at [569, 339] on div at bounding box center [643, 287] width 679 height 356
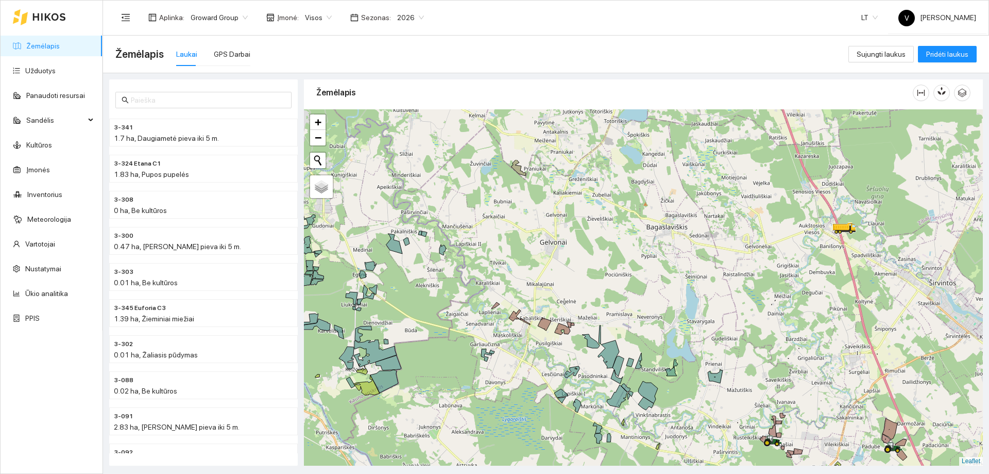
drag, startPoint x: 586, startPoint y: 270, endPoint x: 591, endPoint y: 348, distance: 78.0
click at [591, 348] on div at bounding box center [643, 287] width 679 height 356
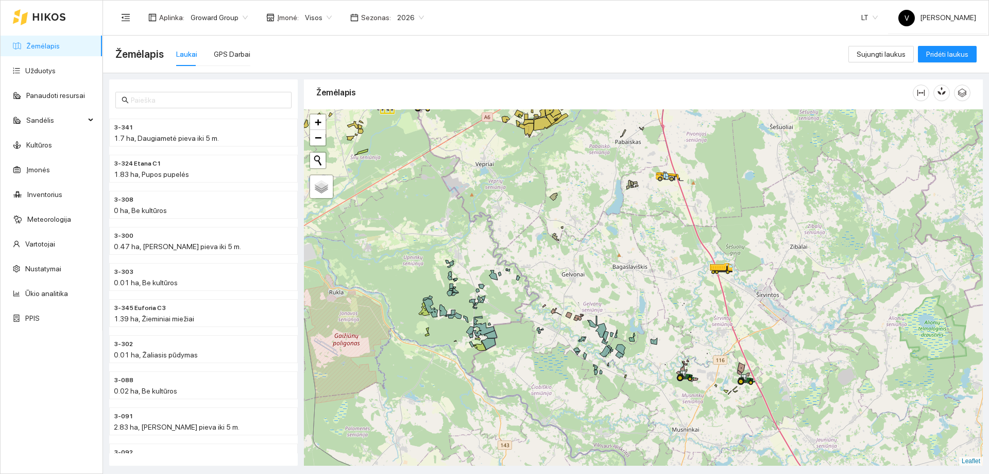
drag, startPoint x: 594, startPoint y: 355, endPoint x: 595, endPoint y: 324, distance: 30.9
click at [595, 324] on icon at bounding box center [591, 323] width 9 height 7
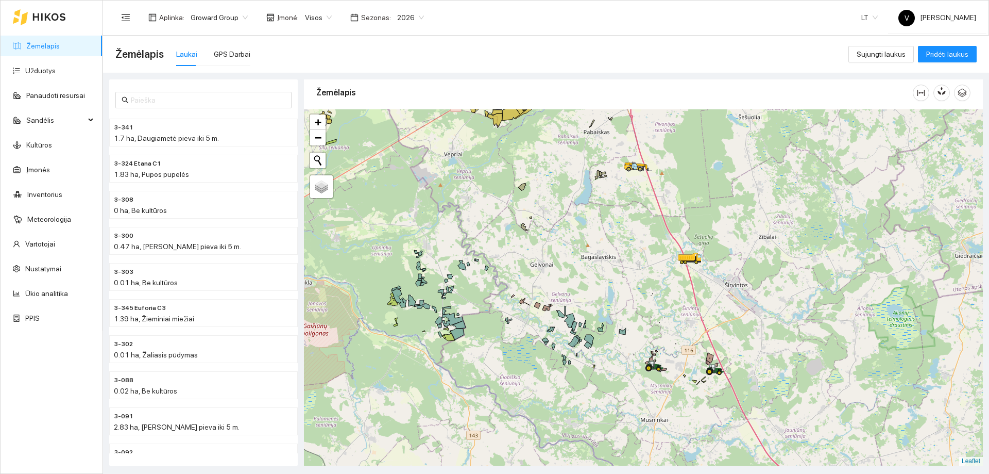
drag, startPoint x: 575, startPoint y: 334, endPoint x: 544, endPoint y: 325, distance: 32.3
click at [544, 325] on div at bounding box center [643, 287] width 679 height 356
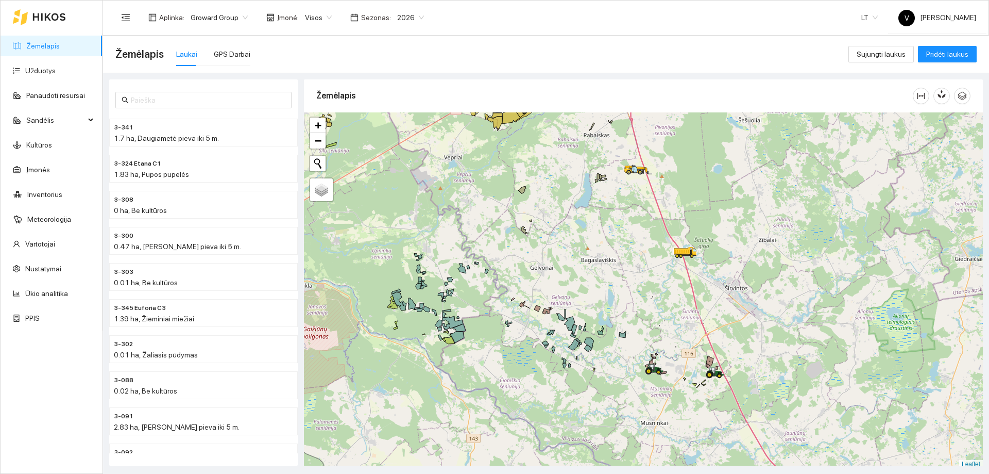
scroll to position [3, 0]
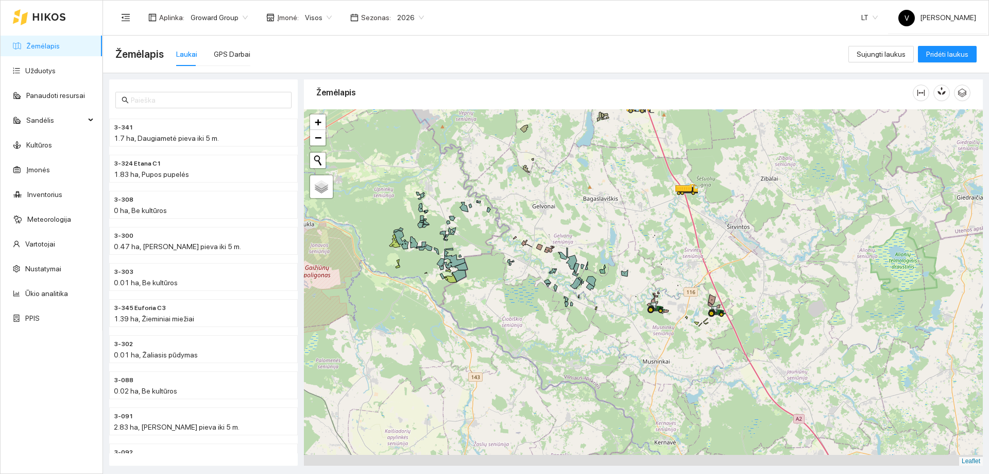
drag, startPoint x: 796, startPoint y: 400, endPoint x: 754, endPoint y: 287, distance: 120.3
click at [763, 281] on div at bounding box center [643, 287] width 679 height 356
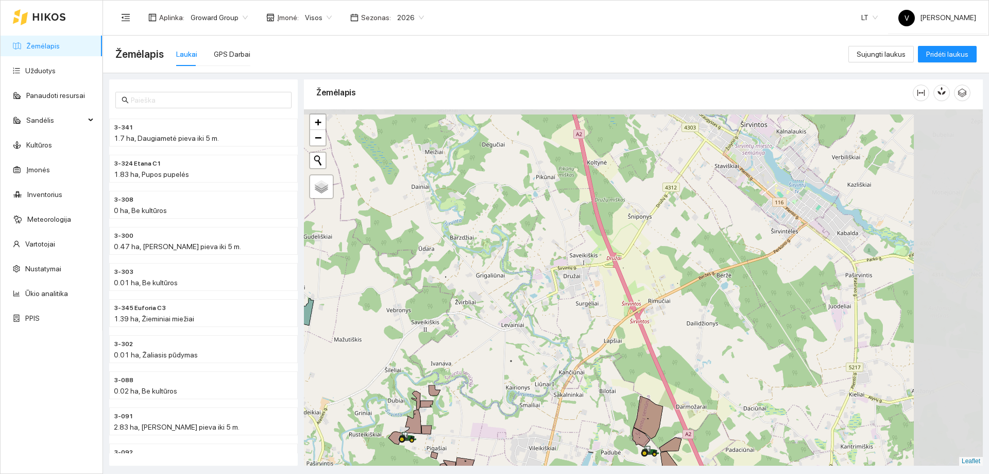
drag, startPoint x: 750, startPoint y: 197, endPoint x: 677, endPoint y: 331, distance: 153.1
click at [677, 331] on div at bounding box center [643, 287] width 679 height 356
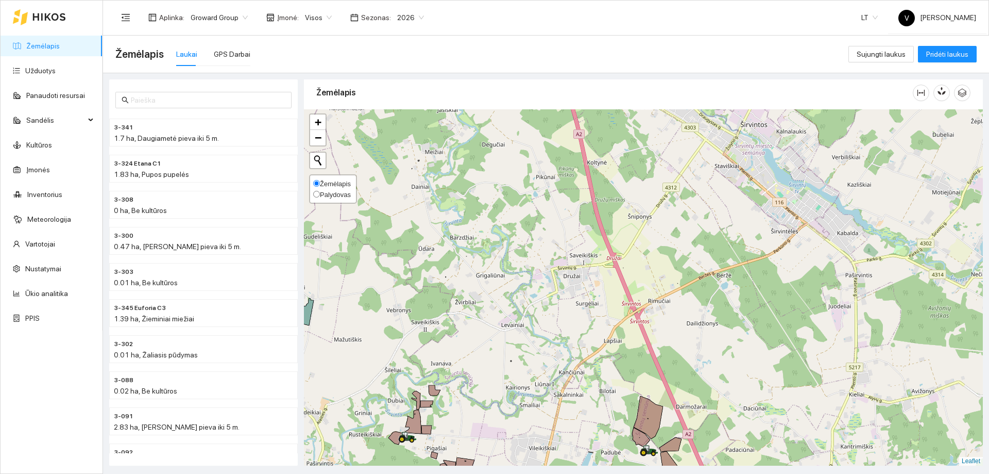
click at [317, 195] on input "Palydovas" at bounding box center [316, 194] width 7 height 7
radio input "true"
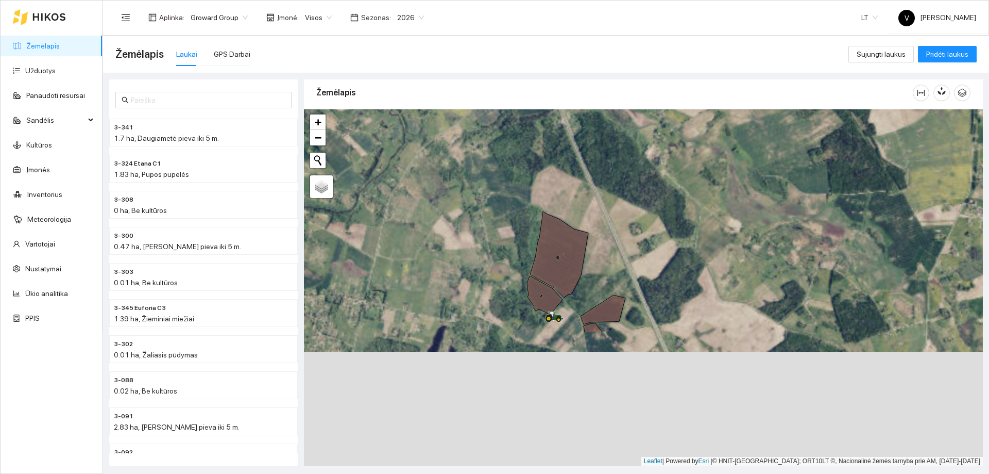
drag, startPoint x: 668, startPoint y: 355, endPoint x: 625, endPoint y: 204, distance: 156.4
click at [625, 204] on div at bounding box center [643, 287] width 679 height 356
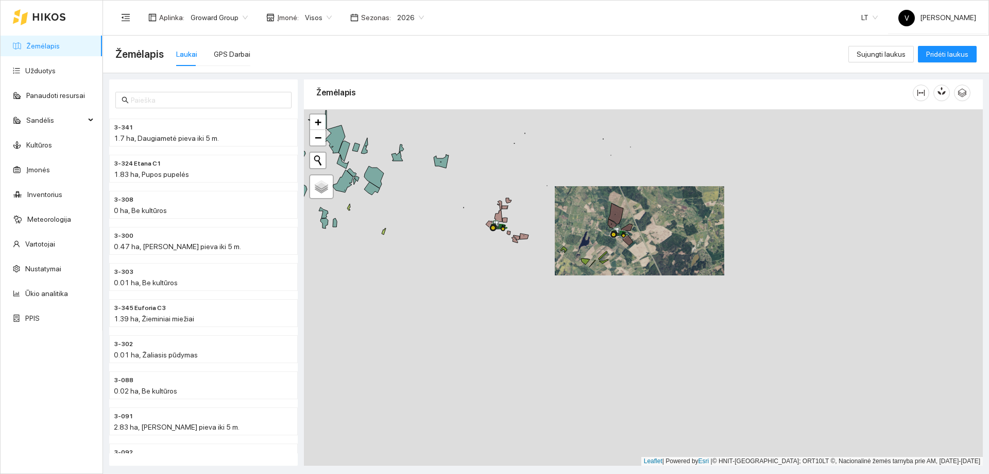
drag, startPoint x: 664, startPoint y: 343, endPoint x: 651, endPoint y: 280, distance: 63.7
click at [651, 280] on div at bounding box center [643, 287] width 679 height 356
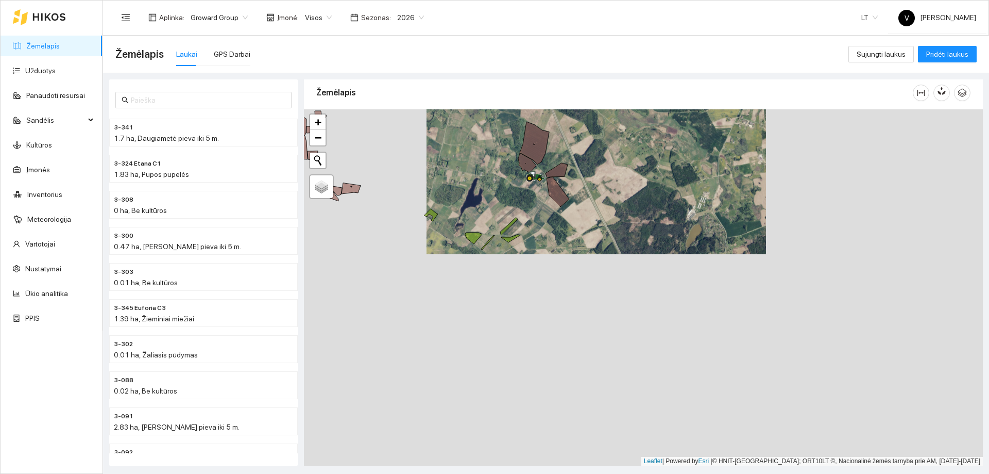
drag, startPoint x: 619, startPoint y: 361, endPoint x: 609, endPoint y: 243, distance: 119.0
click at [609, 243] on div at bounding box center [643, 287] width 679 height 356
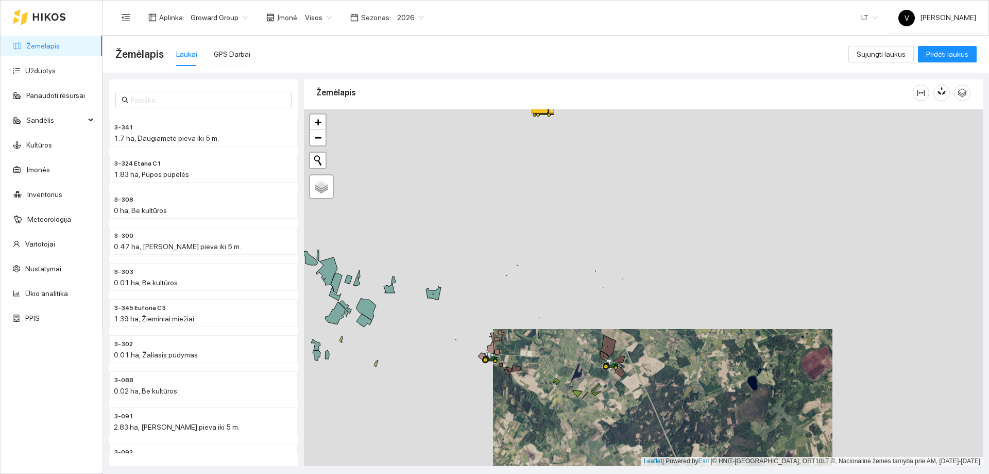
drag, startPoint x: 580, startPoint y: 167, endPoint x: 625, endPoint y: 344, distance: 181.8
click at [625, 344] on div at bounding box center [643, 287] width 679 height 356
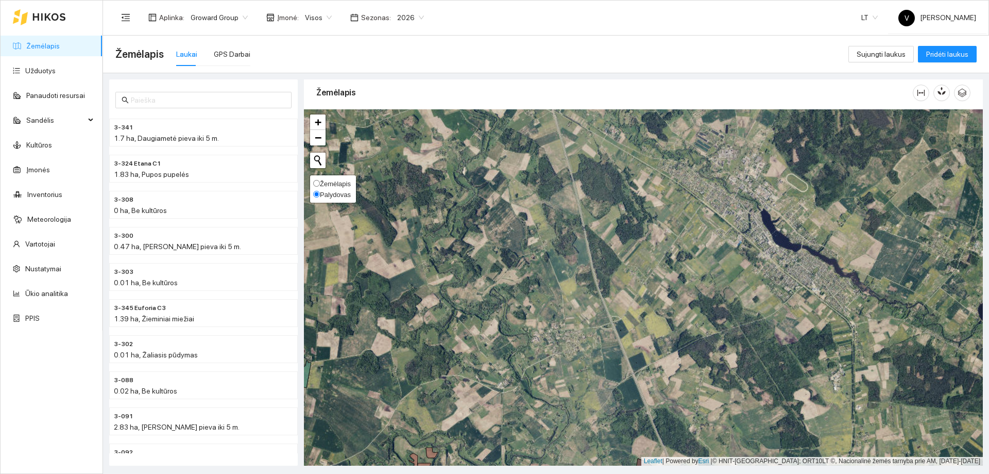
click at [323, 184] on span "Žemėlapis" at bounding box center [335, 184] width 31 height 8
click at [320, 184] on input "Žemėlapis" at bounding box center [316, 183] width 7 height 7
radio input "true"
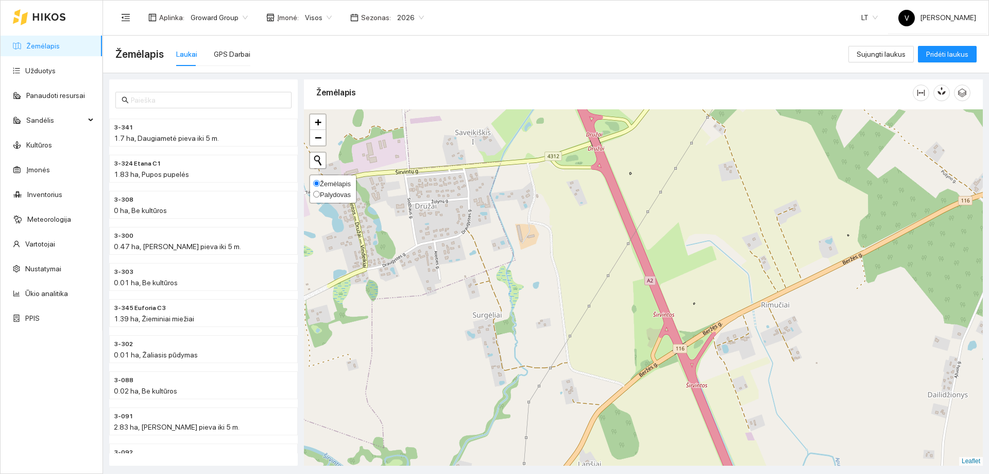
click at [319, 195] on input "Palydovas" at bounding box center [316, 194] width 7 height 7
radio input "true"
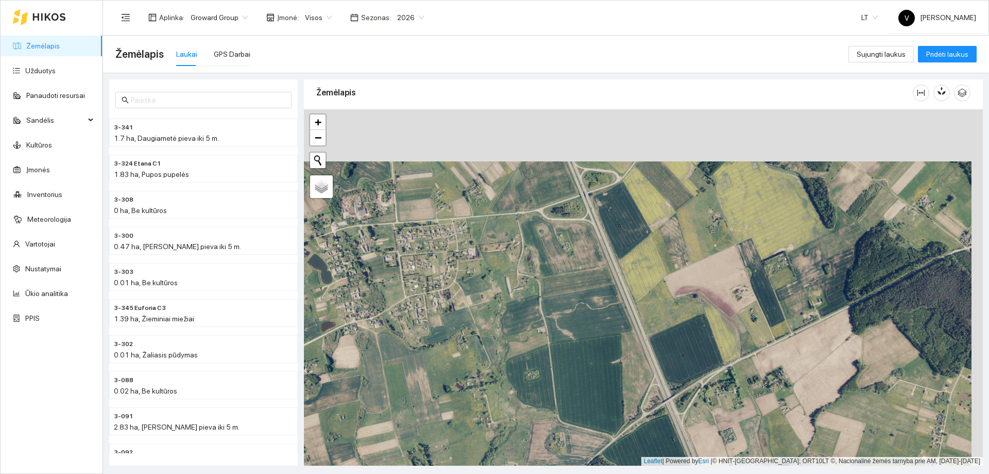
drag, startPoint x: 680, startPoint y: 287, endPoint x: 668, endPoint y: 339, distance: 53.3
click at [668, 339] on div at bounding box center [643, 287] width 679 height 356
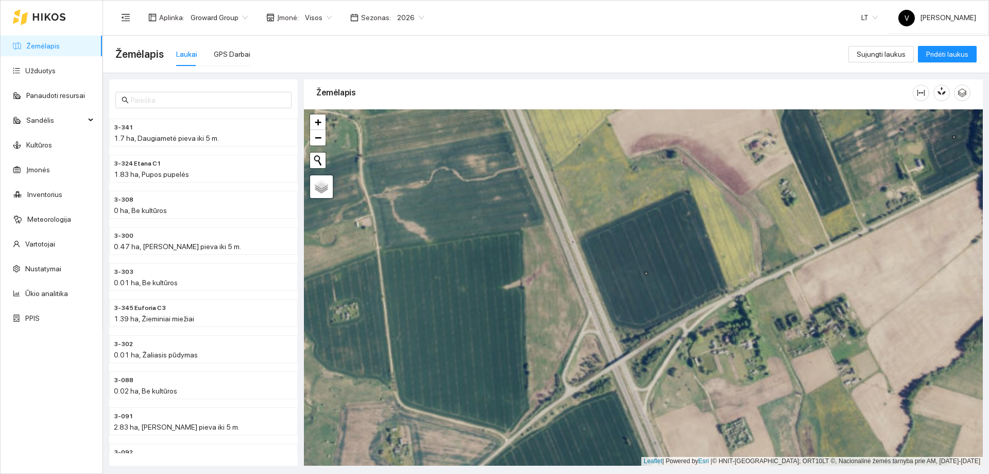
drag, startPoint x: 657, startPoint y: 341, endPoint x: 624, endPoint y: 259, distance: 88.5
click at [625, 260] on div at bounding box center [643, 287] width 679 height 356
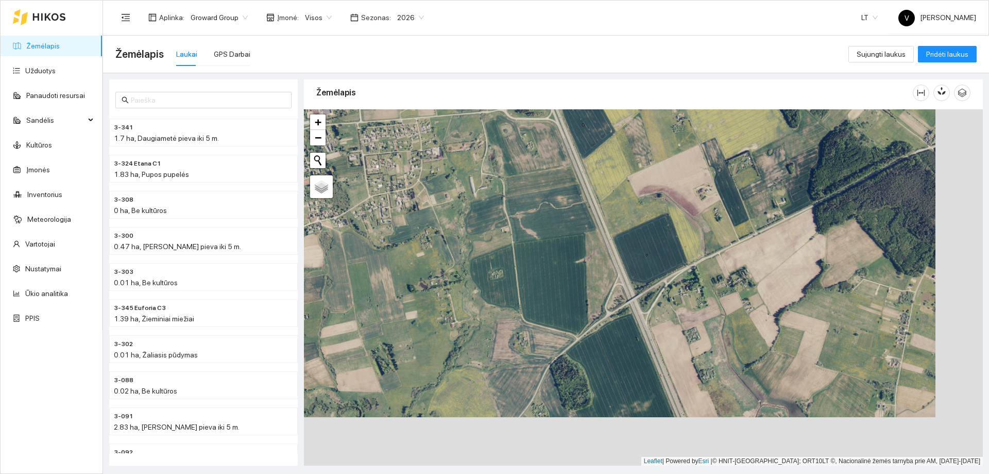
drag, startPoint x: 600, startPoint y: 342, endPoint x: 661, endPoint y: 266, distance: 96.8
click at [657, 277] on div at bounding box center [643, 287] width 679 height 356
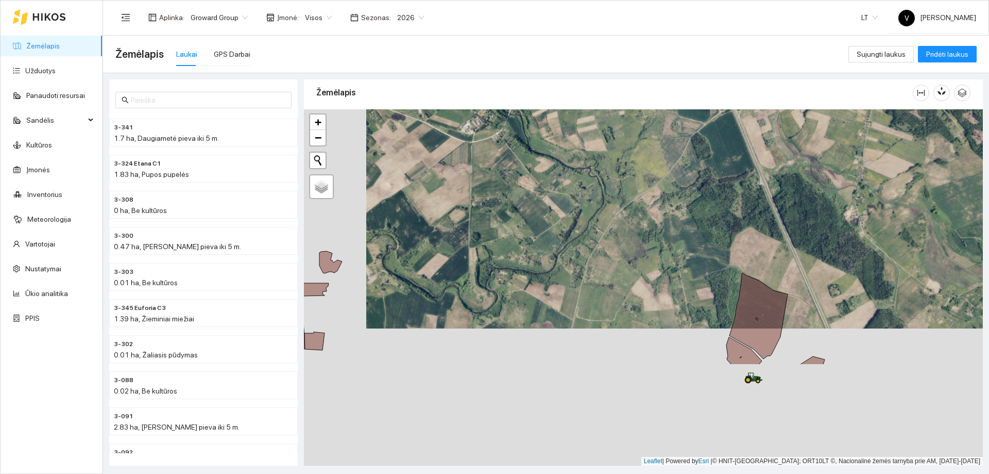
drag, startPoint x: 611, startPoint y: 338, endPoint x: 675, endPoint y: 194, distance: 157.3
click at [675, 194] on div at bounding box center [643, 287] width 679 height 356
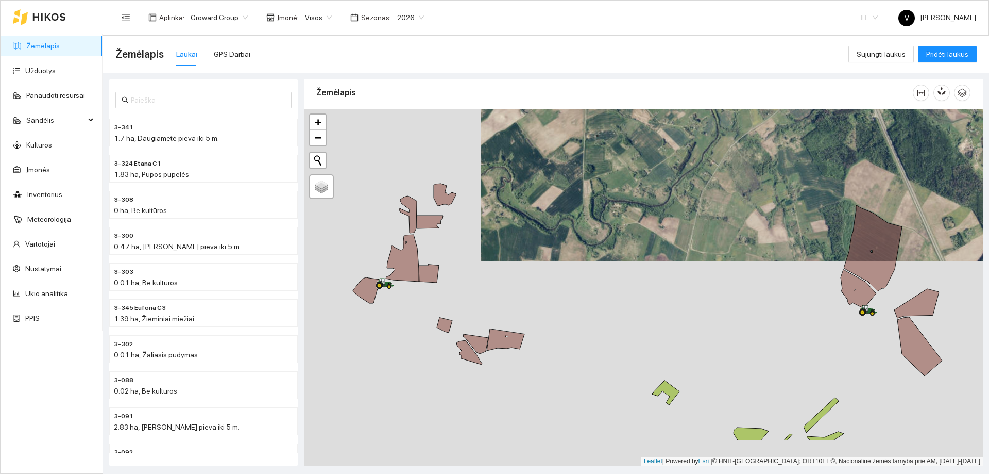
drag, startPoint x: 572, startPoint y: 324, endPoint x: 695, endPoint y: 272, distance: 133.5
click at [695, 272] on div at bounding box center [643, 287] width 679 height 356
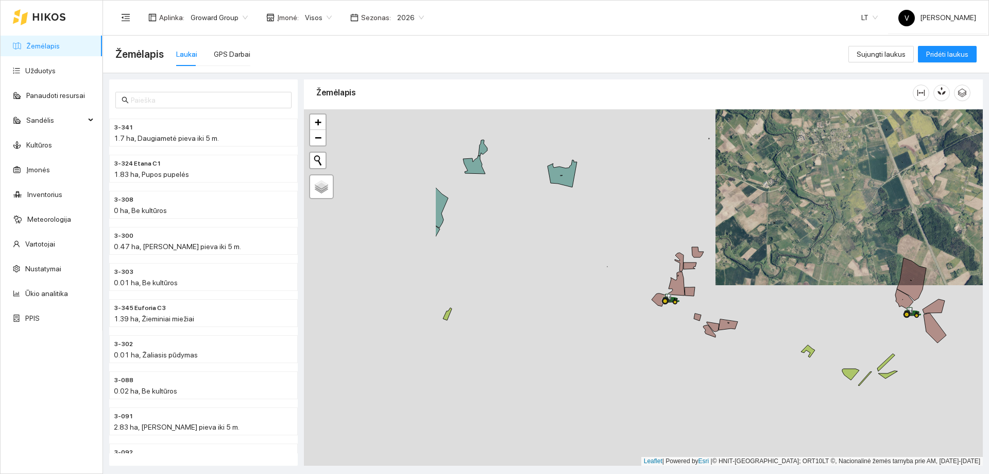
drag, startPoint x: 546, startPoint y: 258, endPoint x: 720, endPoint y: 258, distance: 174.7
click at [720, 258] on div at bounding box center [643, 287] width 679 height 356
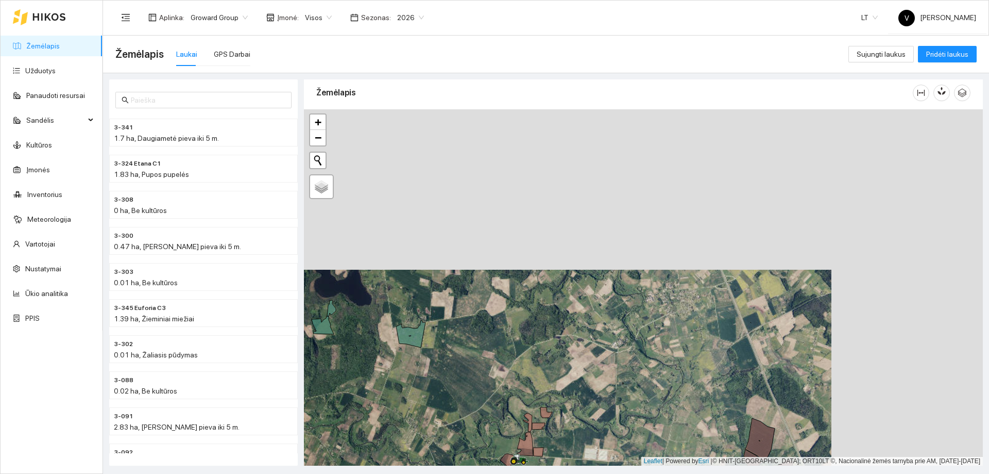
drag, startPoint x: 884, startPoint y: 210, endPoint x: 739, endPoint y: 364, distance: 211.4
click at [739, 364] on div at bounding box center [643, 287] width 679 height 356
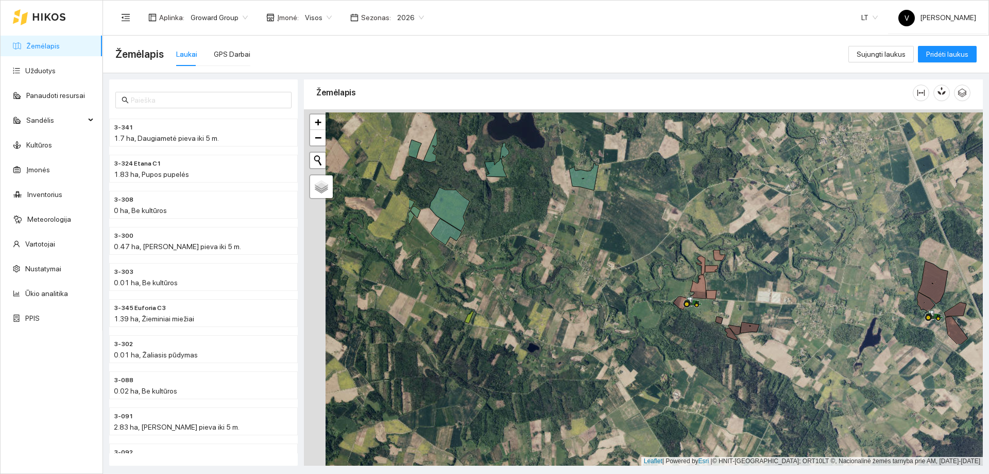
drag, startPoint x: 685, startPoint y: 383, endPoint x: 837, endPoint y: 249, distance: 202.6
click at [837, 249] on div at bounding box center [643, 287] width 679 height 356
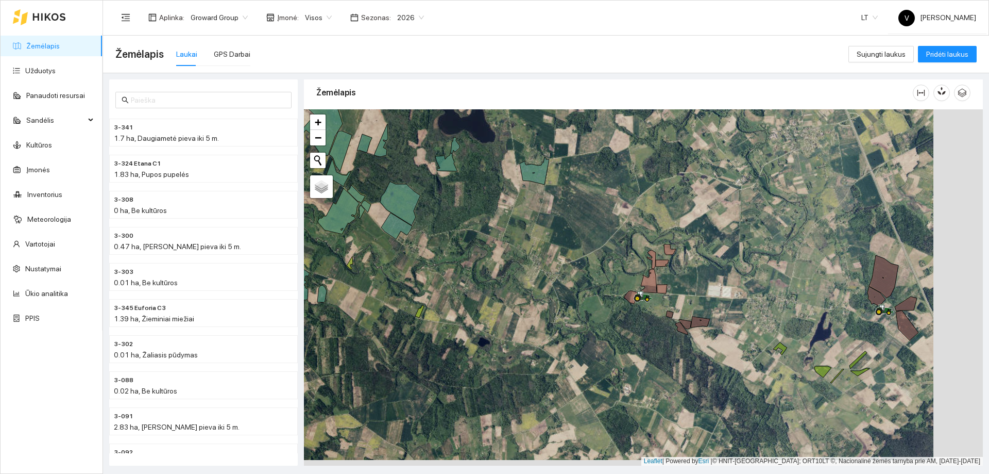
drag, startPoint x: 755, startPoint y: 284, endPoint x: 731, endPoint y: 281, distance: 24.9
click at [731, 281] on div at bounding box center [643, 287] width 679 height 356
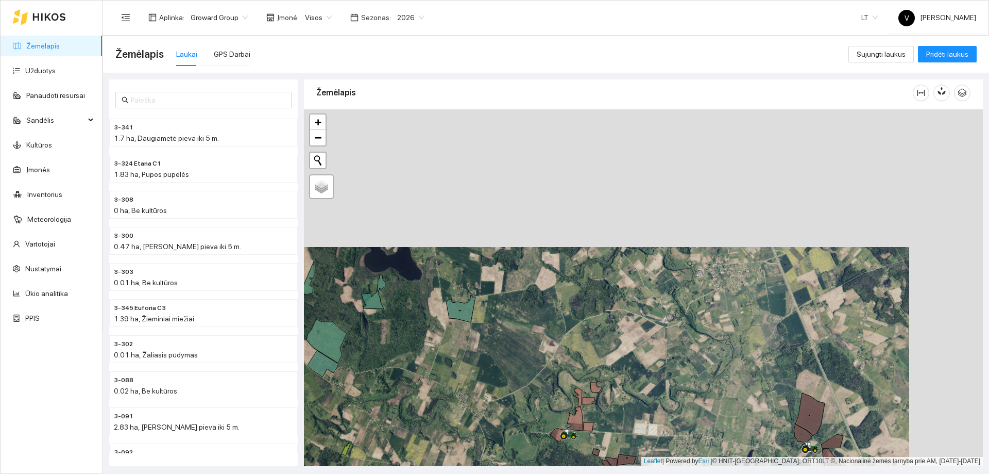
drag, startPoint x: 718, startPoint y: 231, endPoint x: 645, endPoint y: 372, distance: 158.6
click at [645, 372] on div at bounding box center [643, 287] width 679 height 356
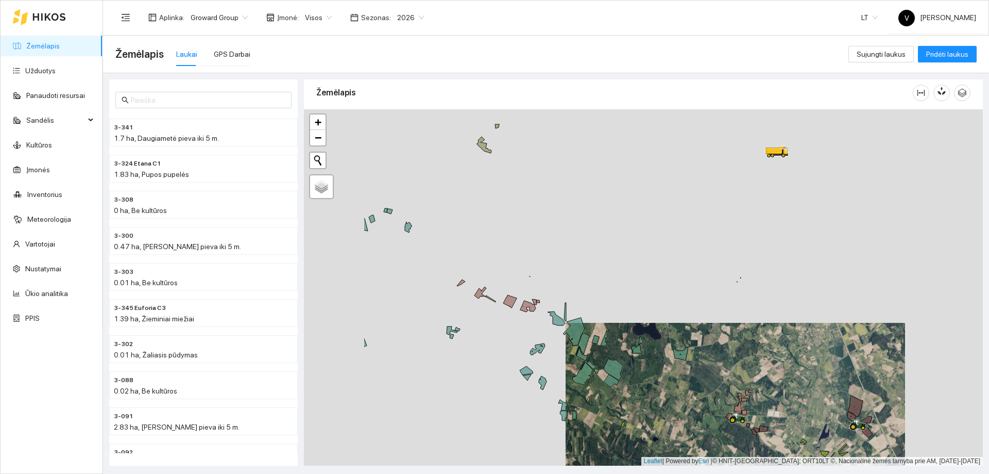
drag, startPoint x: 540, startPoint y: 321, endPoint x: 622, endPoint y: 333, distance: 82.8
click at [622, 333] on div at bounding box center [643, 287] width 679 height 356
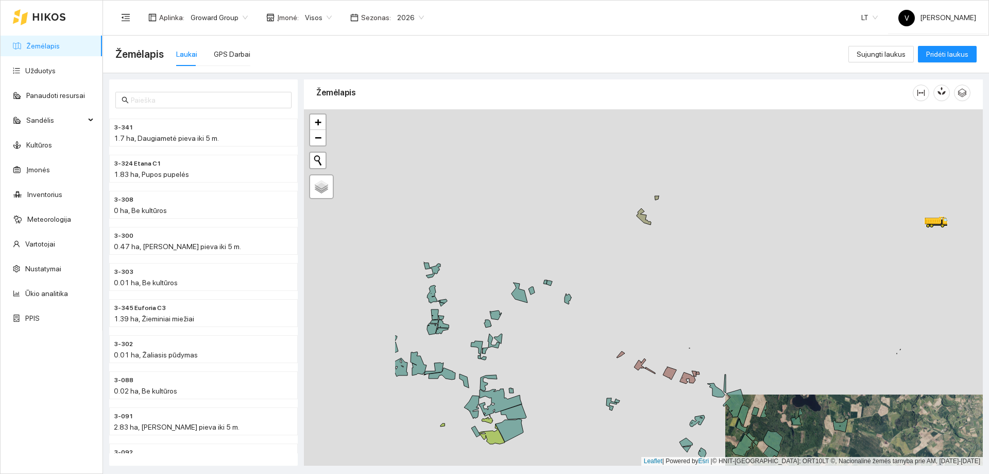
drag, startPoint x: 477, startPoint y: 343, endPoint x: 615, endPoint y: 399, distance: 148.6
click at [614, 399] on div at bounding box center [643, 287] width 679 height 356
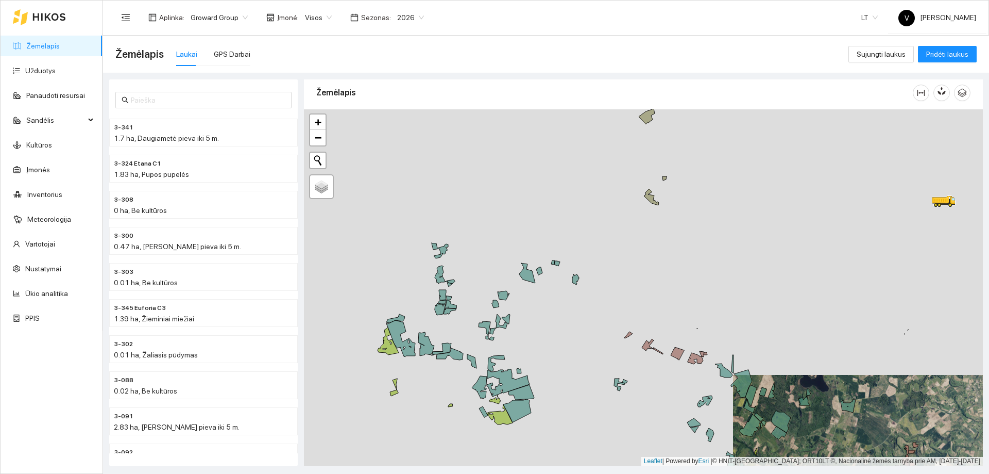
drag, startPoint x: 575, startPoint y: 329, endPoint x: 588, endPoint y: 288, distance: 43.8
click at [588, 291] on div at bounding box center [643, 287] width 679 height 356
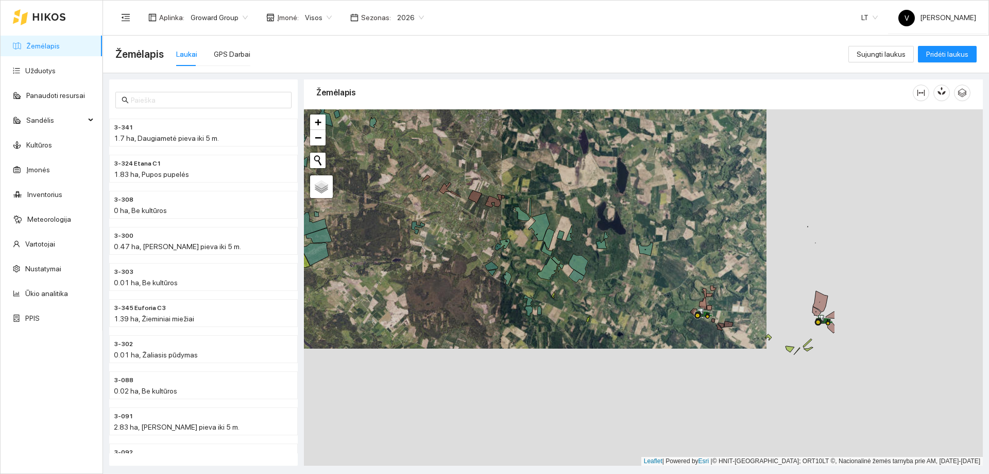
drag, startPoint x: 785, startPoint y: 376, endPoint x: 588, endPoint y: 261, distance: 227.7
click at [588, 261] on div at bounding box center [643, 287] width 679 height 356
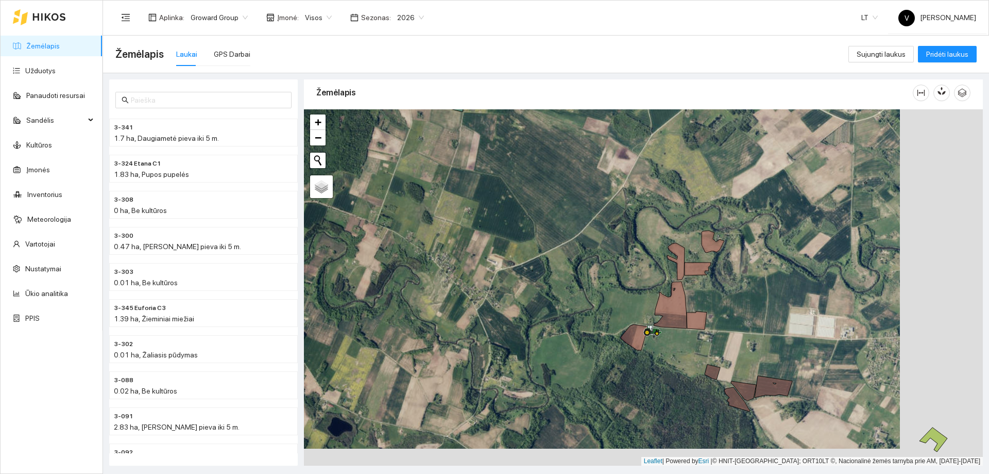
drag, startPoint x: 701, startPoint y: 283, endPoint x: 594, endPoint y: 255, distance: 111.4
click at [593, 257] on div at bounding box center [643, 287] width 679 height 356
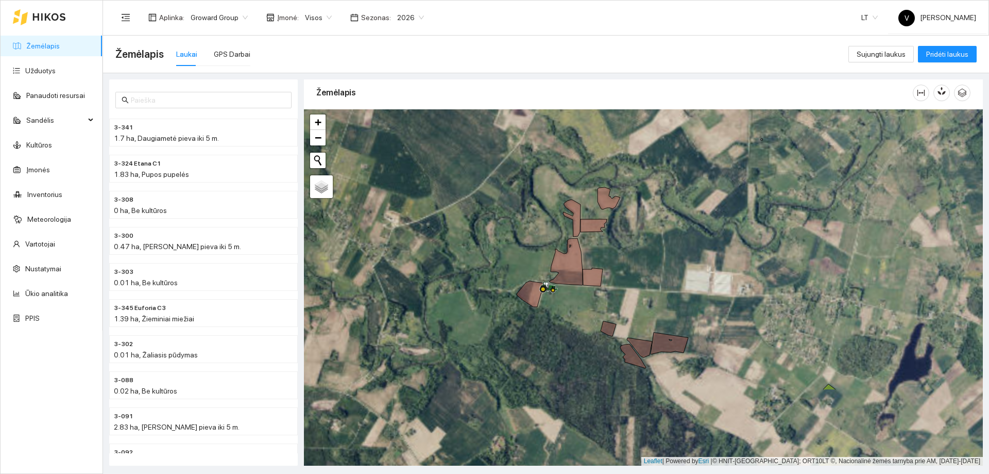
drag, startPoint x: 673, startPoint y: 329, endPoint x: 575, endPoint y: 217, distance: 149.0
click at [575, 217] on icon at bounding box center [572, 217] width 18 height 37
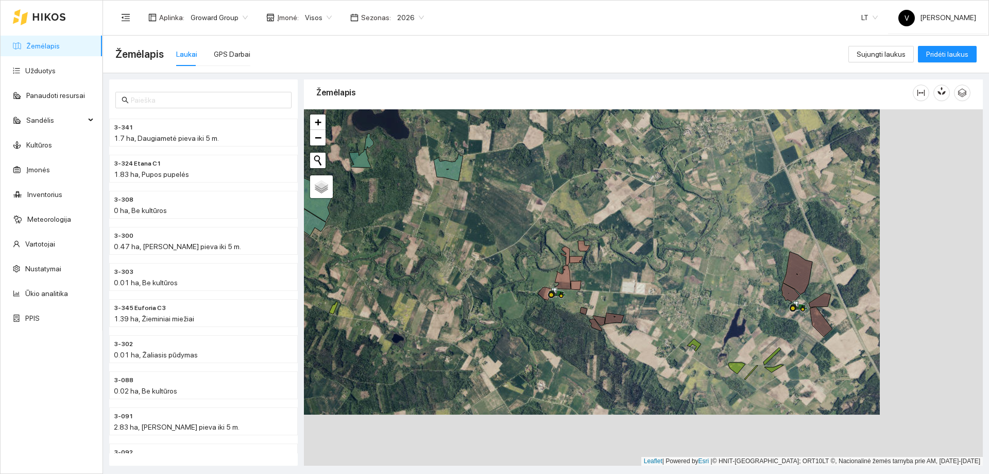
drag, startPoint x: 501, startPoint y: 247, endPoint x: 490, endPoint y: 283, distance: 37.8
click at [490, 283] on div at bounding box center [643, 287] width 679 height 356
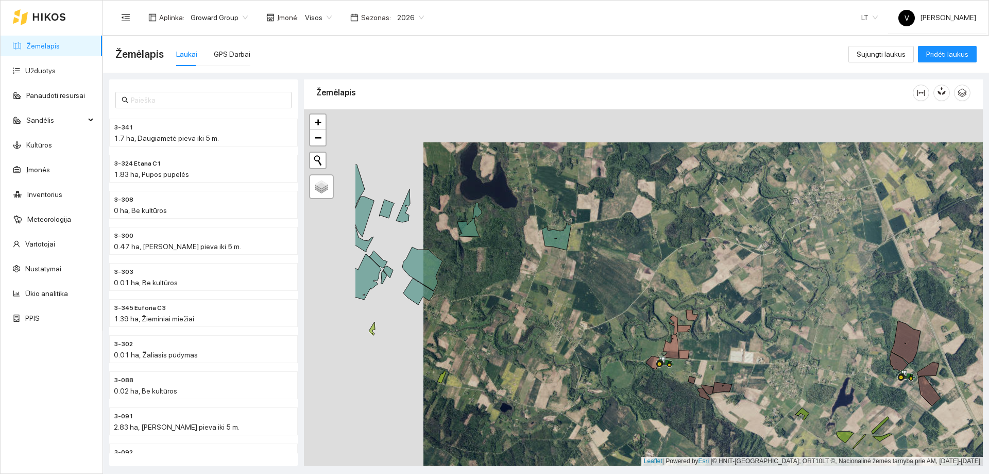
drag, startPoint x: 517, startPoint y: 288, endPoint x: 655, endPoint y: 325, distance: 142.4
click at [655, 325] on div at bounding box center [643, 287] width 679 height 356
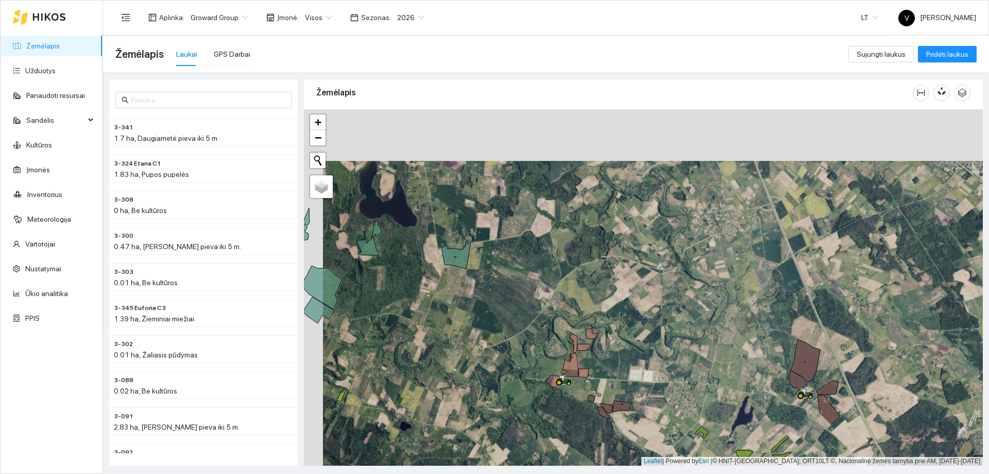
drag, startPoint x: 577, startPoint y: 289, endPoint x: 472, endPoint y: 347, distance: 120.0
click at [472, 347] on div at bounding box center [643, 287] width 679 height 356
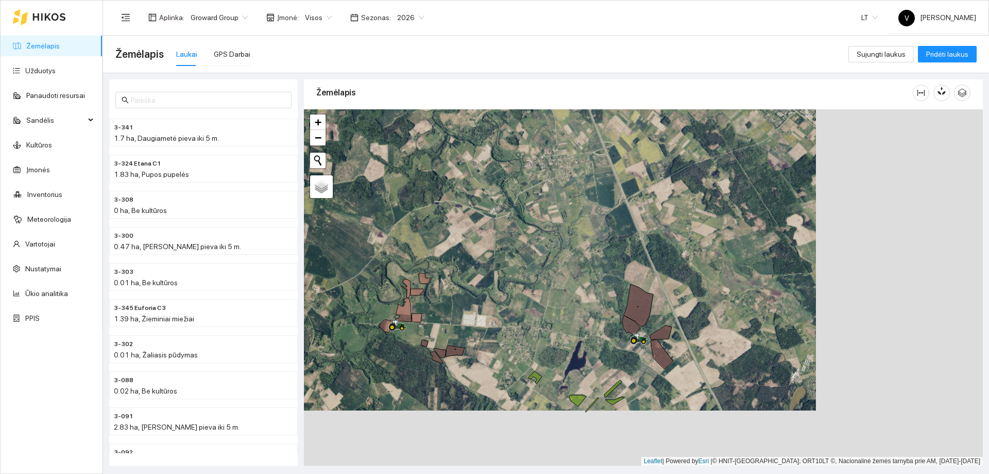
drag, startPoint x: 699, startPoint y: 252, endPoint x: 531, endPoint y: 195, distance: 177.3
click at [531, 195] on div at bounding box center [643, 287] width 679 height 356
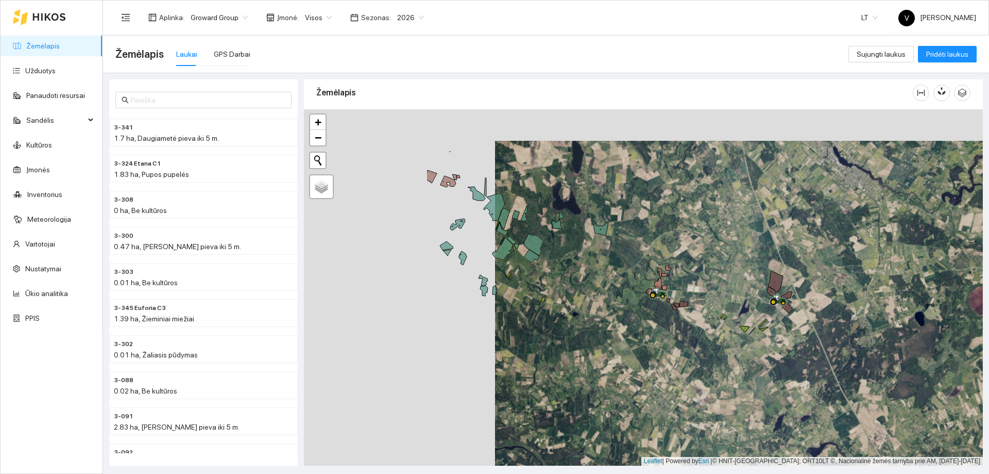
drag, startPoint x: 433, startPoint y: 238, endPoint x: 623, endPoint y: 269, distance: 192.8
click at [623, 269] on div at bounding box center [643, 287] width 679 height 356
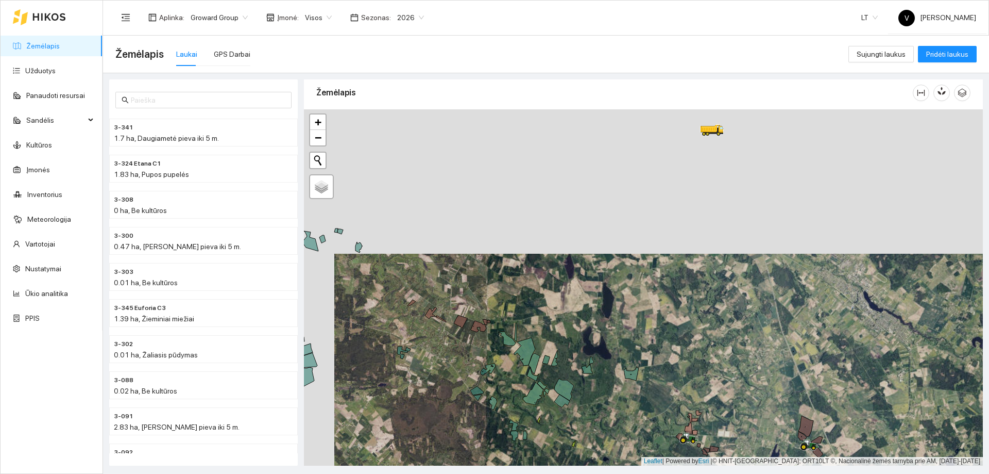
drag, startPoint x: 625, startPoint y: 261, endPoint x: 644, endPoint y: 346, distance: 87.6
click at [644, 346] on div at bounding box center [643, 287] width 679 height 356
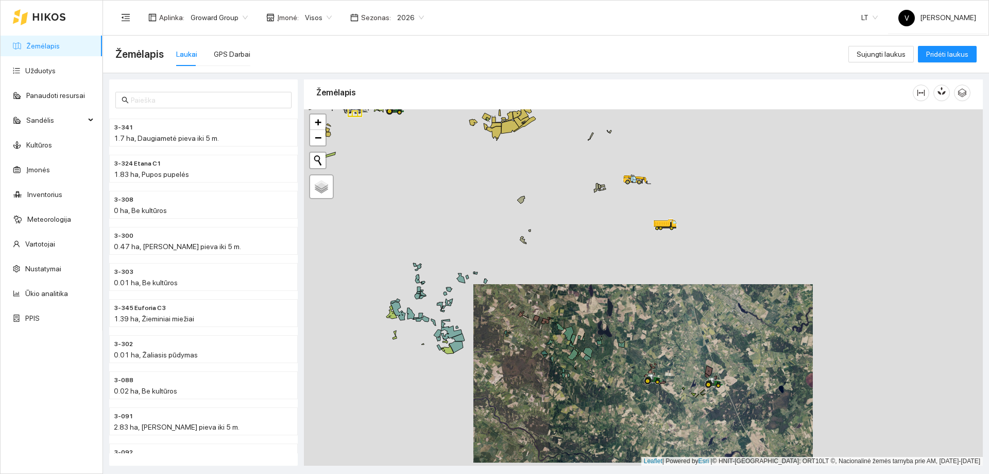
drag, startPoint x: 569, startPoint y: 254, endPoint x: 576, endPoint y: 349, distance: 96.1
click at [576, 349] on div at bounding box center [643, 287] width 679 height 356
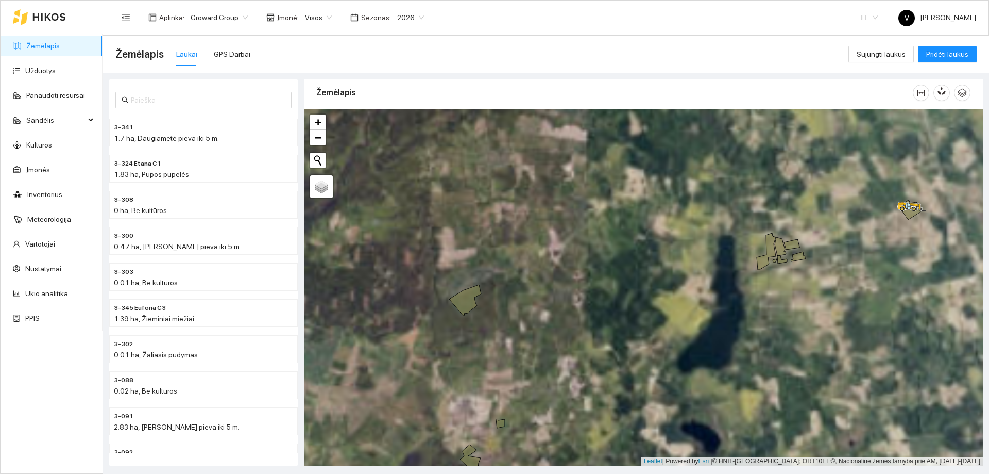
drag, startPoint x: 554, startPoint y: 312, endPoint x: 535, endPoint y: 326, distance: 23.7
click at [535, 326] on div at bounding box center [643, 287] width 679 height 356
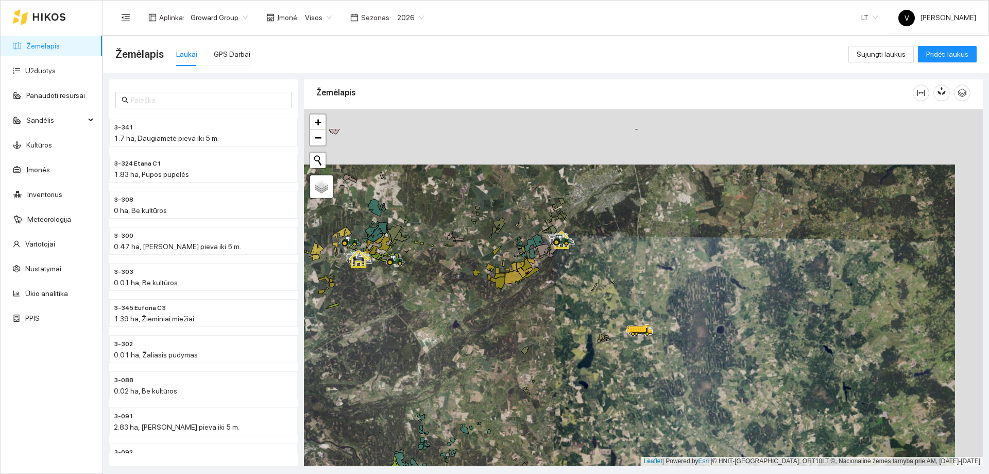
drag, startPoint x: 668, startPoint y: 267, endPoint x: 639, endPoint y: 317, distance: 57.5
click at [639, 317] on div at bounding box center [643, 287] width 679 height 356
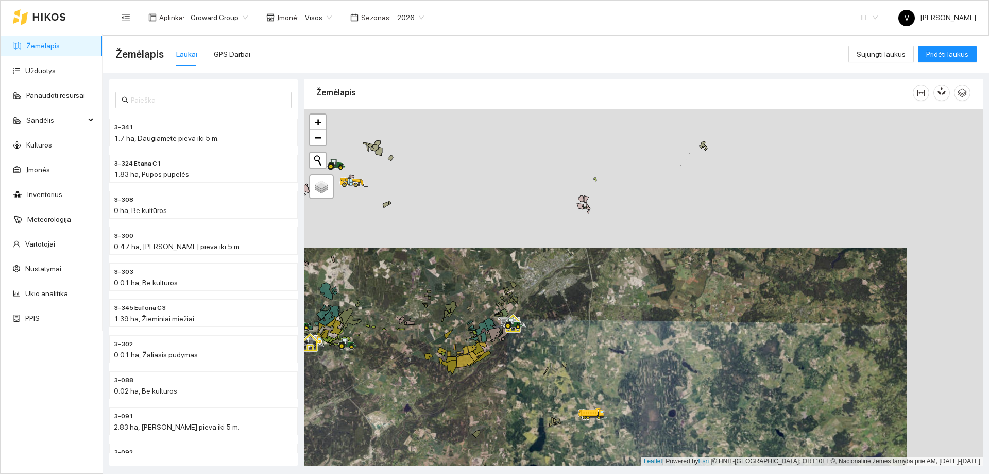
drag, startPoint x: 663, startPoint y: 209, endPoint x: 627, endPoint y: 275, distance: 75.6
click at [627, 275] on div at bounding box center [643, 287] width 679 height 356
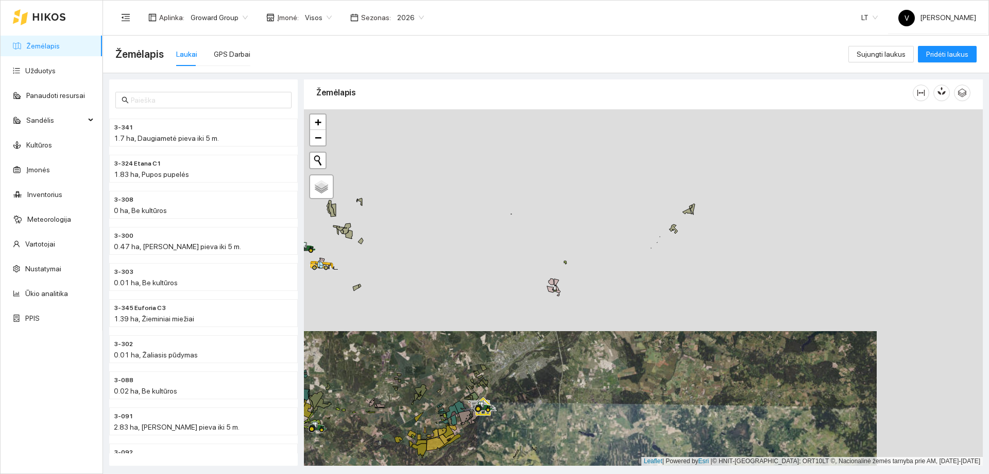
drag, startPoint x: 557, startPoint y: 277, endPoint x: 537, endPoint y: 317, distance: 44.5
click at [537, 317] on div at bounding box center [643, 287] width 679 height 356
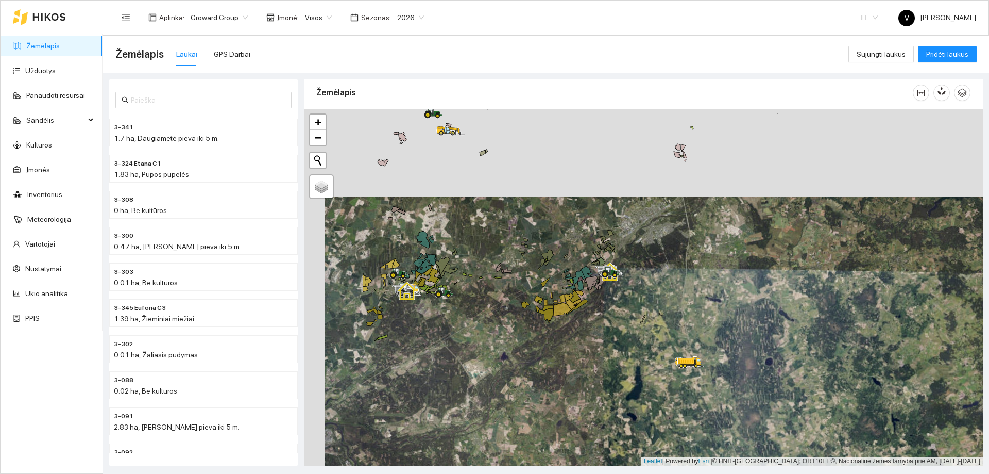
drag, startPoint x: 546, startPoint y: 326, endPoint x: 667, endPoint y: 182, distance: 188.7
click at [667, 181] on div at bounding box center [643, 287] width 679 height 356
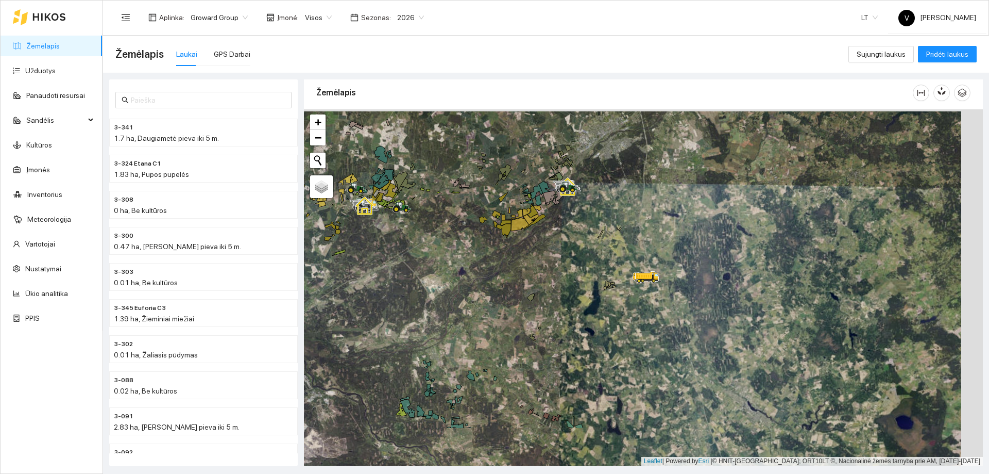
drag, startPoint x: 657, startPoint y: 361, endPoint x: 594, endPoint y: 260, distance: 118.8
click at [595, 261] on div at bounding box center [643, 287] width 679 height 356
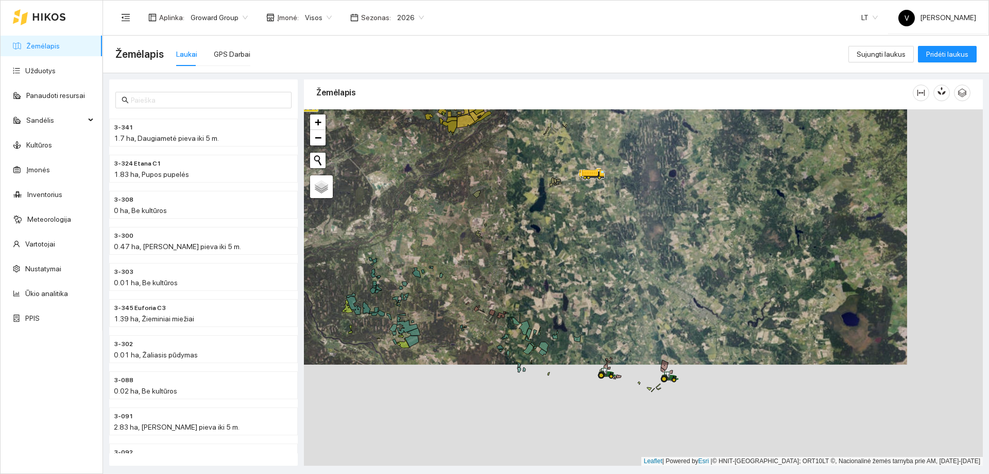
drag, startPoint x: 605, startPoint y: 306, endPoint x: 559, endPoint y: 215, distance: 102.6
click at [554, 215] on div at bounding box center [643, 287] width 679 height 356
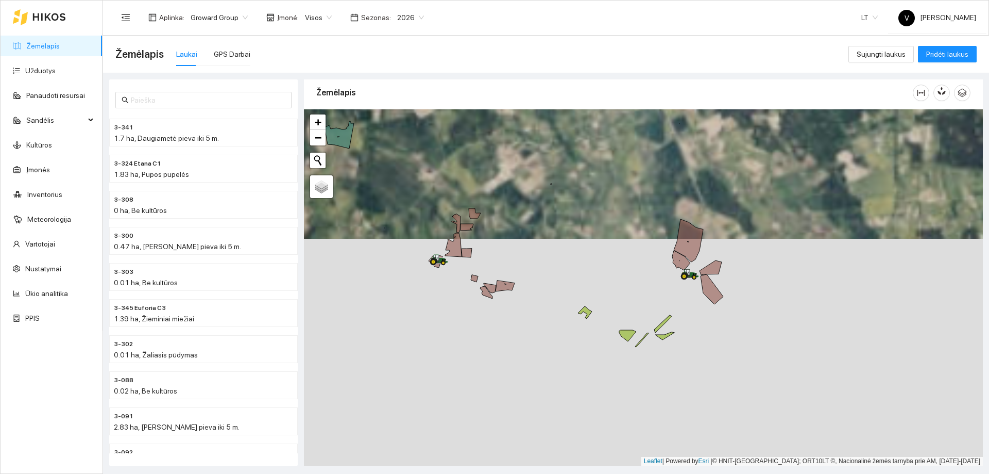
drag, startPoint x: 581, startPoint y: 226, endPoint x: 583, endPoint y: 200, distance: 25.8
click at [583, 200] on div at bounding box center [643, 287] width 679 height 356
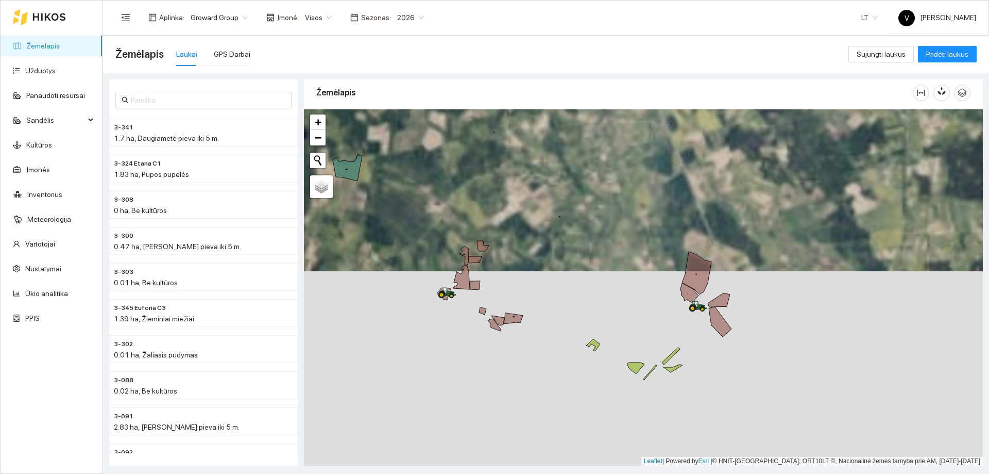
drag, startPoint x: 550, startPoint y: 229, endPoint x: 558, endPoint y: 279, distance: 51.0
click at [558, 279] on div at bounding box center [643, 287] width 679 height 356
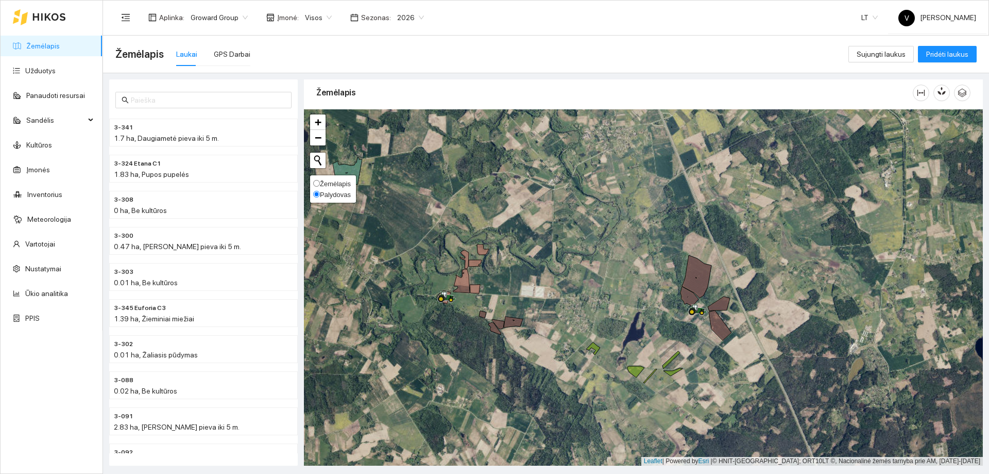
click at [316, 188] on label "Žemėlapis" at bounding box center [332, 183] width 38 height 11
click at [316, 187] on input "Žemėlapis" at bounding box center [316, 183] width 7 height 7
radio input "true"
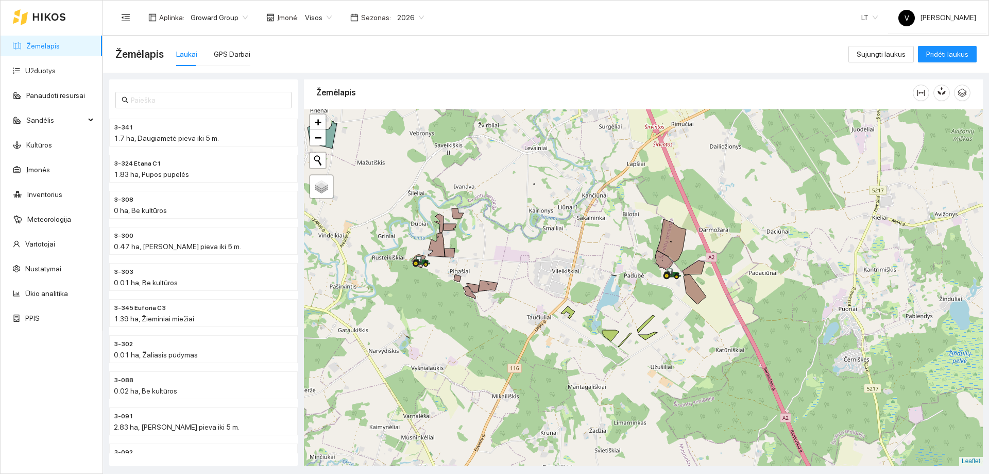
drag, startPoint x: 559, startPoint y: 354, endPoint x: 541, endPoint y: 325, distance: 34.5
click at [541, 325] on div at bounding box center [643, 287] width 679 height 356
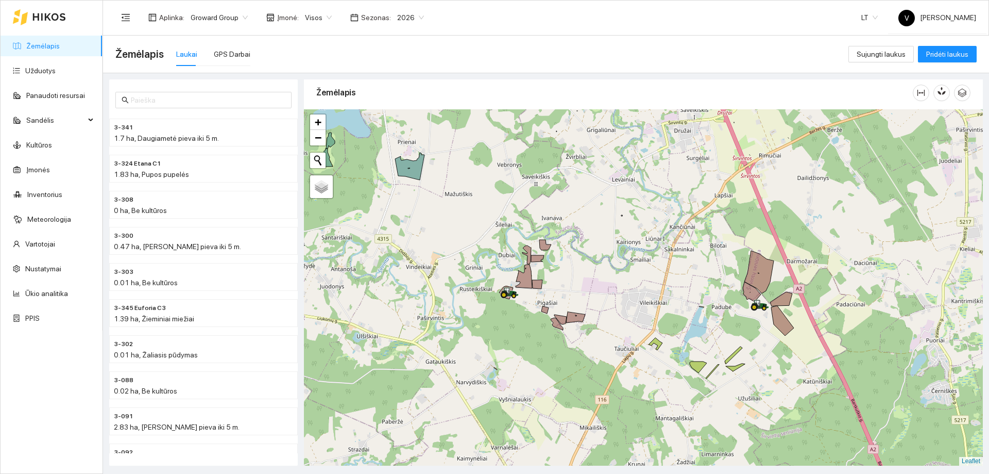
drag, startPoint x: 521, startPoint y: 281, endPoint x: 622, endPoint y: 313, distance: 106.6
click at [622, 313] on div at bounding box center [643, 287] width 679 height 356
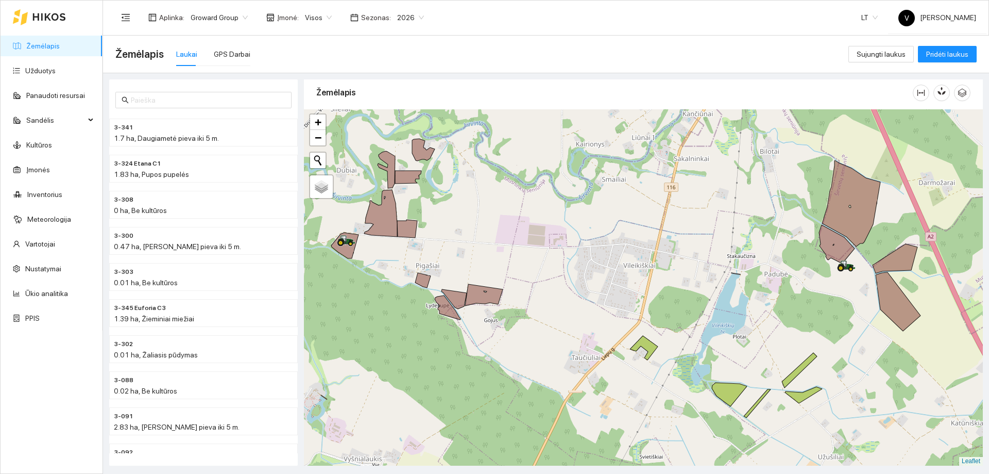
drag, startPoint x: 608, startPoint y: 313, endPoint x: 574, endPoint y: 285, distance: 44.7
click at [574, 285] on div at bounding box center [643, 287] width 679 height 356
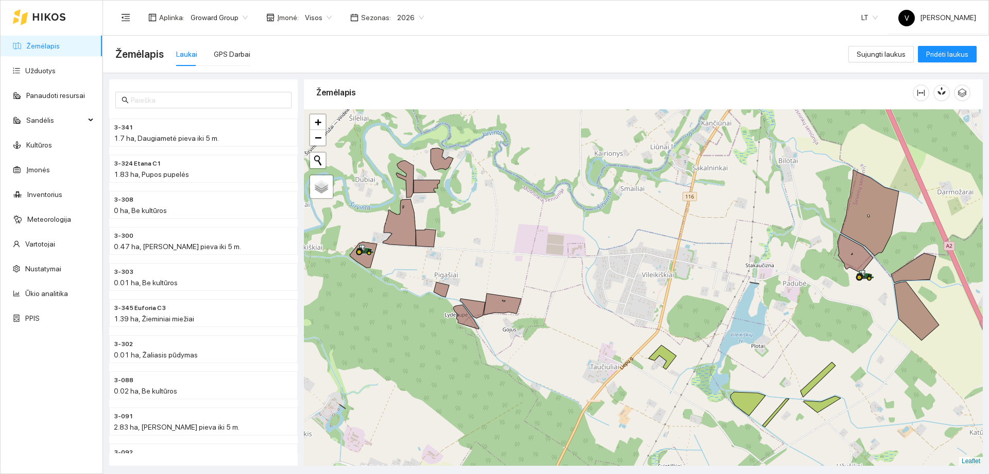
drag, startPoint x: 583, startPoint y: 286, endPoint x: 600, endPoint y: 294, distance: 18.9
click at [600, 294] on div at bounding box center [643, 287] width 679 height 356
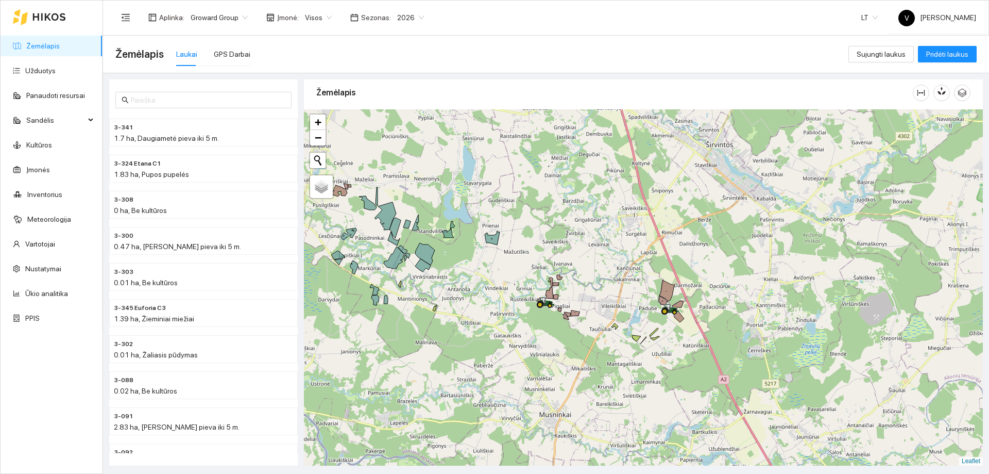
drag, startPoint x: 455, startPoint y: 256, endPoint x: 491, endPoint y: 263, distance: 36.3
click at [491, 263] on div at bounding box center [643, 287] width 679 height 356
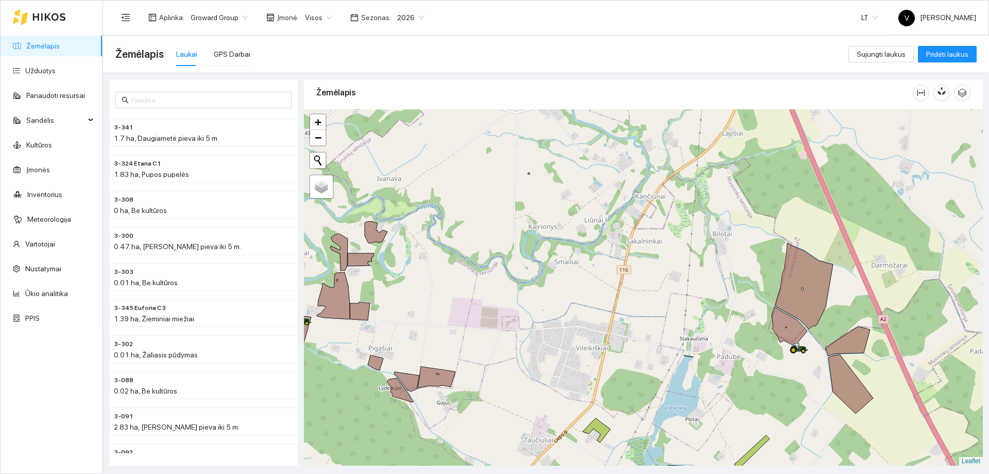
drag, startPoint x: 610, startPoint y: 312, endPoint x: 612, endPoint y: 319, distance: 6.9
click at [612, 319] on div at bounding box center [643, 287] width 679 height 356
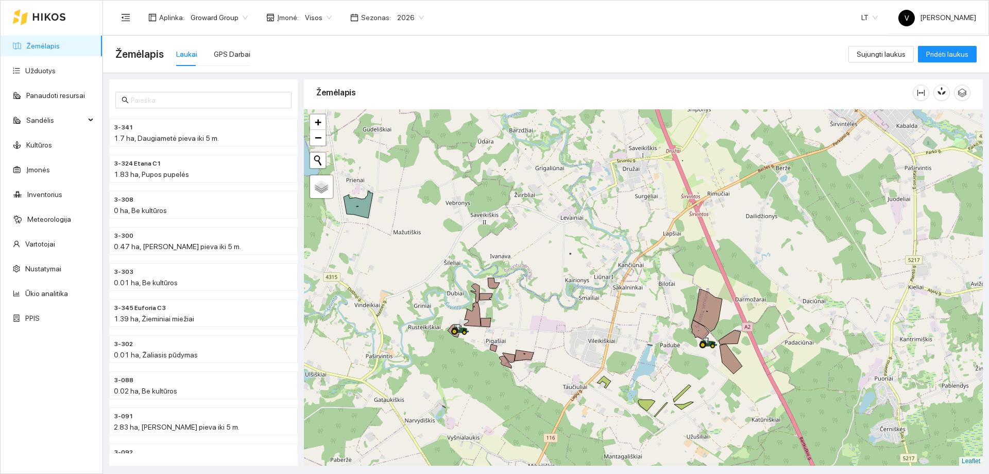
drag, startPoint x: 610, startPoint y: 296, endPoint x: 611, endPoint y: 306, distance: 9.4
click at [611, 306] on div at bounding box center [643, 287] width 679 height 356
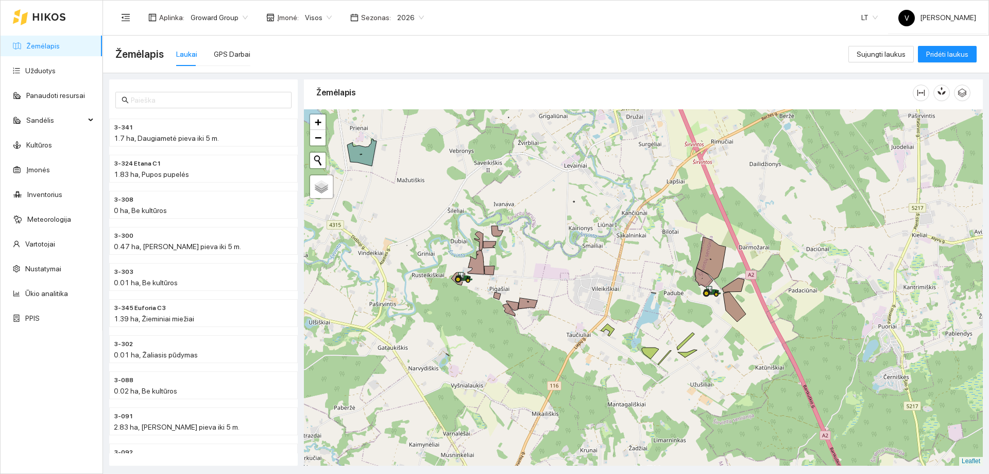
drag, startPoint x: 615, startPoint y: 289, endPoint x: 618, endPoint y: 254, distance: 34.7
click at [618, 254] on div at bounding box center [643, 287] width 679 height 356
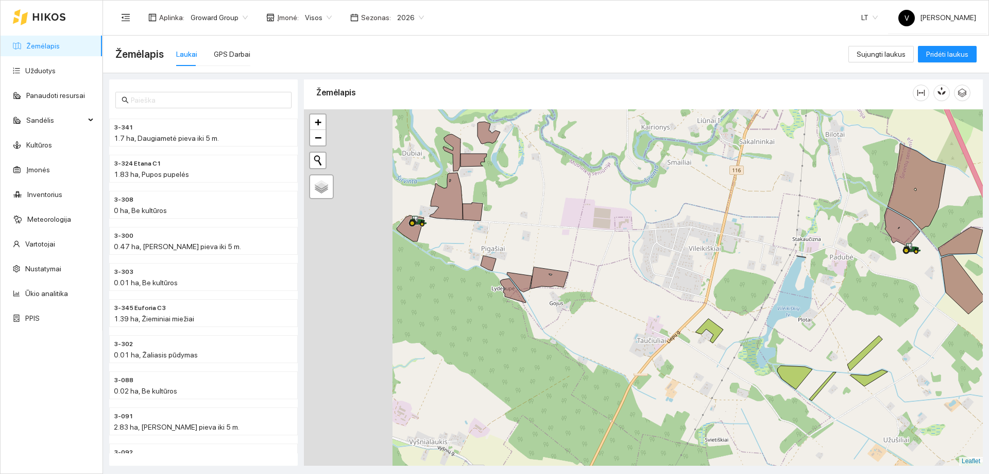
drag, startPoint x: 601, startPoint y: 310, endPoint x: 644, endPoint y: 307, distance: 42.9
click at [644, 307] on div at bounding box center [643, 287] width 679 height 356
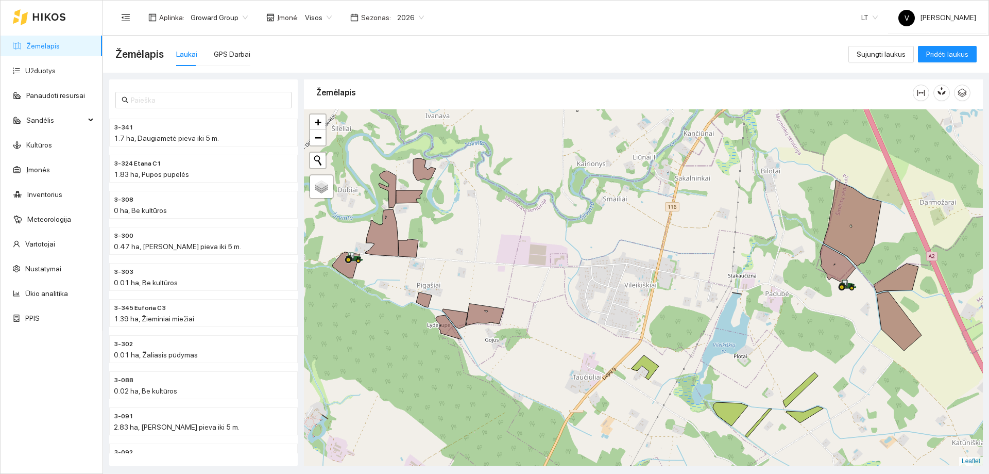
drag, startPoint x: 611, startPoint y: 312, endPoint x: 575, endPoint y: 343, distance: 47.5
click at [575, 343] on div at bounding box center [643, 287] width 679 height 356
click at [952, 305] on div at bounding box center [643, 287] width 679 height 356
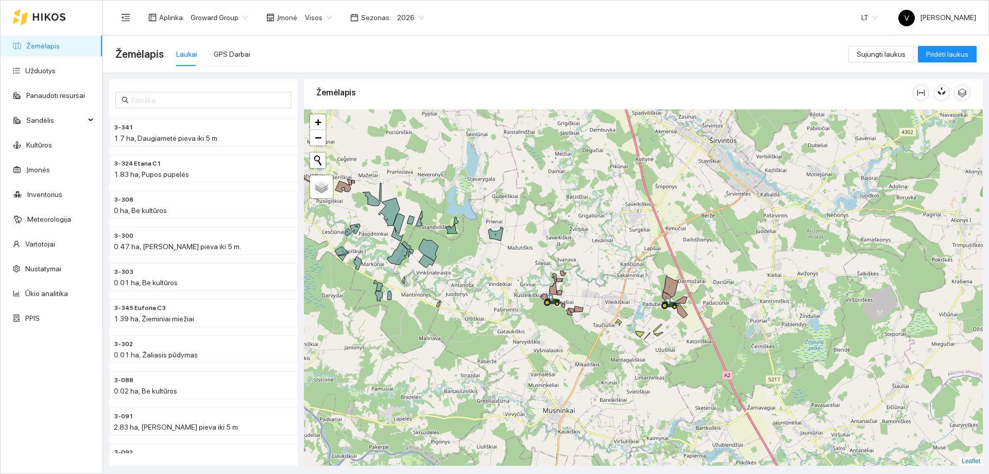
drag, startPoint x: 486, startPoint y: 226, endPoint x: 550, endPoint y: 264, distance: 74.0
click at [550, 264] on div at bounding box center [643, 287] width 679 height 356
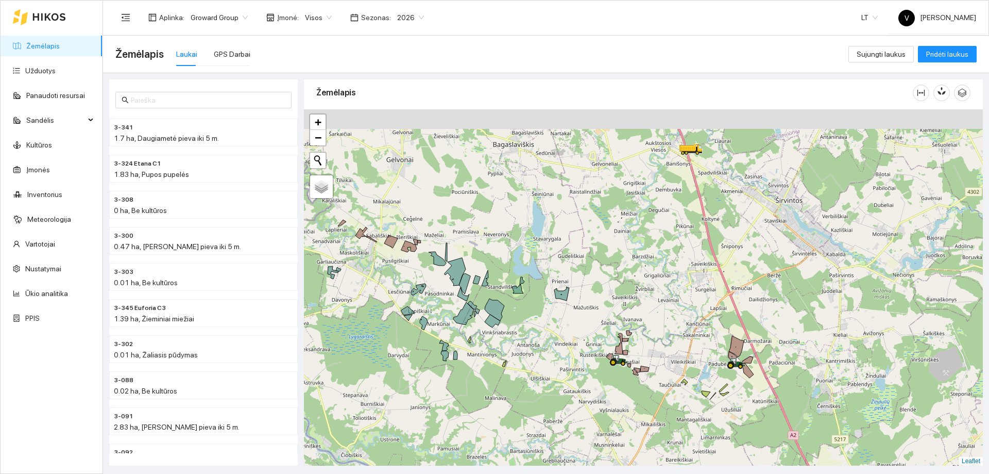
drag, startPoint x: 599, startPoint y: 293, endPoint x: 625, endPoint y: 310, distance: 30.9
click at [625, 310] on div at bounding box center [643, 287] width 679 height 356
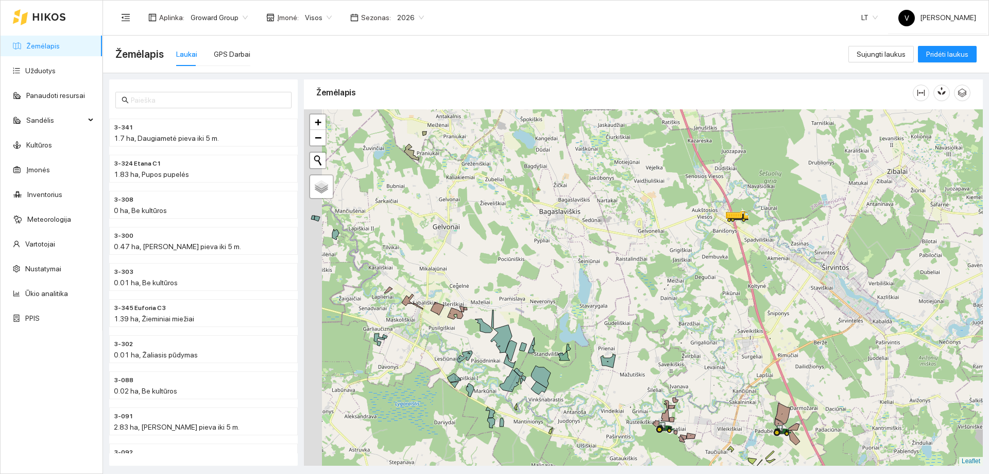
drag, startPoint x: 665, startPoint y: 233, endPoint x: 697, endPoint y: 293, distance: 68.0
click at [697, 293] on div at bounding box center [643, 287] width 679 height 356
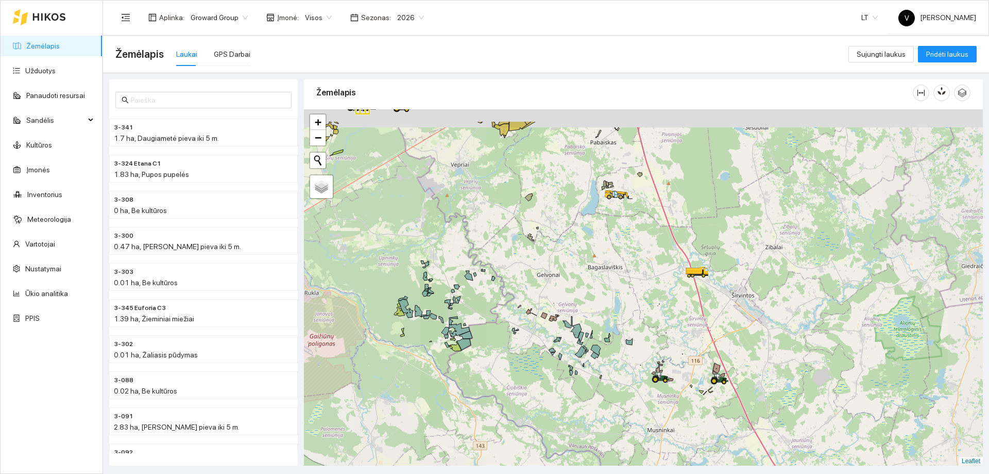
drag, startPoint x: 618, startPoint y: 241, endPoint x: 631, endPoint y: 278, distance: 39.3
click at [631, 278] on div at bounding box center [643, 287] width 679 height 356
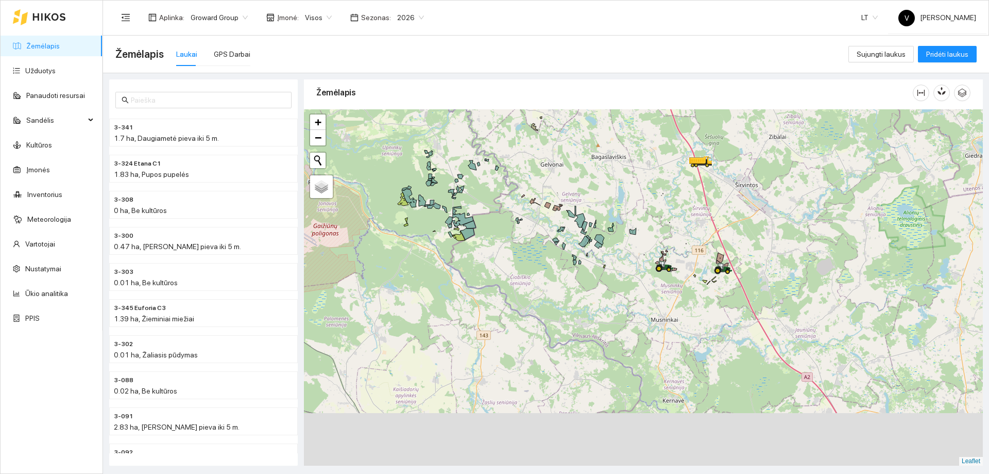
drag, startPoint x: 620, startPoint y: 289, endPoint x: 647, endPoint y: 169, distance: 122.4
click at [647, 170] on div at bounding box center [643, 287] width 679 height 356
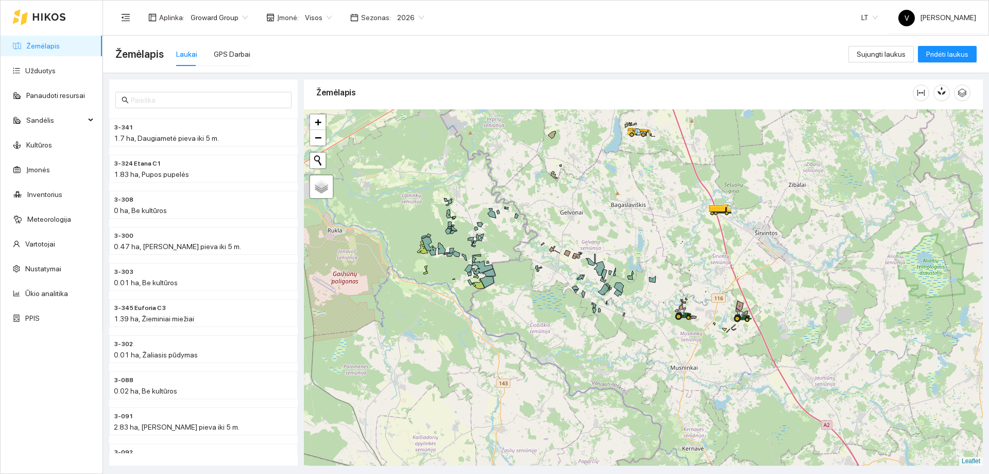
drag, startPoint x: 484, startPoint y: 234, endPoint x: 530, endPoint y: 356, distance: 129.8
click at [530, 356] on div at bounding box center [643, 287] width 679 height 356
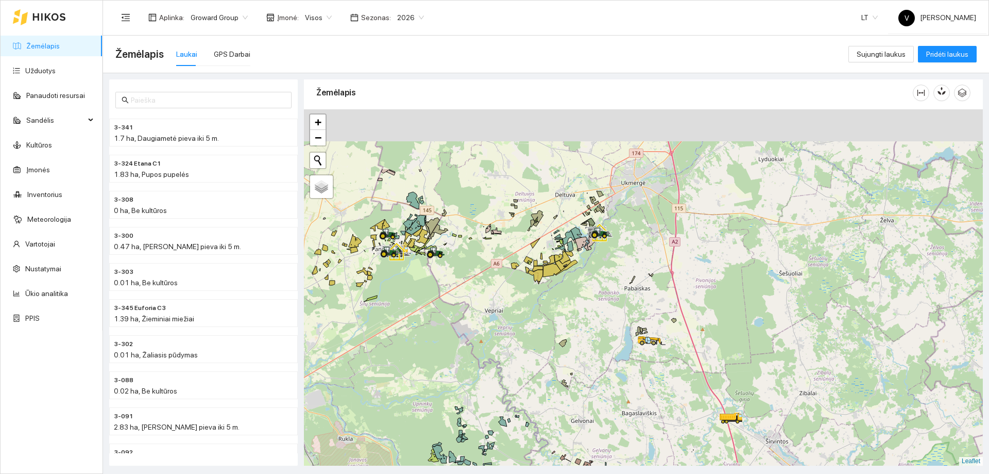
drag, startPoint x: 609, startPoint y: 228, endPoint x: 595, endPoint y: 378, distance: 150.1
click at [587, 375] on div at bounding box center [643, 287] width 679 height 356
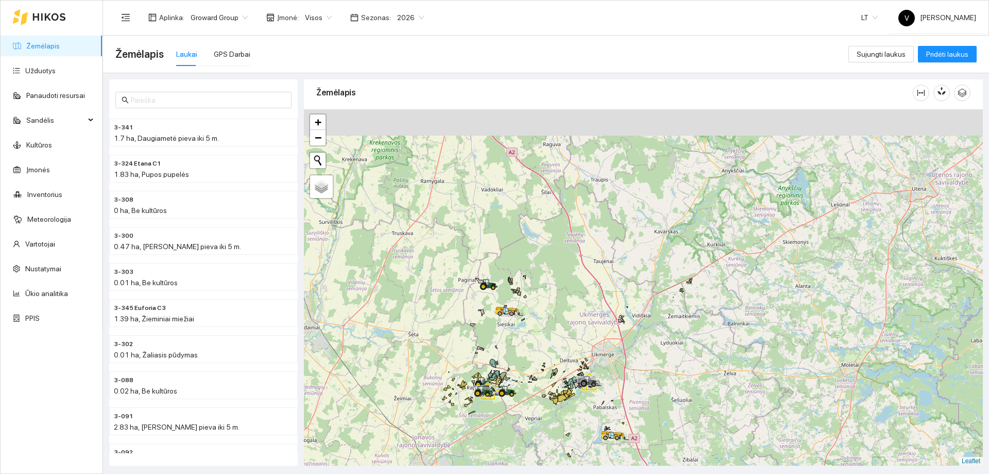
drag, startPoint x: 687, startPoint y: 241, endPoint x: 655, endPoint y: 332, distance: 96.2
click at [655, 332] on div at bounding box center [643, 287] width 679 height 356
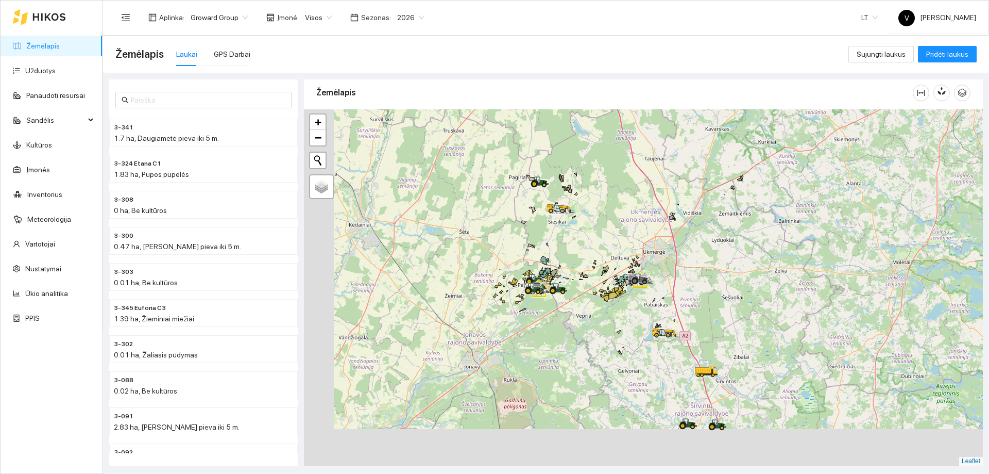
drag, startPoint x: 587, startPoint y: 385, endPoint x: 710, endPoint y: 242, distance: 188.5
click at [710, 242] on div at bounding box center [643, 287] width 679 height 356
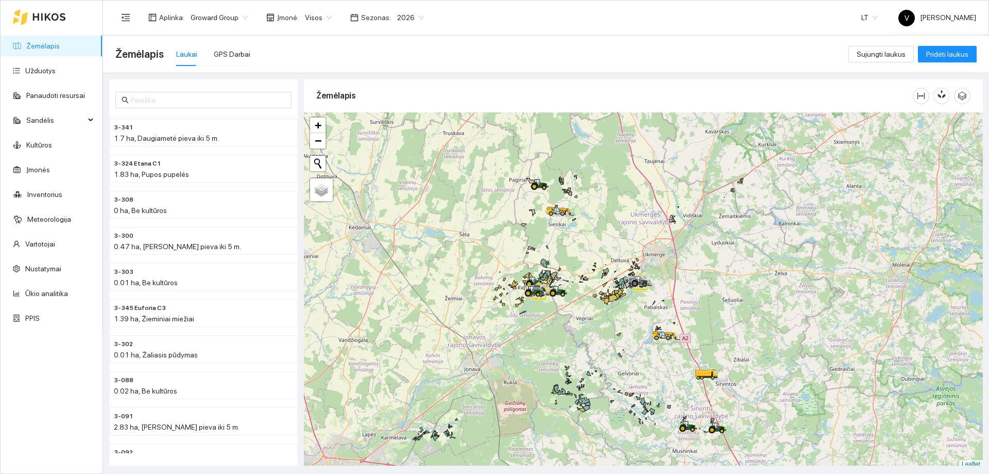
scroll to position [3, 0]
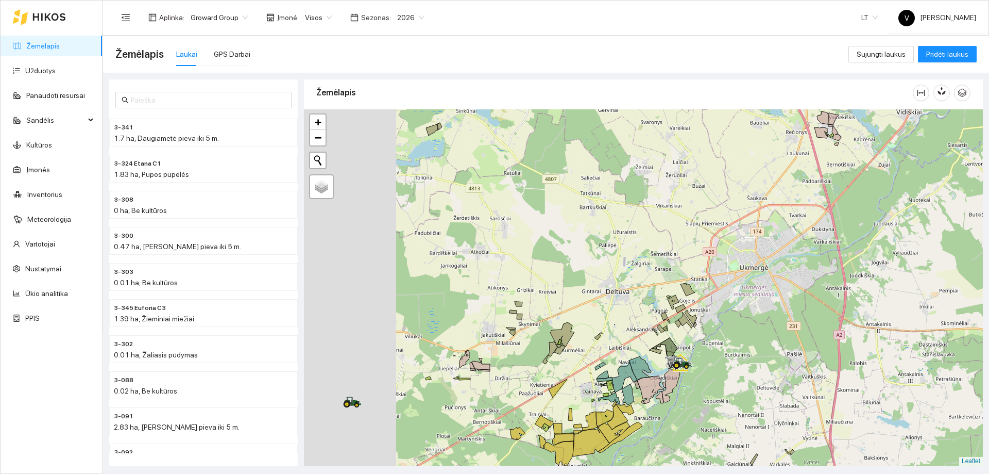
drag, startPoint x: 415, startPoint y: 228, endPoint x: 649, endPoint y: 244, distance: 234.5
click at [648, 244] on div at bounding box center [643, 287] width 679 height 356
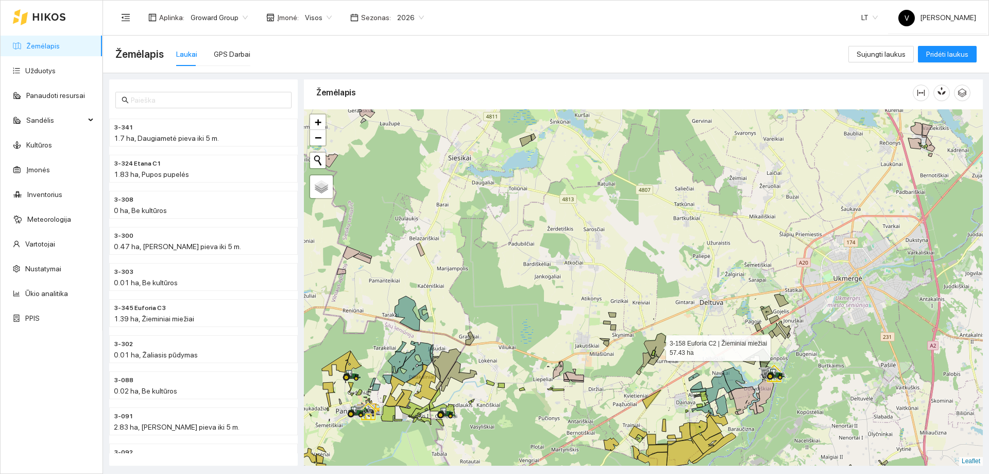
drag, startPoint x: 659, startPoint y: 352, endPoint x: 707, endPoint y: 244, distance: 117.9
click at [668, 333] on icon at bounding box center [656, 345] width 24 height 25
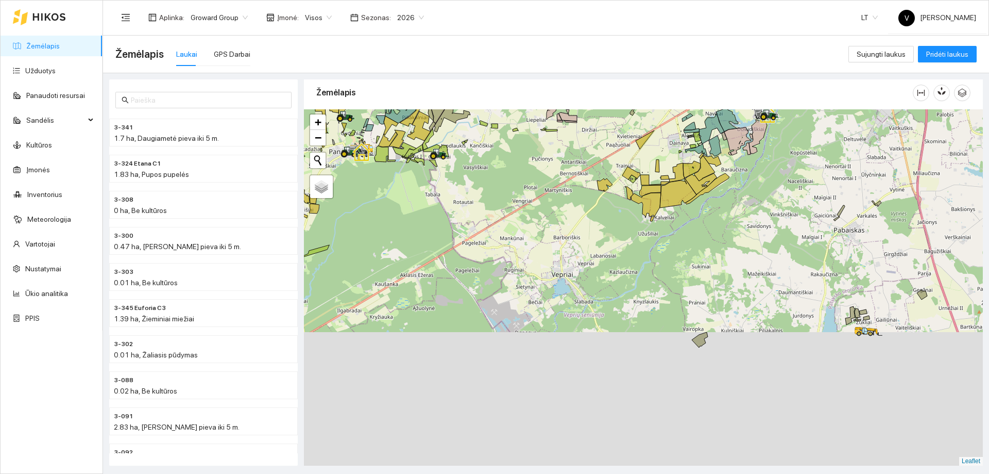
drag, startPoint x: 844, startPoint y: 392, endPoint x: 783, endPoint y: 221, distance: 181.7
click at [784, 224] on div at bounding box center [643, 287] width 679 height 356
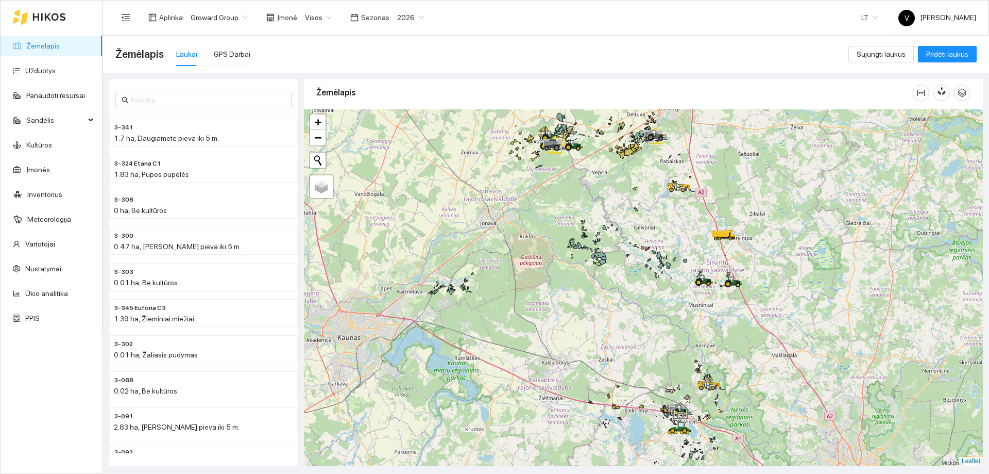
drag, startPoint x: 664, startPoint y: 224, endPoint x: 672, endPoint y: 243, distance: 20.5
click at [672, 243] on div at bounding box center [643, 287] width 679 height 356
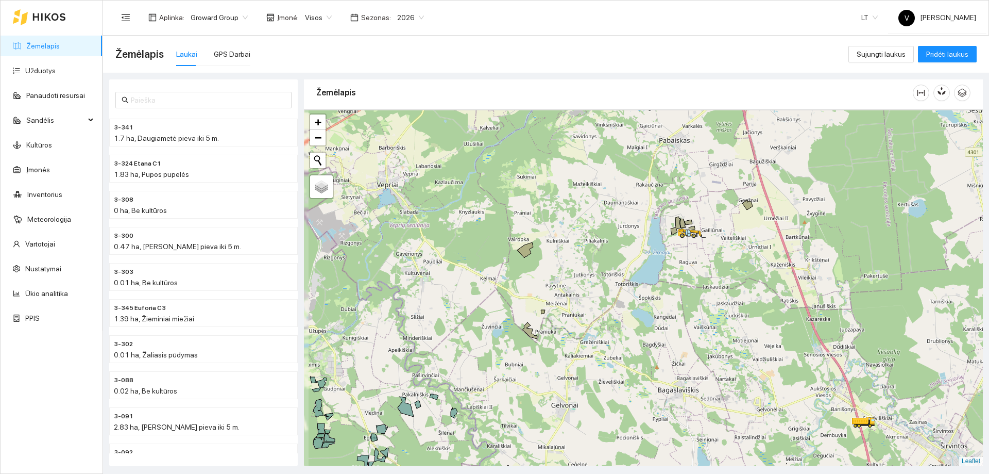
drag, startPoint x: 627, startPoint y: 255, endPoint x: 636, endPoint y: 306, distance: 52.4
click at [636, 306] on div at bounding box center [643, 287] width 679 height 356
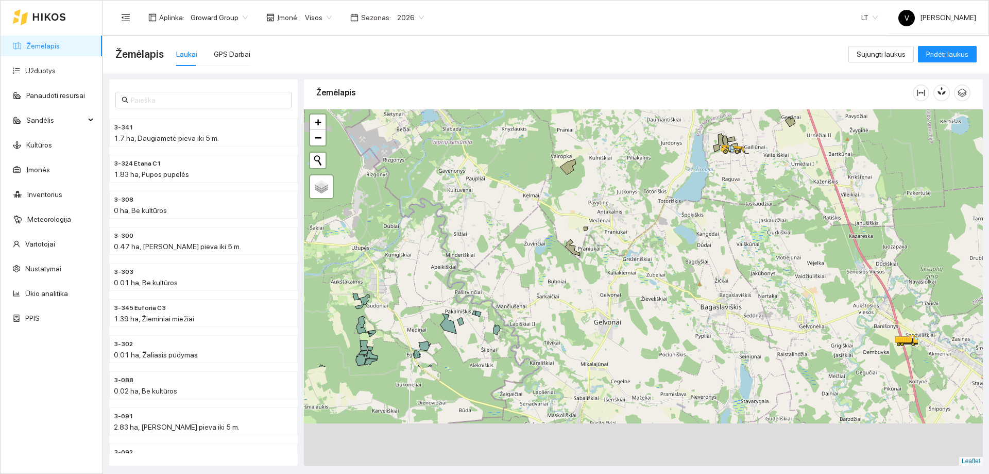
drag, startPoint x: 634, startPoint y: 314, endPoint x: 618, endPoint y: 195, distance: 120.0
click at [659, 196] on div at bounding box center [643, 287] width 679 height 356
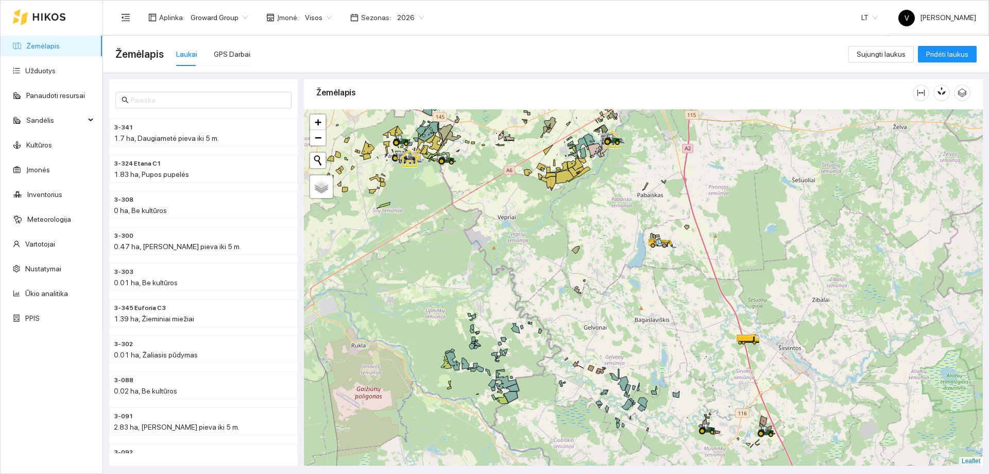
drag, startPoint x: 597, startPoint y: 351, endPoint x: 566, endPoint y: 292, distance: 67.1
click at [566, 292] on div at bounding box center [643, 287] width 679 height 356
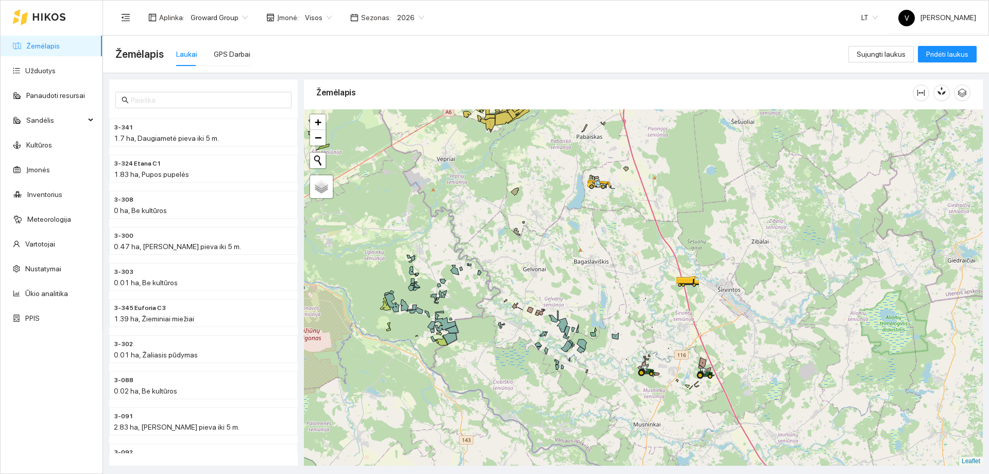
drag, startPoint x: 683, startPoint y: 353, endPoint x: 677, endPoint y: 346, distance: 9.1
click at [677, 346] on div at bounding box center [643, 287] width 679 height 356
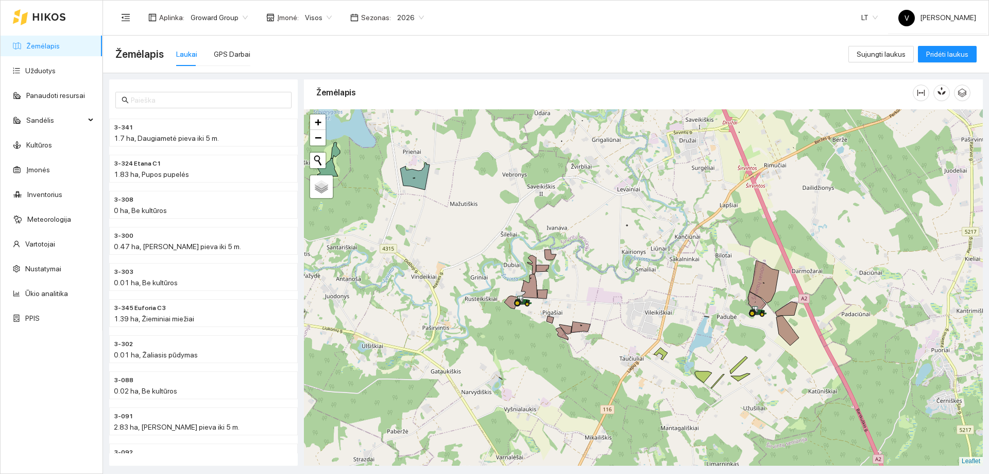
drag, startPoint x: 613, startPoint y: 372, endPoint x: 608, endPoint y: 309, distance: 63.6
click at [608, 309] on div at bounding box center [643, 287] width 679 height 356
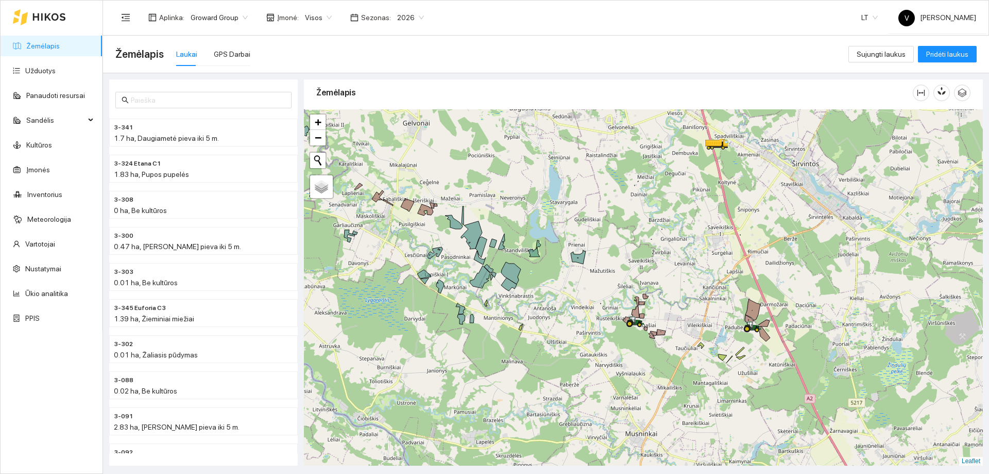
drag, startPoint x: 608, startPoint y: 282, endPoint x: 676, endPoint y: 295, distance: 69.7
click at [676, 295] on div at bounding box center [643, 287] width 679 height 356
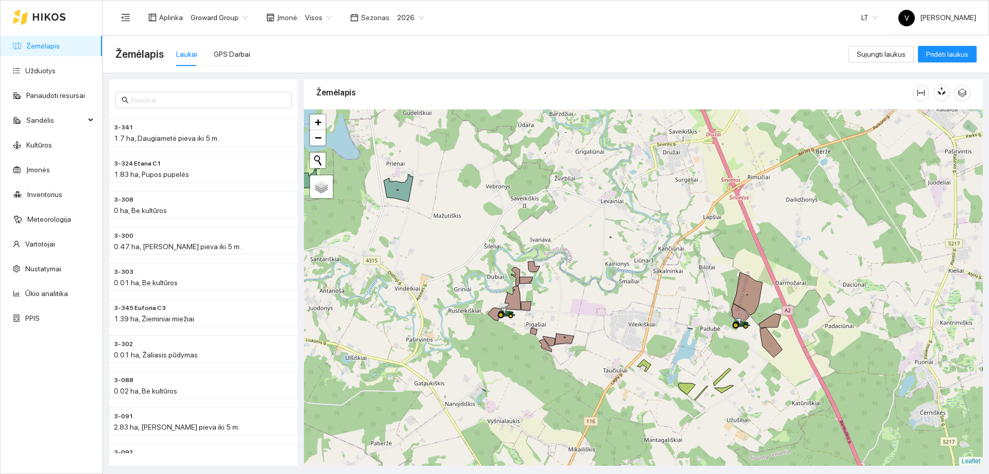
drag, startPoint x: 569, startPoint y: 365, endPoint x: 524, endPoint y: 329, distance: 57.6
click at [524, 329] on div at bounding box center [643, 287] width 679 height 356
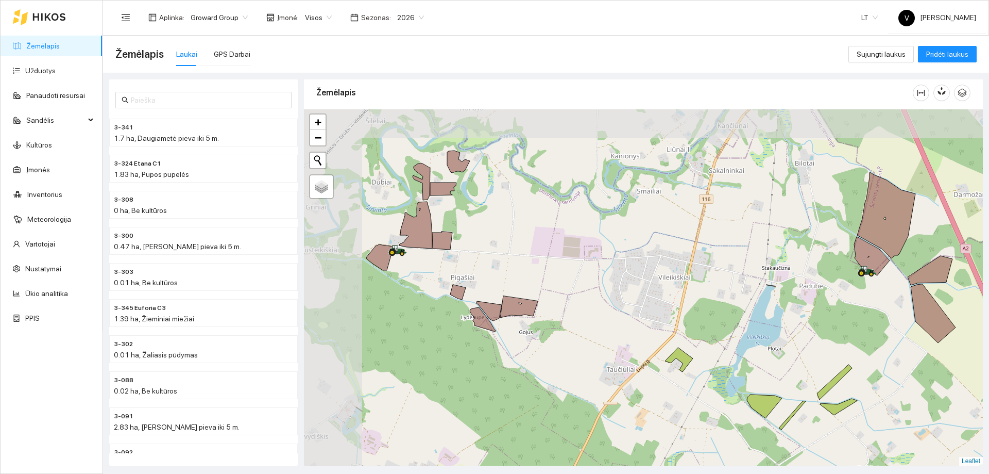
drag, startPoint x: 597, startPoint y: 314, endPoint x: 618, endPoint y: 321, distance: 22.2
click at [618, 321] on div at bounding box center [643, 287] width 679 height 356
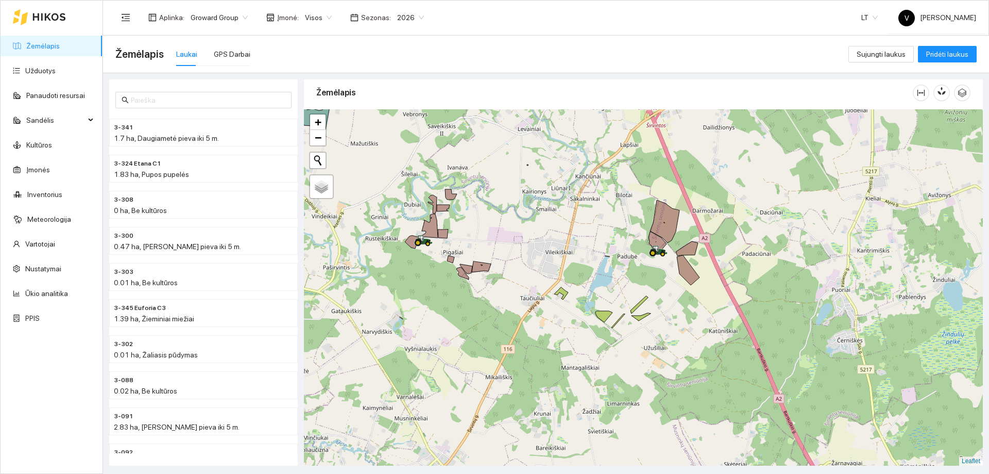
drag, startPoint x: 578, startPoint y: 266, endPoint x: 495, endPoint y: 225, distance: 92.2
click at [495, 225] on div at bounding box center [643, 287] width 679 height 356
